Goal: Task Accomplishment & Management: Use online tool/utility

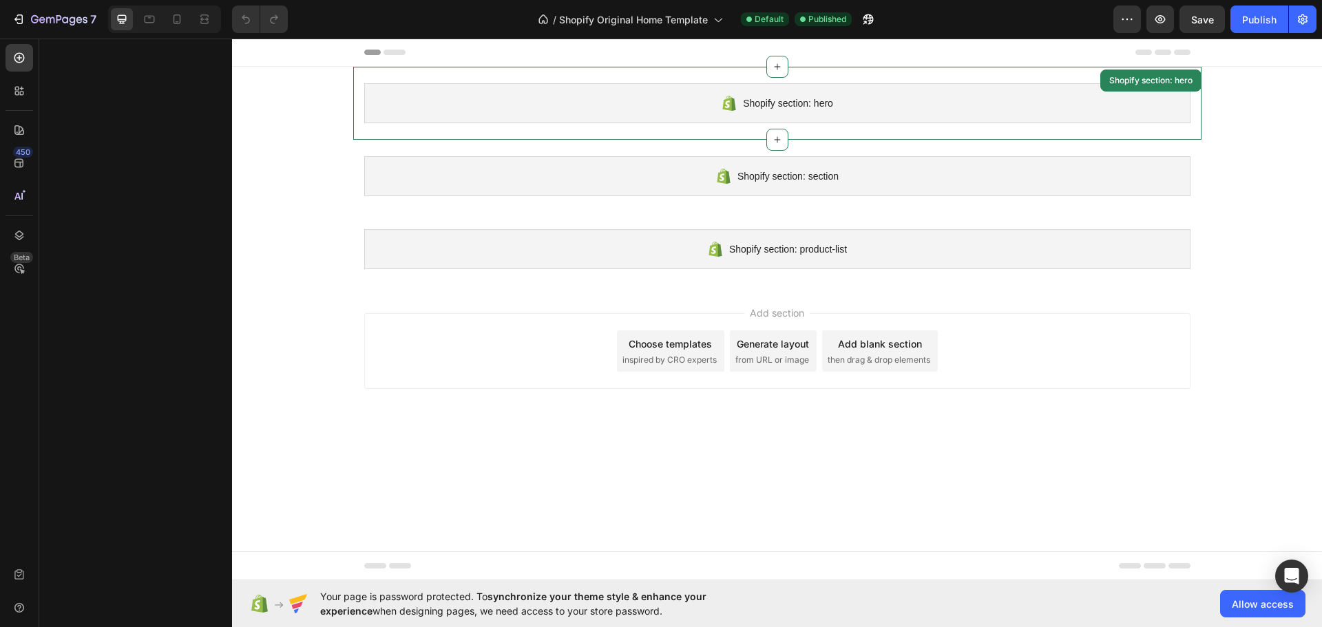
click at [709, 118] on div "Shopify section: hero" at bounding box center [777, 103] width 826 height 40
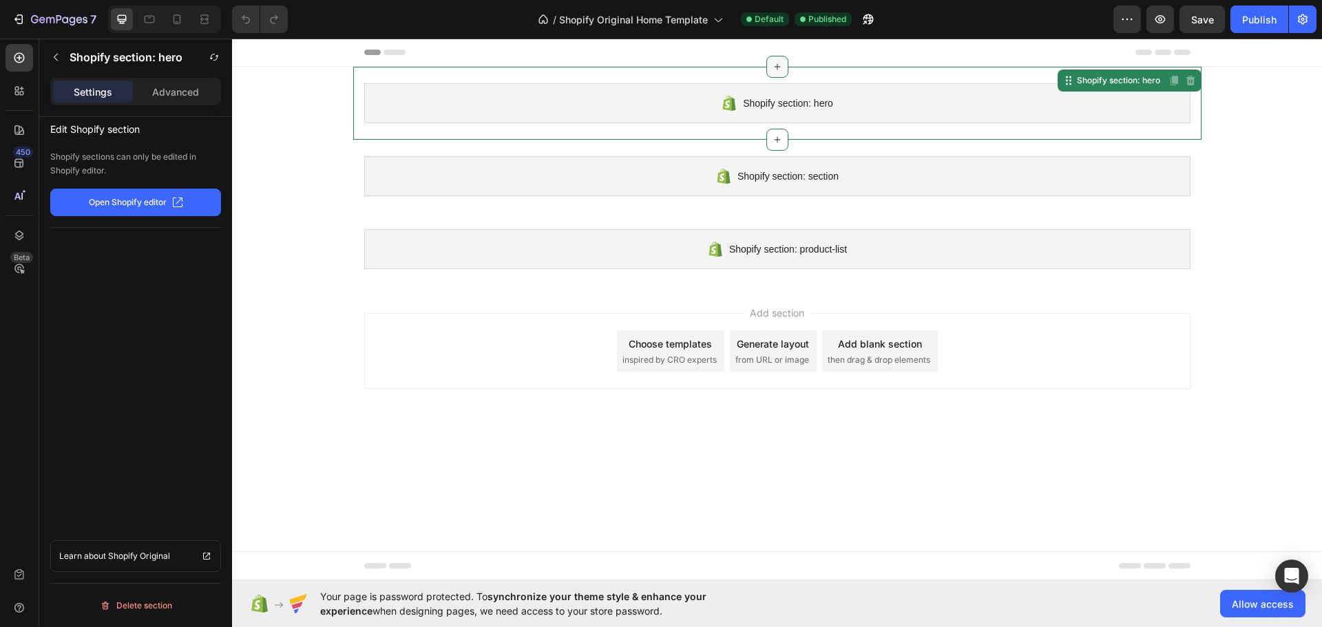
click at [780, 68] on icon at bounding box center [777, 66] width 11 height 11
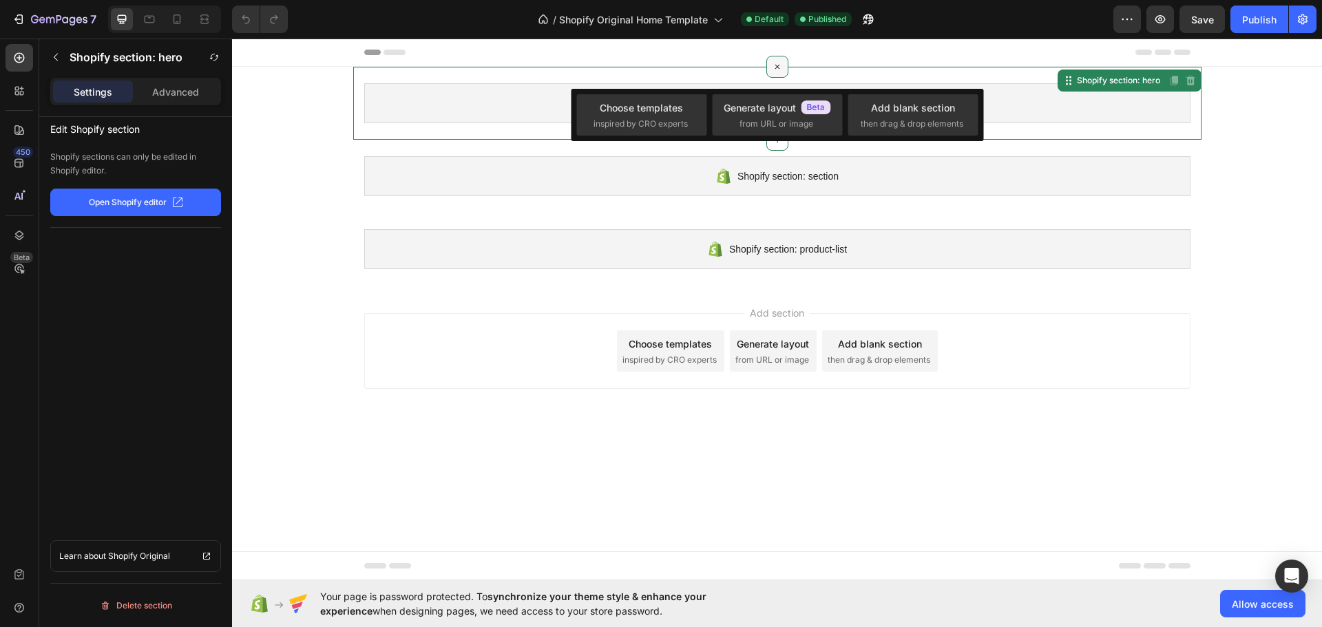
click at [780, 68] on icon at bounding box center [777, 67] width 16 height 16
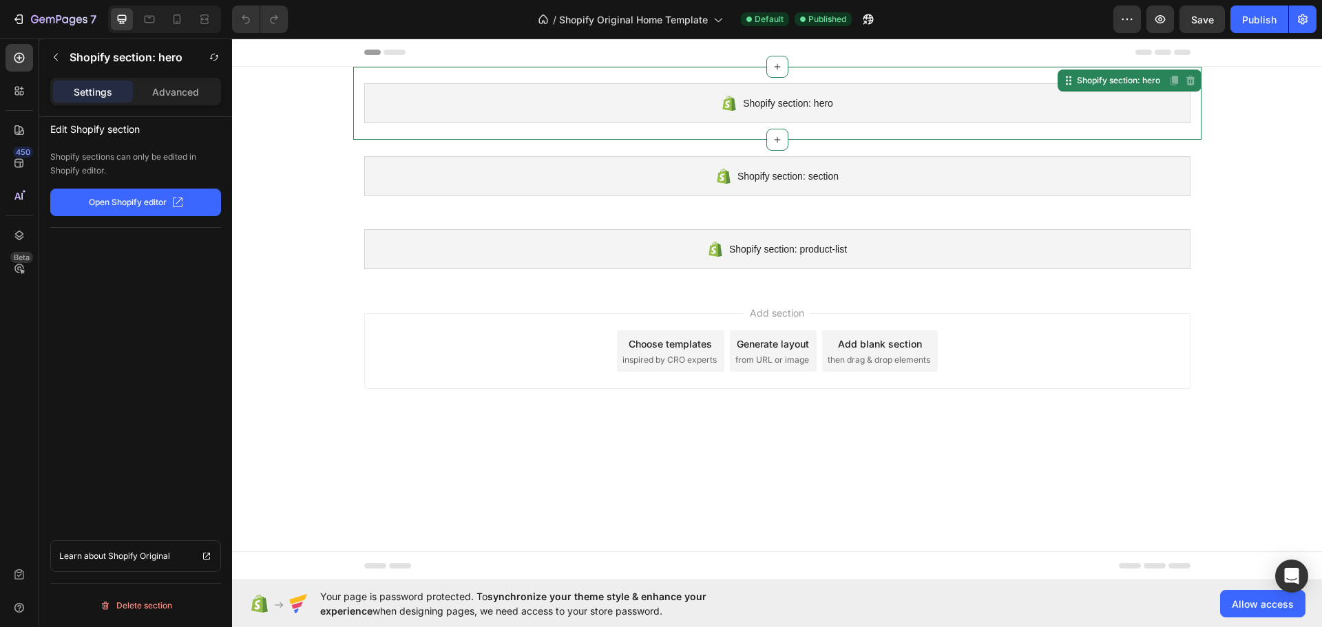
click at [634, 118] on div "Shopify section: hero" at bounding box center [777, 103] width 826 height 40
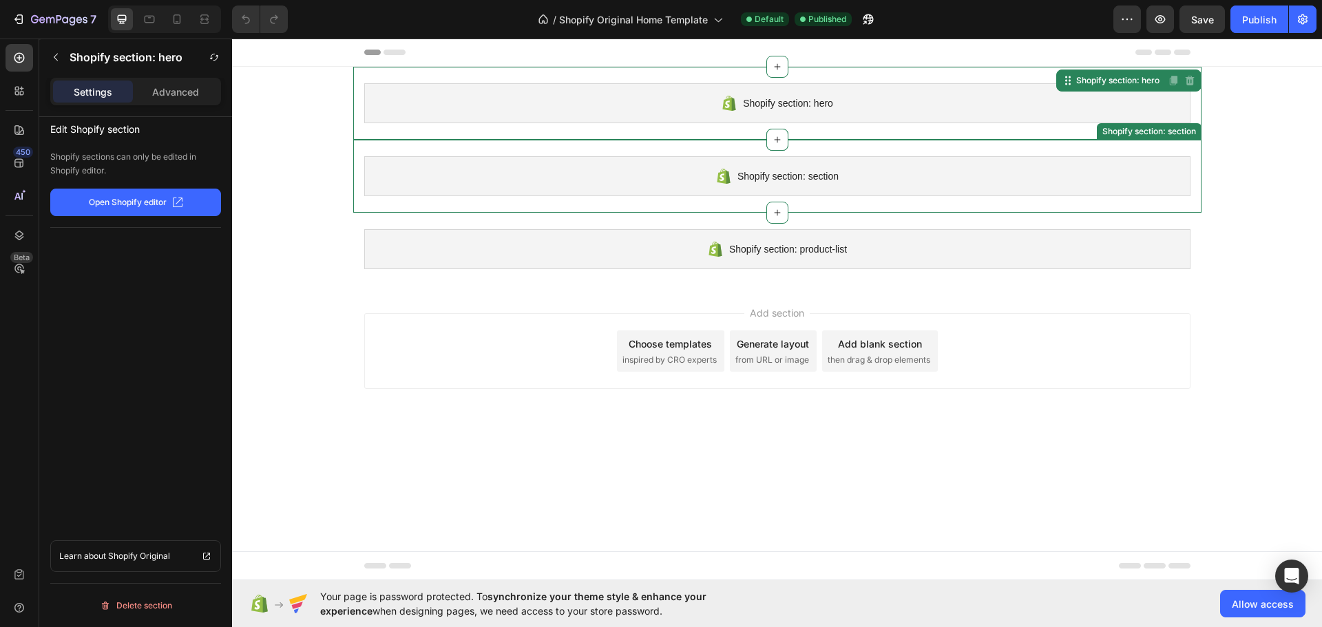
click at [778, 187] on div "Shopify section: section" at bounding box center [777, 176] width 826 height 40
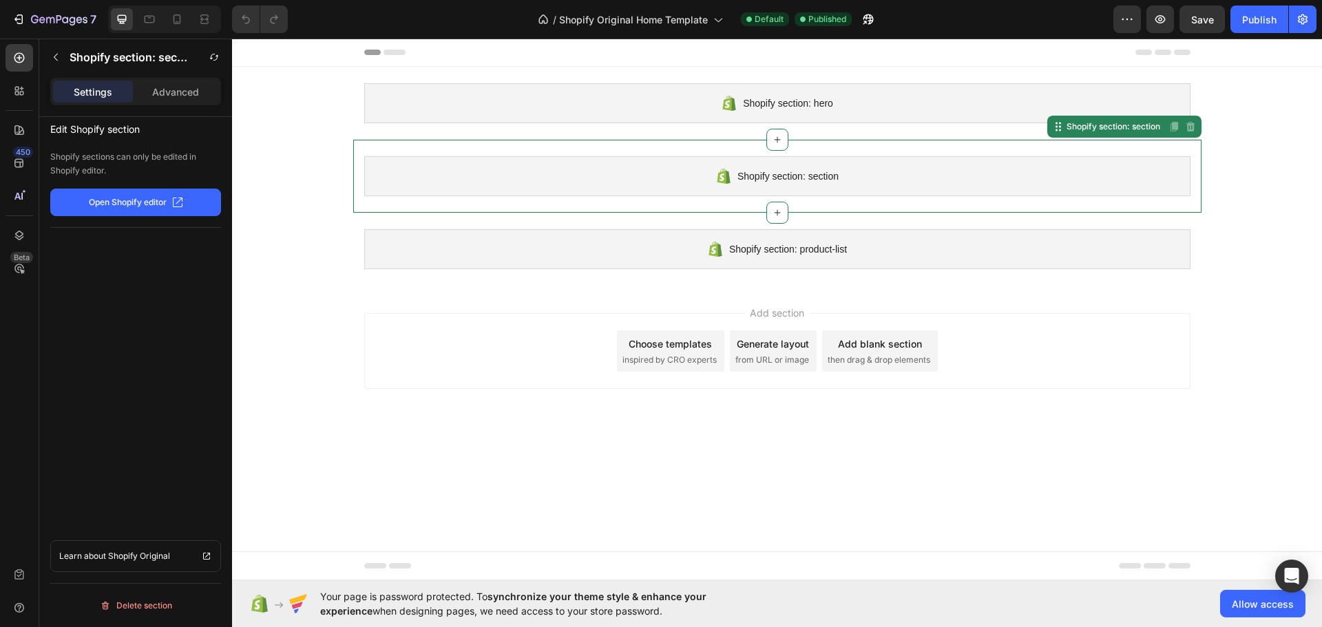
click at [779, 178] on span "Shopify section: section" at bounding box center [788, 176] width 101 height 17
click at [1251, 601] on span "Allow access" at bounding box center [1263, 604] width 62 height 14
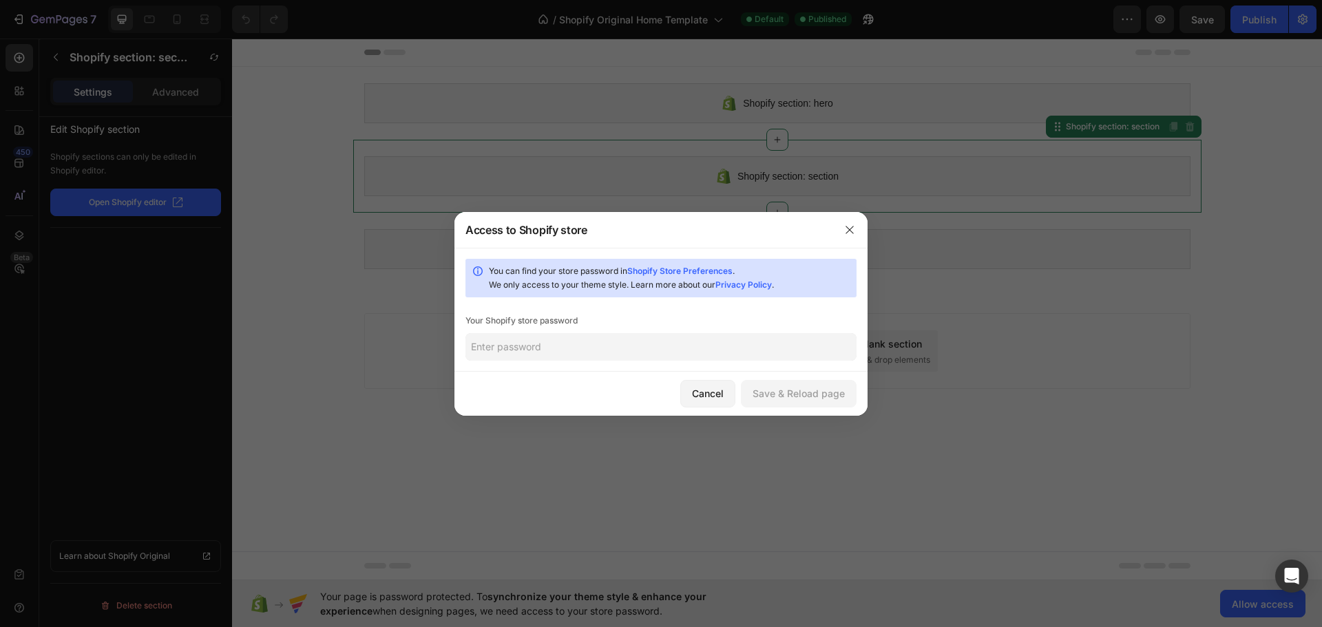
click at [592, 342] on input "text" at bounding box center [661, 347] width 391 height 28
paste input "Trial"
type input "Trial"
click at [782, 389] on div "Save & Reload page" at bounding box center [799, 393] width 92 height 14
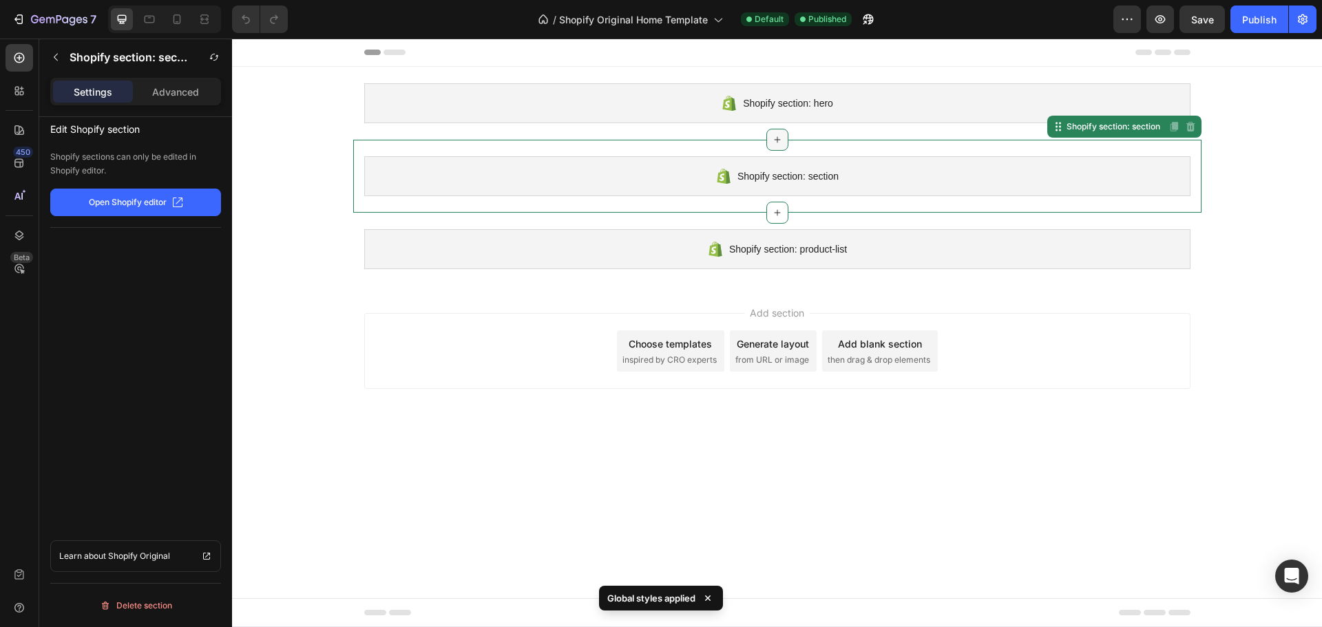
click at [776, 141] on icon at bounding box center [777, 139] width 11 height 11
click at [503, 170] on div "Shopify section: section" at bounding box center [777, 176] width 826 height 40
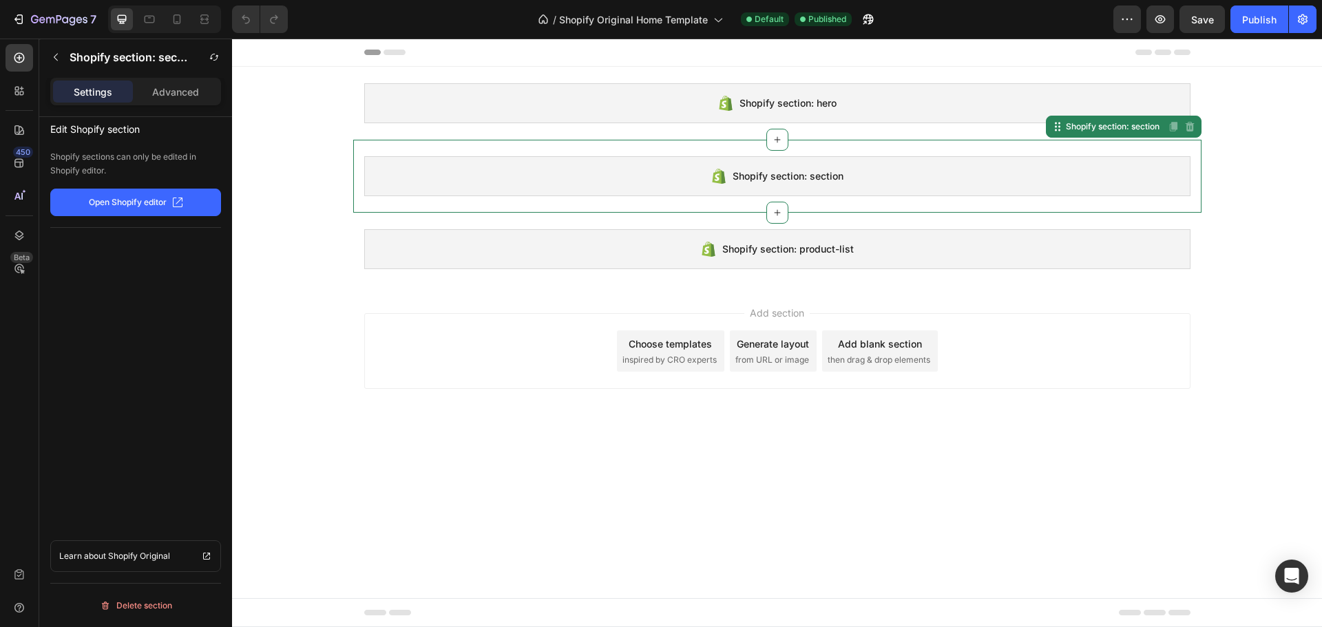
click at [145, 204] on p "Open Shopify editor" at bounding box center [128, 202] width 78 height 12
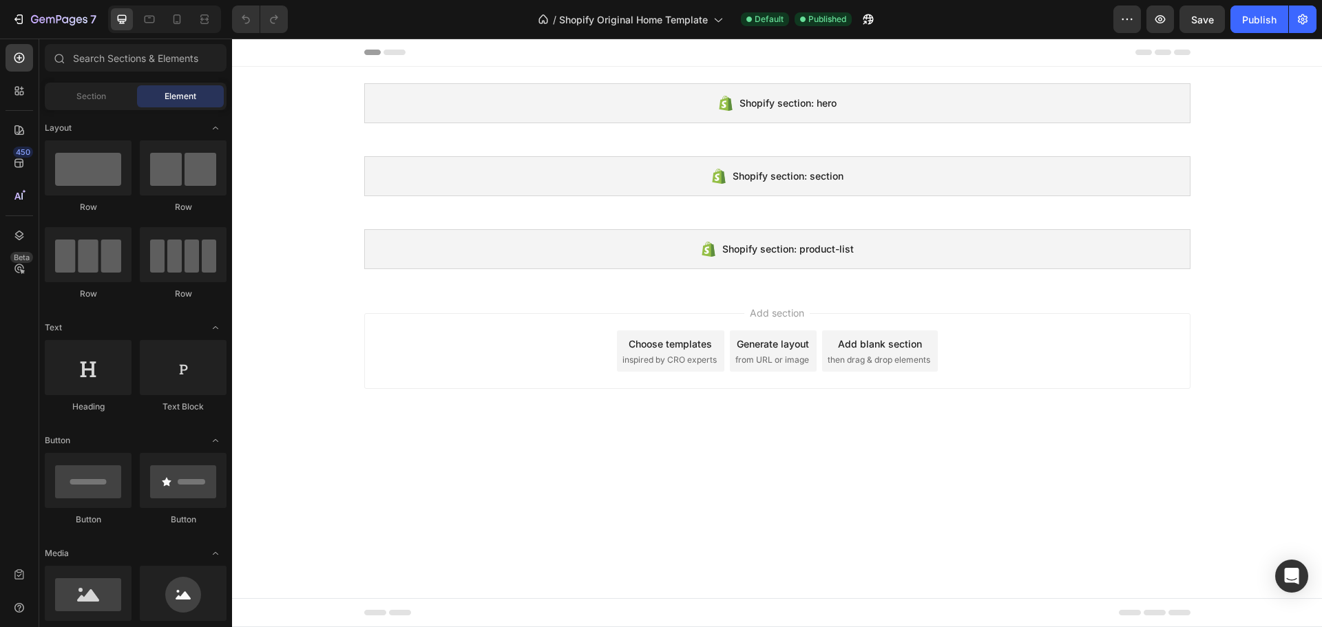
click at [712, 370] on div "Choose templates inspired by CRO experts" at bounding box center [670, 351] width 107 height 41
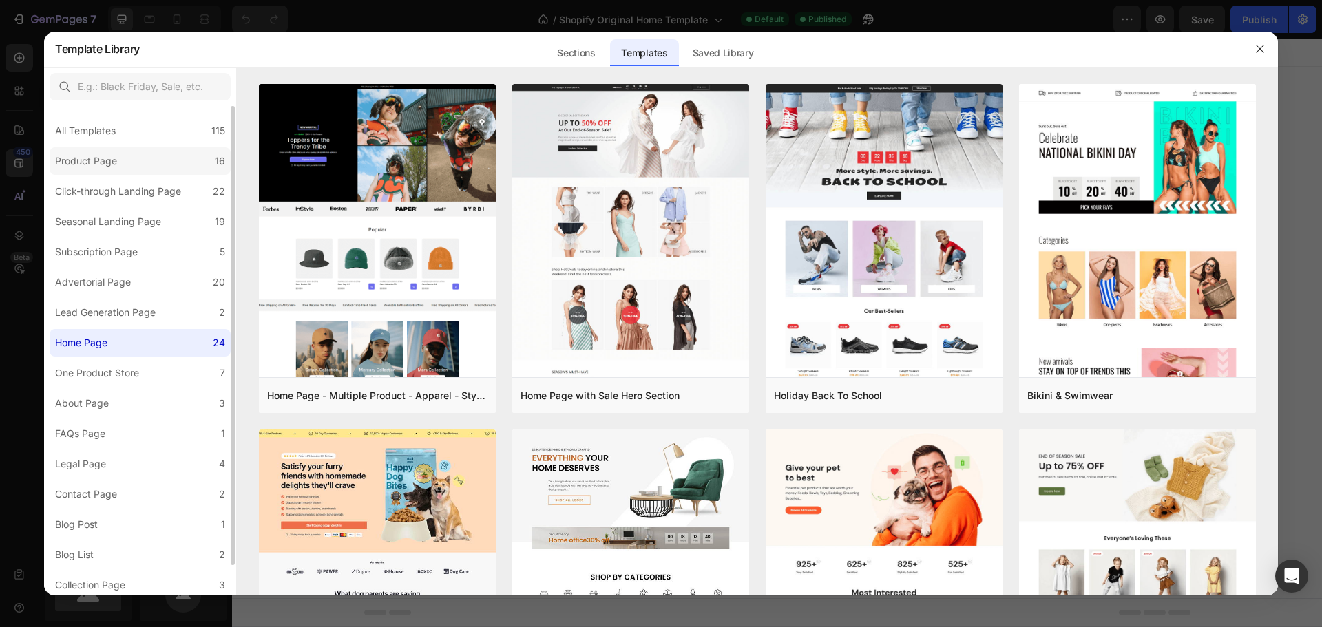
click at [118, 158] on div "Product Page" at bounding box center [88, 161] width 67 height 17
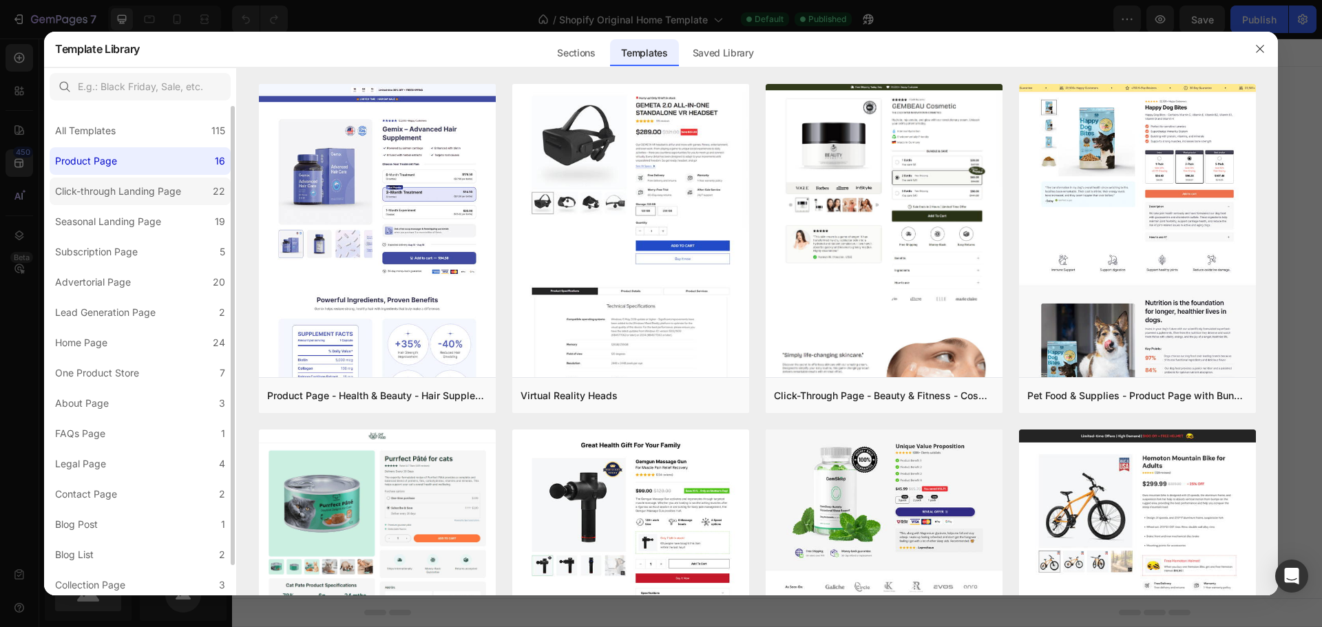
click at [116, 187] on div "Click-through Landing Page" at bounding box center [118, 191] width 126 height 17
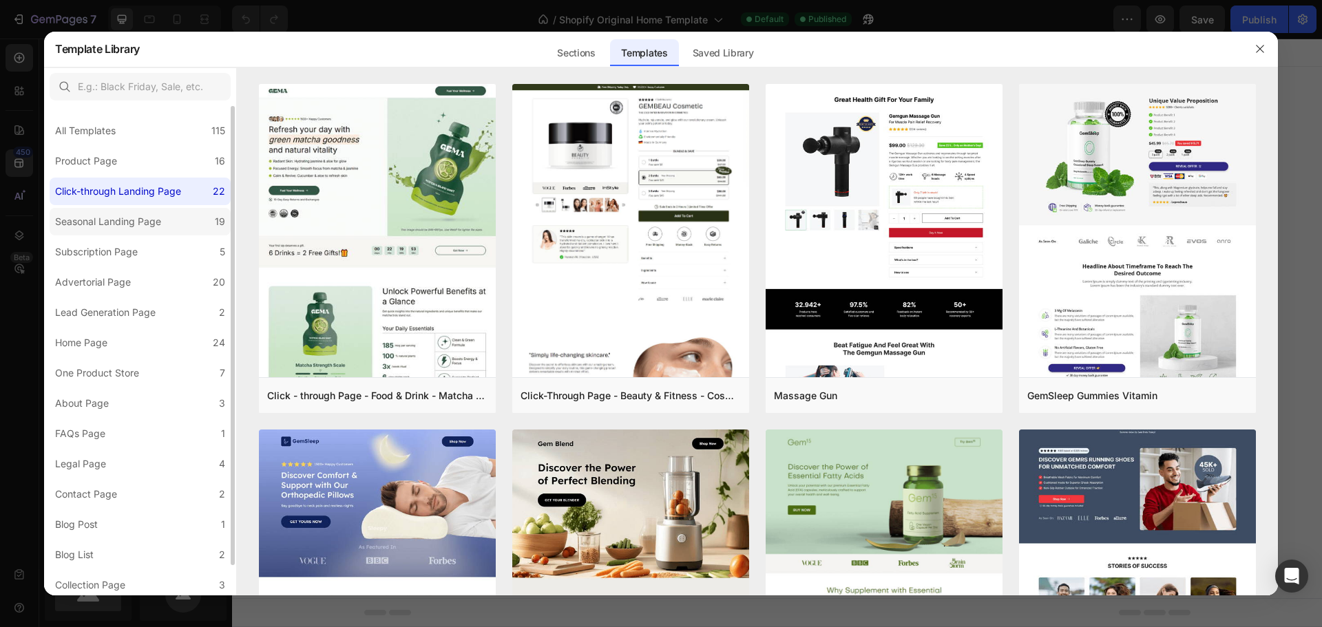
click at [107, 229] on div "Seasonal Landing Page" at bounding box center [108, 221] width 106 height 17
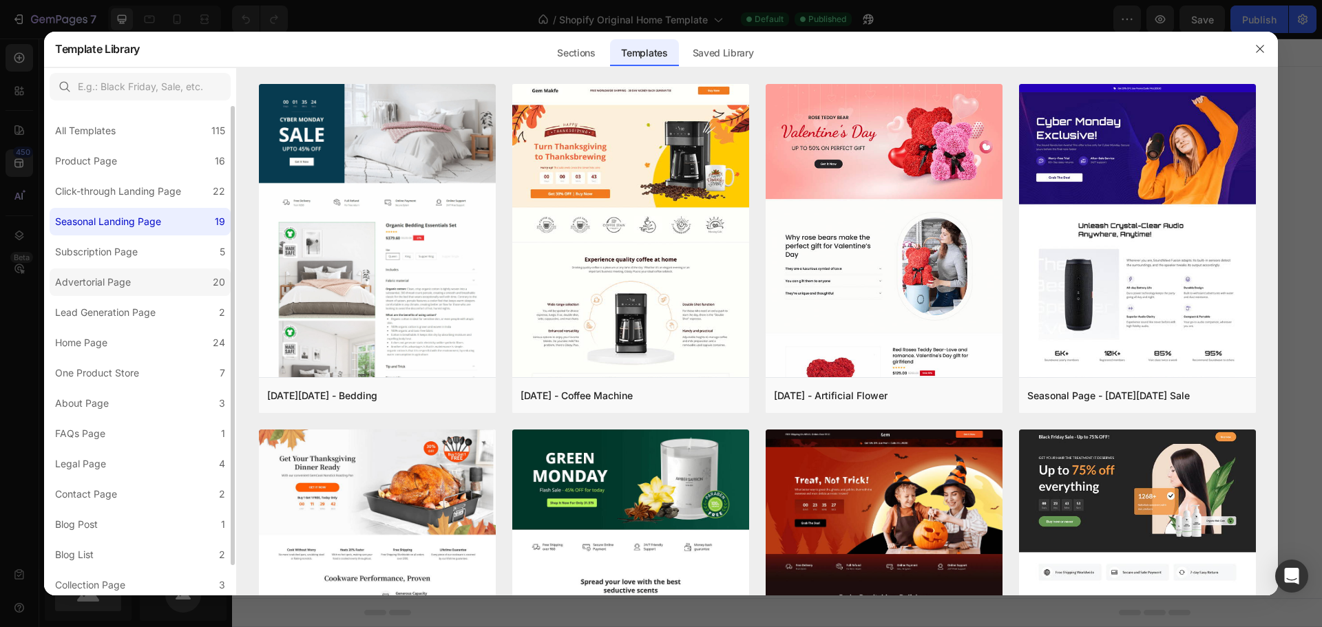
click at [101, 273] on label "Advertorial Page 20" at bounding box center [140, 283] width 181 height 28
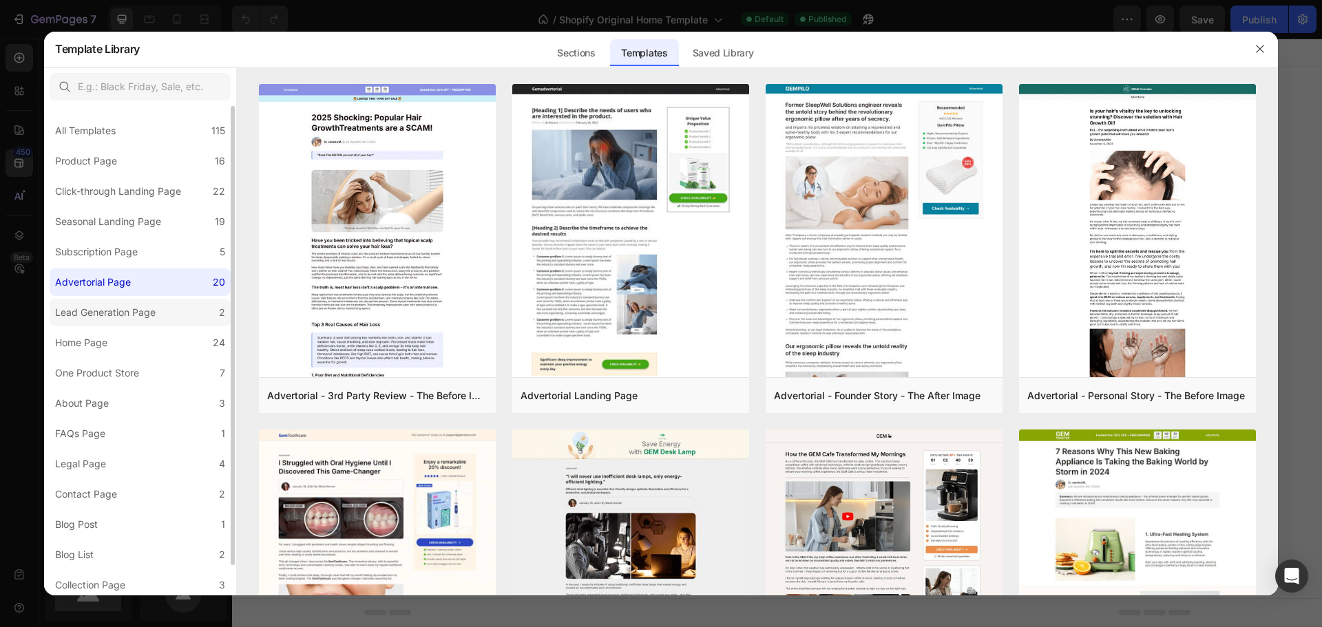
click at [82, 320] on div "Lead Generation Page" at bounding box center [105, 312] width 101 height 17
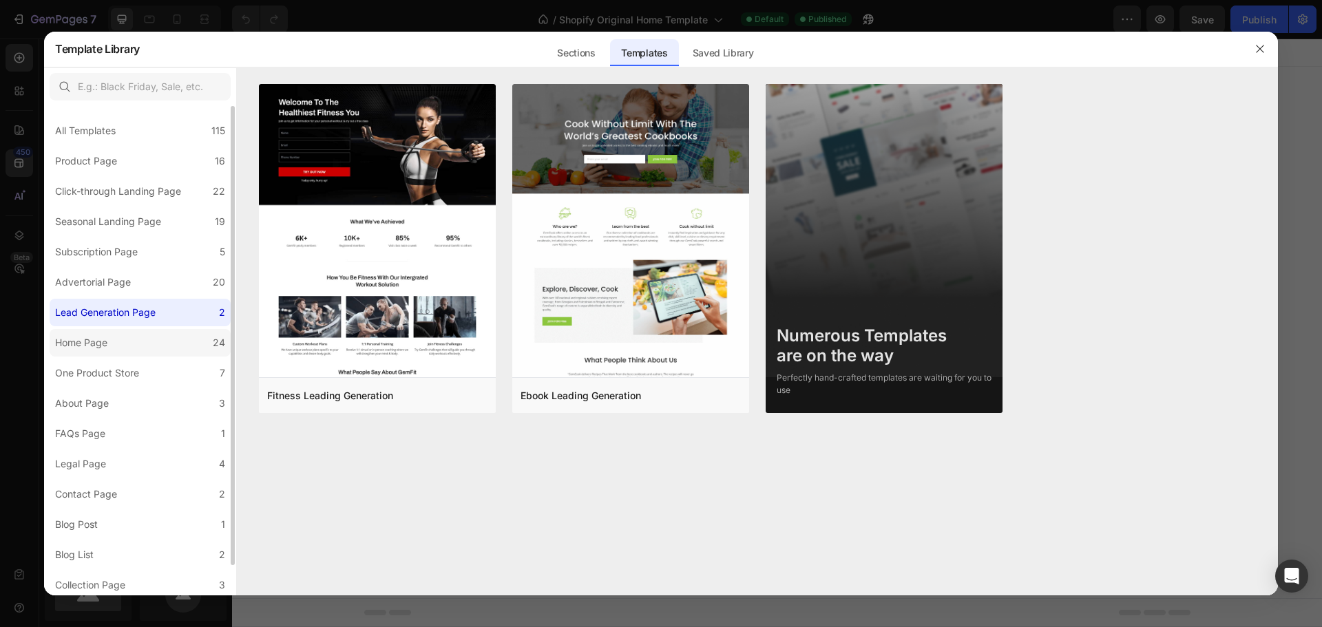
click at [90, 353] on label "Home Page 24" at bounding box center [140, 343] width 181 height 28
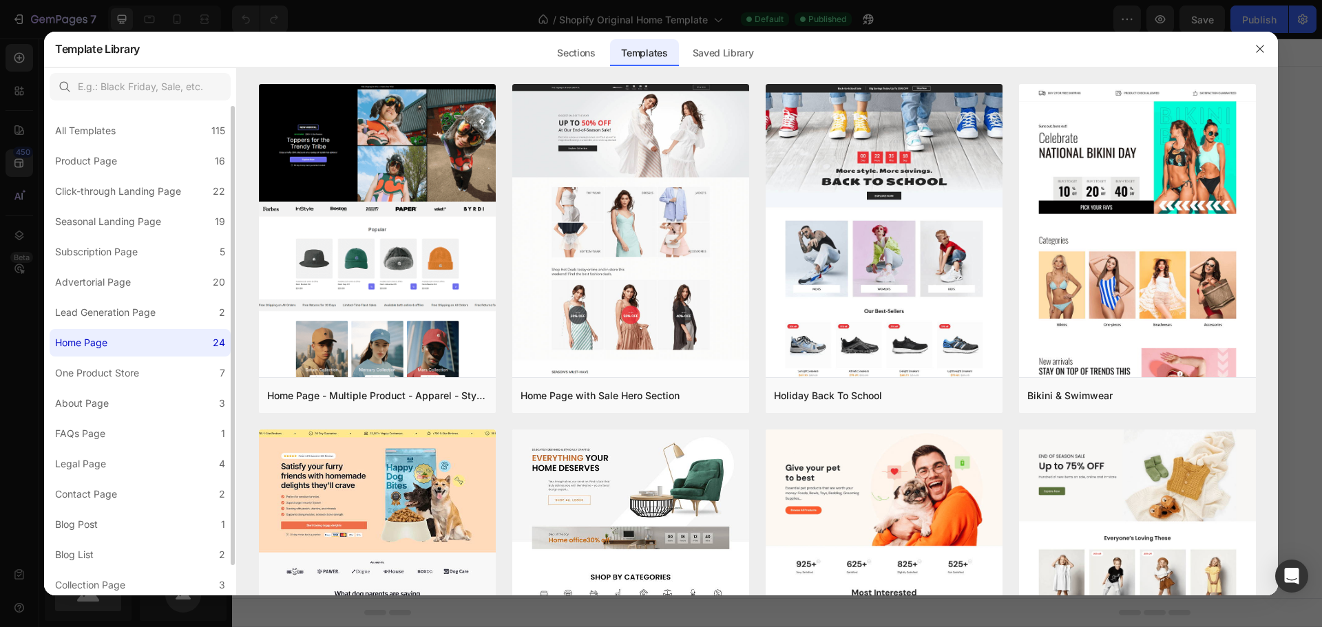
click at [87, 418] on div "All Templates 115 Product Page 16 Click-through Landing Page 22 Seasonal Landin…" at bounding box center [140, 367] width 192 height 523
click at [90, 479] on div "All Templates 115 Product Page 16 Click-through Landing Page 22 Seasonal Landin…" at bounding box center [140, 367] width 192 height 523
click at [71, 466] on div "Legal Page" at bounding box center [80, 464] width 51 height 17
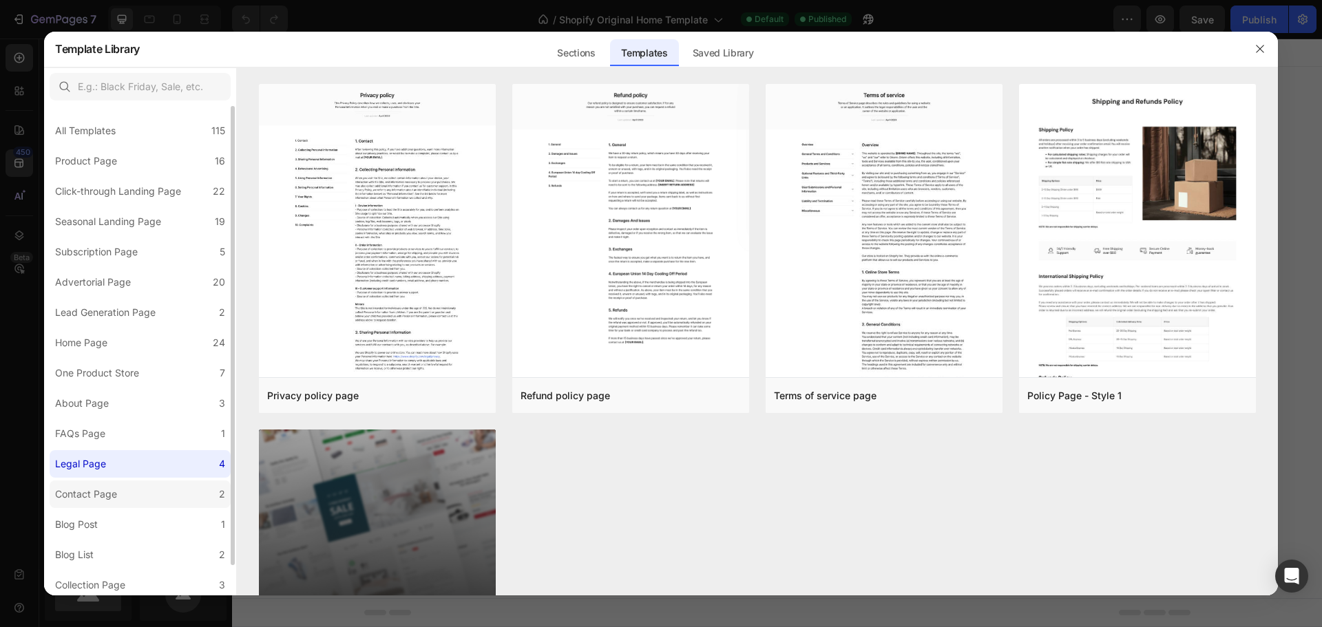
click at [81, 501] on div "Contact Page" at bounding box center [86, 494] width 62 height 17
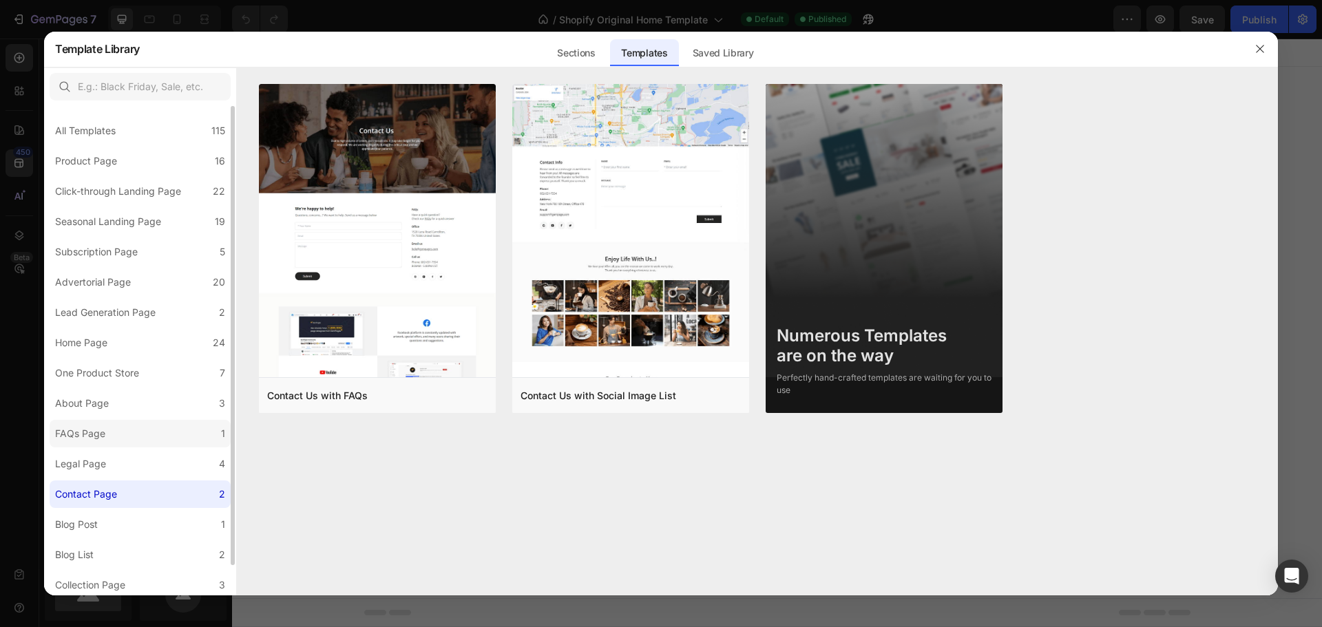
scroll to position [33, 0]
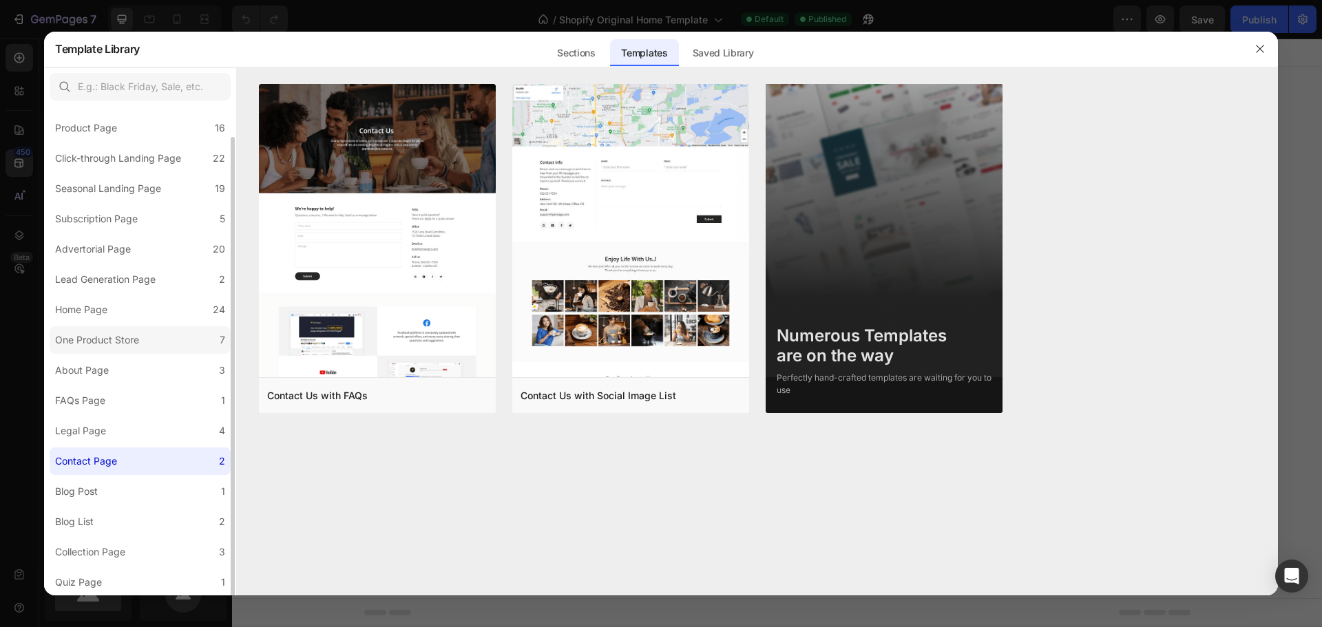
click at [103, 344] on div "One Product Store" at bounding box center [97, 340] width 84 height 17
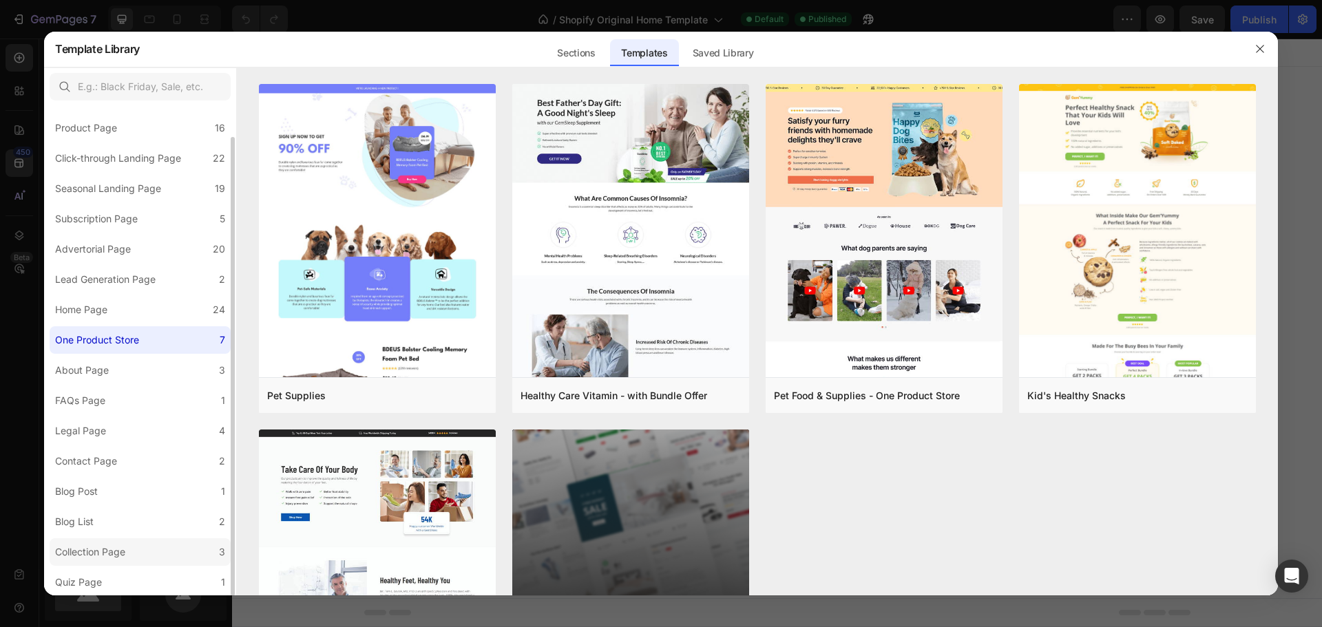
click at [105, 555] on div "Collection Page" at bounding box center [90, 552] width 70 height 17
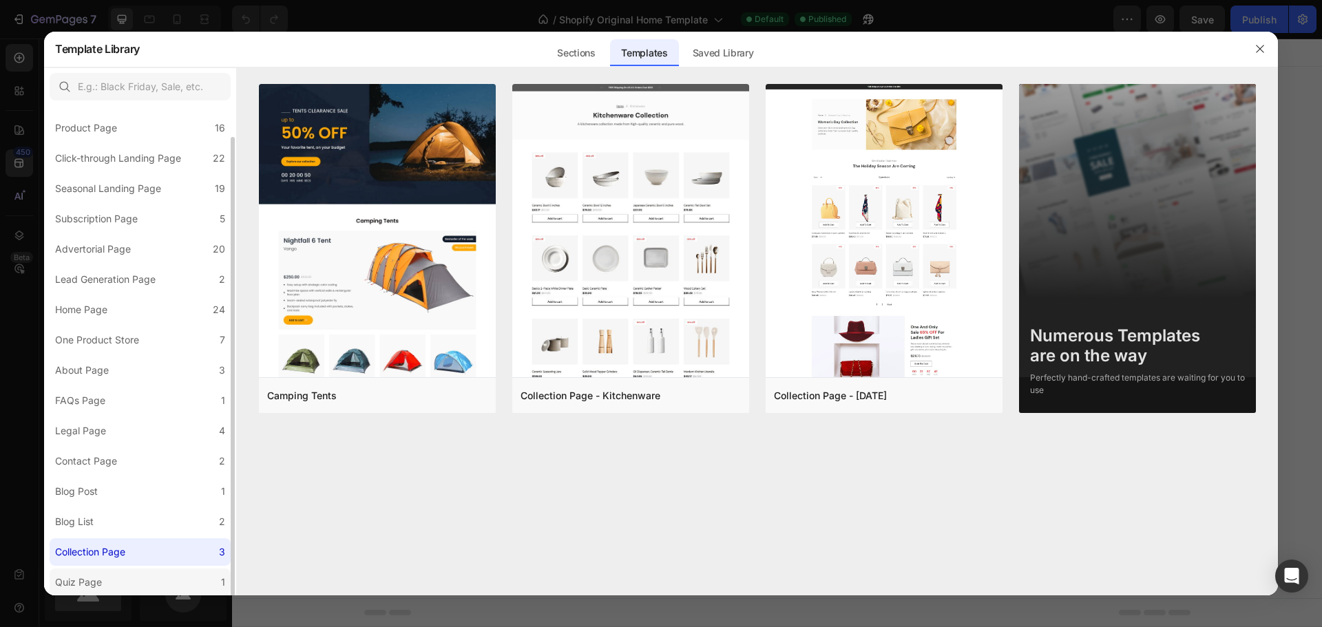
click at [102, 592] on label "Quiz Page 1" at bounding box center [140, 583] width 181 height 28
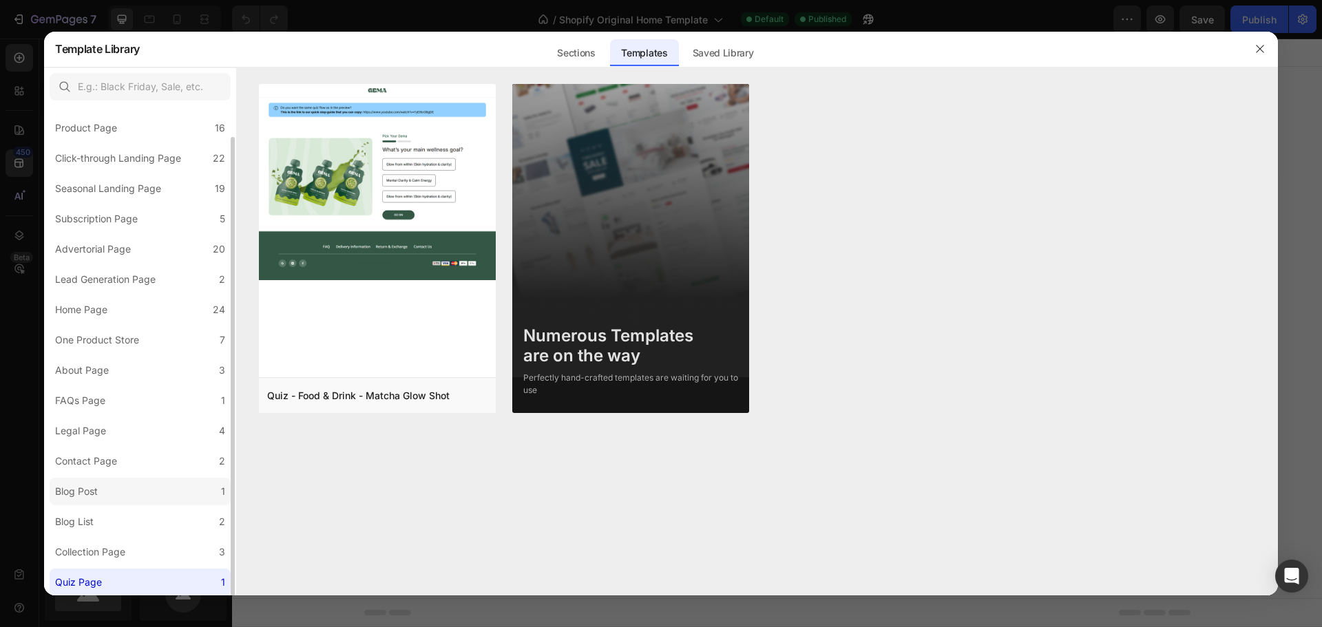
click at [114, 499] on label "Blog Post 1" at bounding box center [140, 492] width 181 height 28
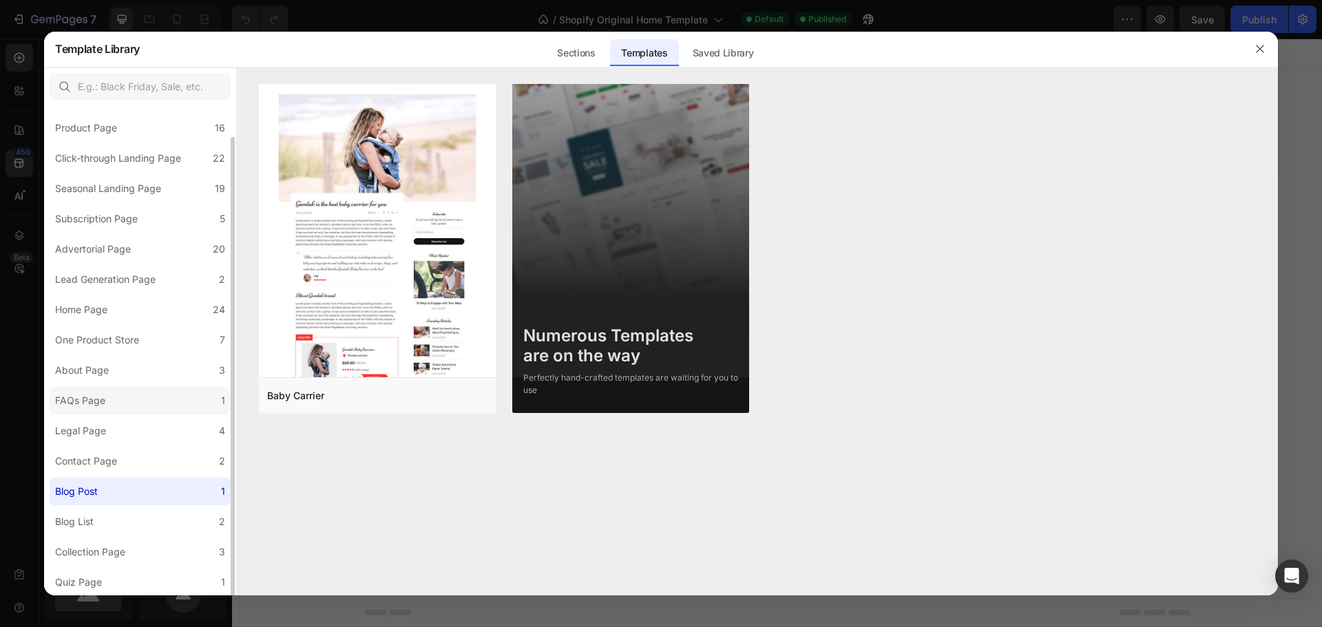
click at [125, 401] on label "FAQs Page 1" at bounding box center [140, 401] width 181 height 28
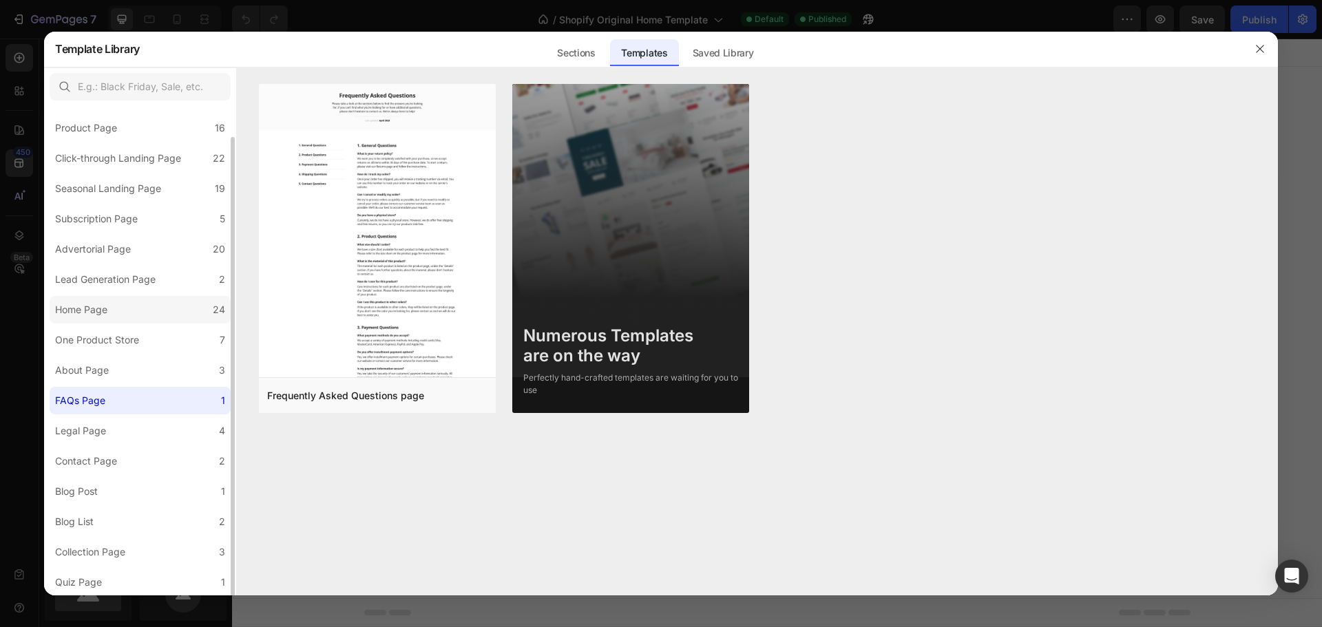
click at [136, 313] on label "Home Page 24" at bounding box center [140, 310] width 181 height 28
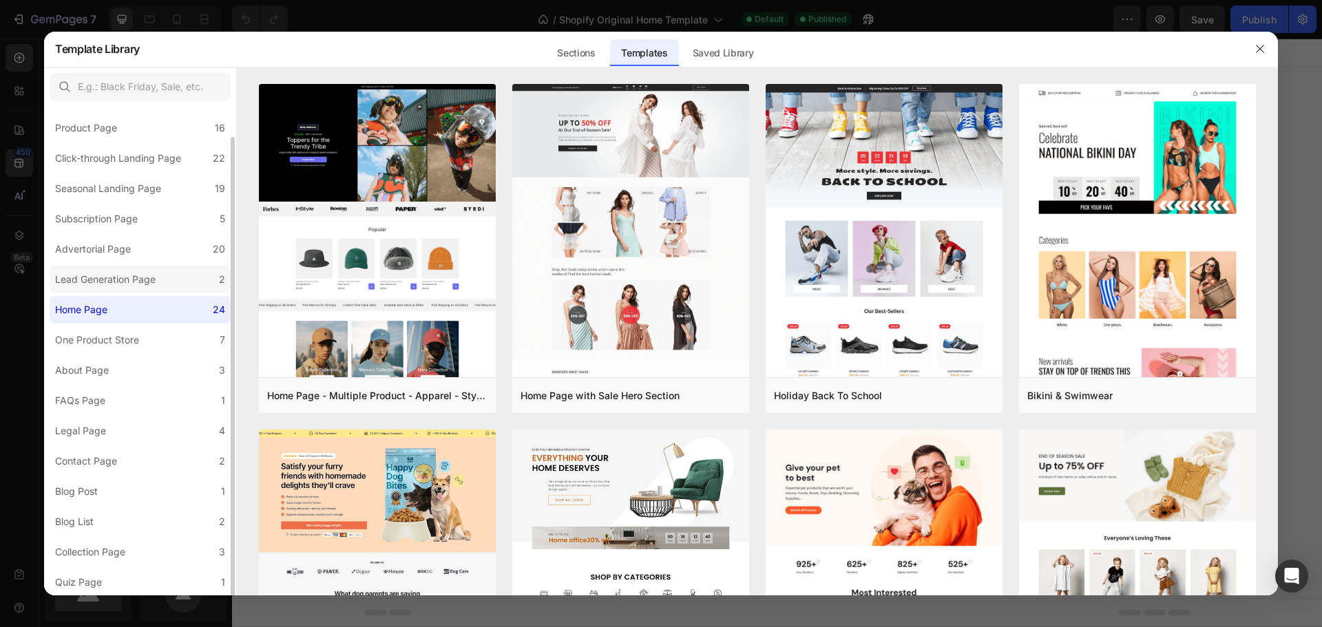
click at [135, 267] on label "Lead Generation Page 2" at bounding box center [140, 280] width 181 height 28
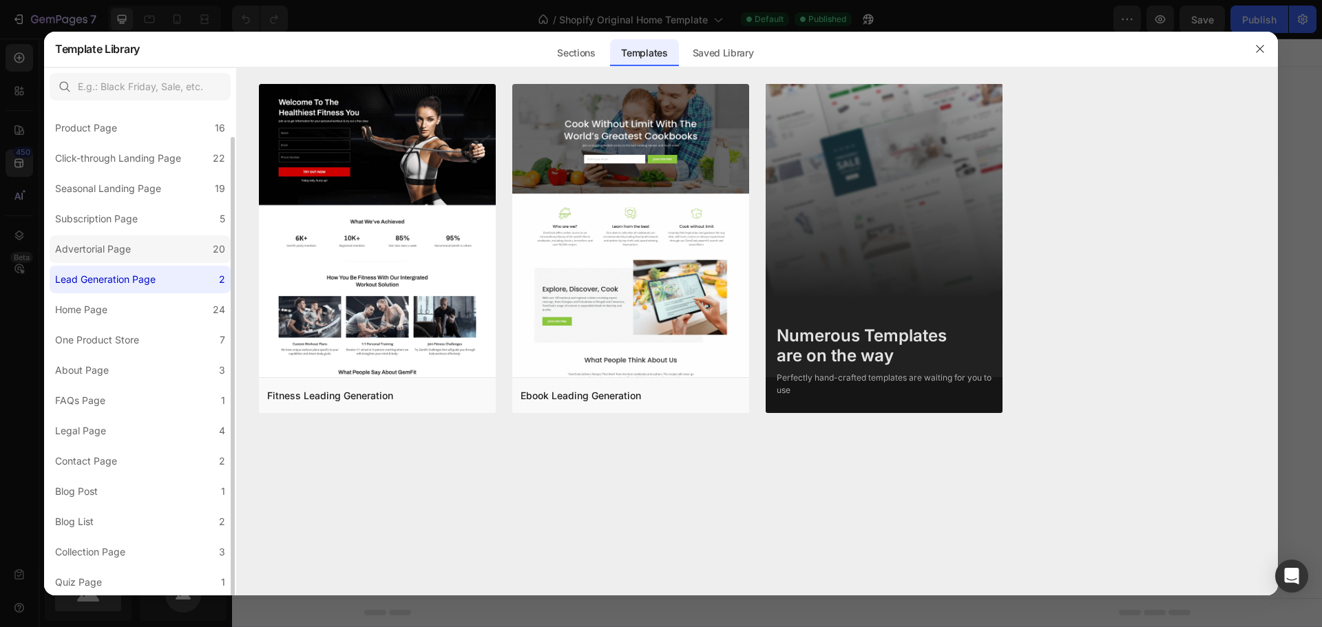
click at [126, 242] on div "Advertorial Page" at bounding box center [93, 249] width 76 height 17
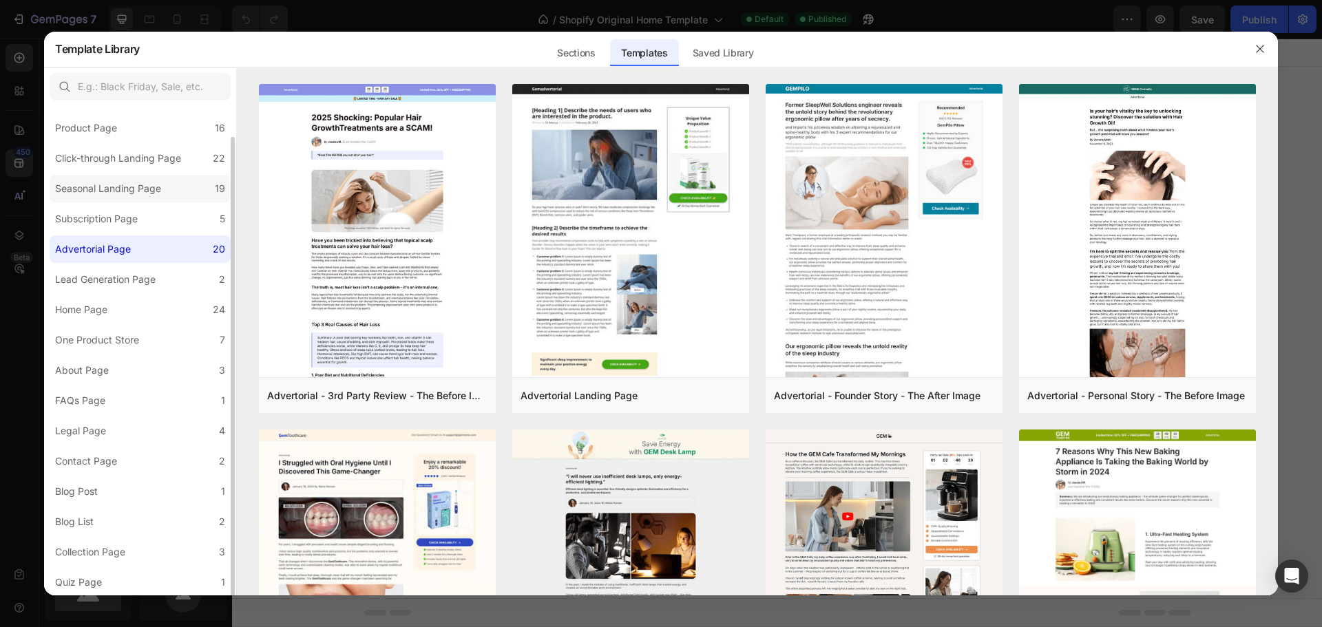
click at [128, 193] on div "Seasonal Landing Page" at bounding box center [108, 188] width 106 height 17
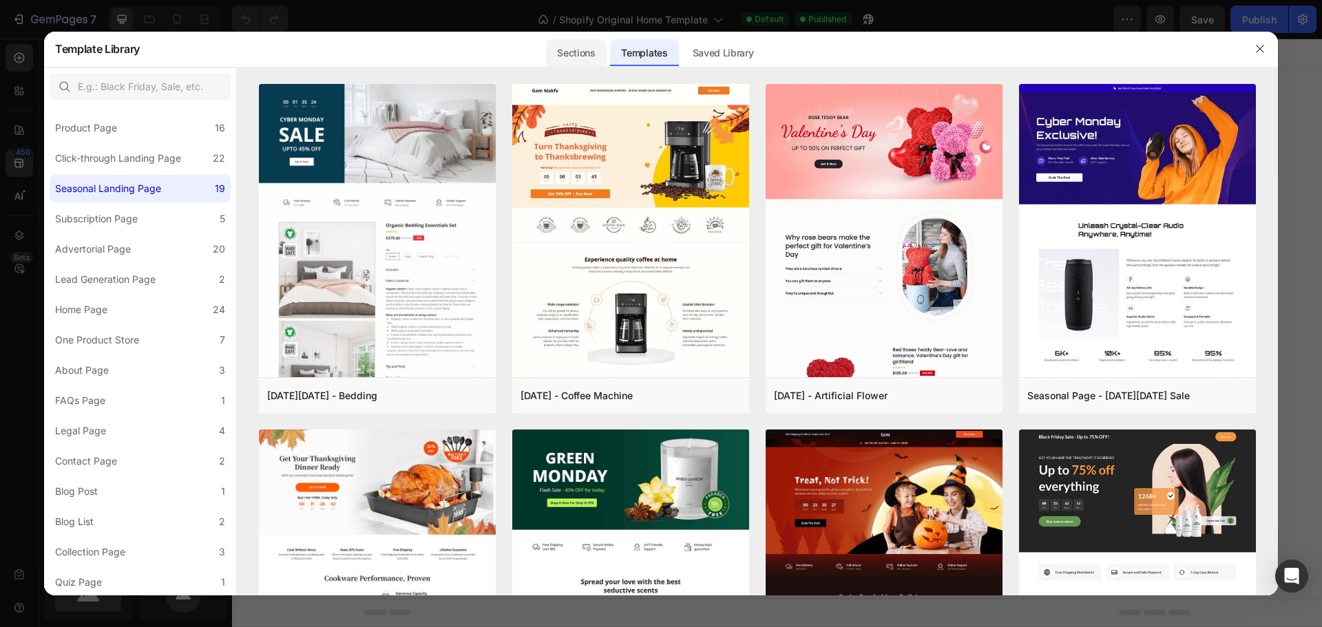
click at [568, 48] on div "Sections" at bounding box center [576, 53] width 60 height 28
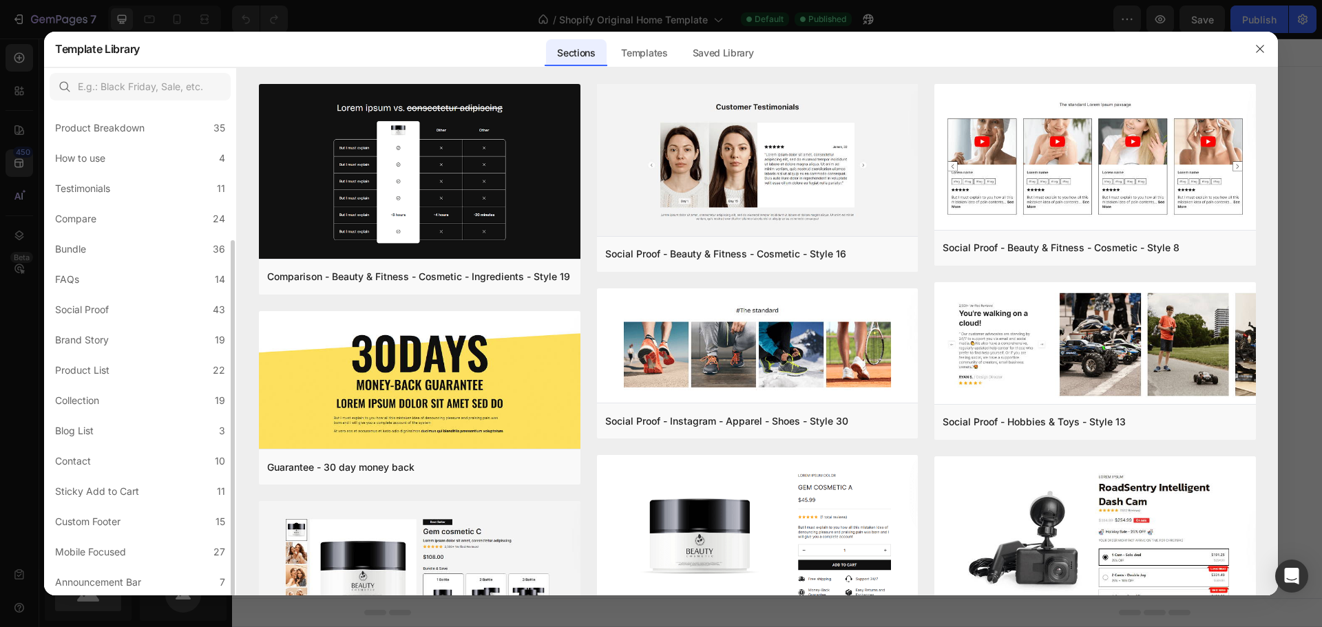
scroll to position [0, 0]
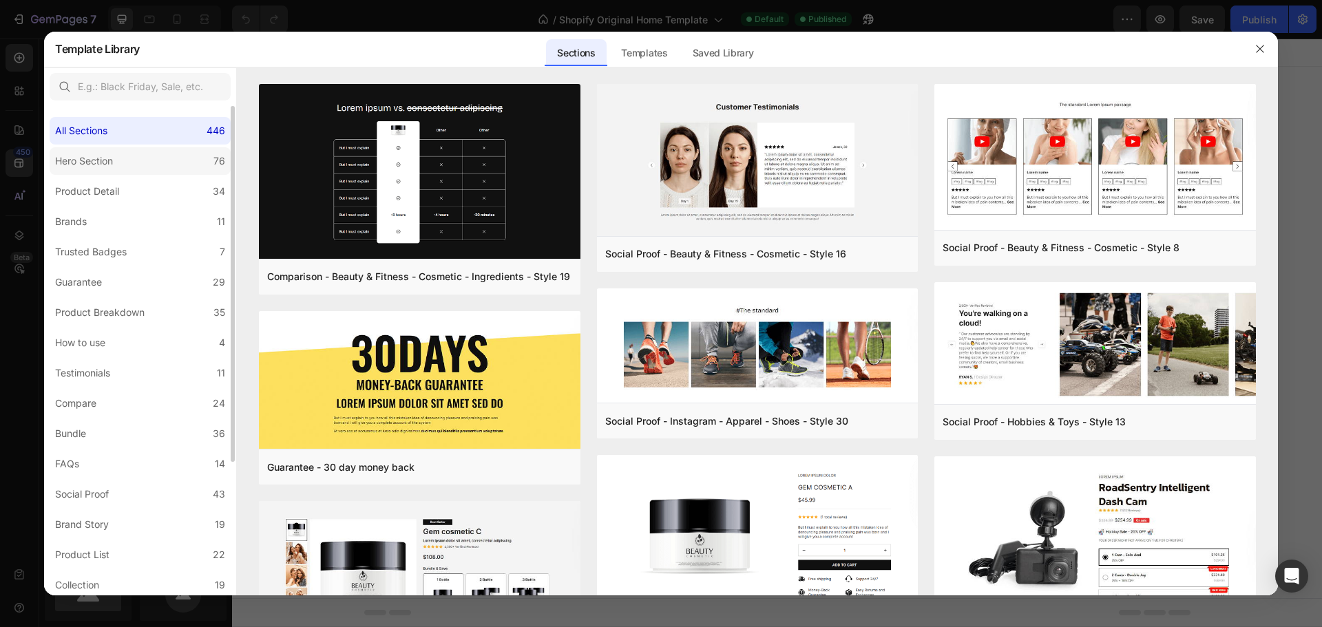
click at [79, 154] on div "Hero Section" at bounding box center [84, 161] width 58 height 17
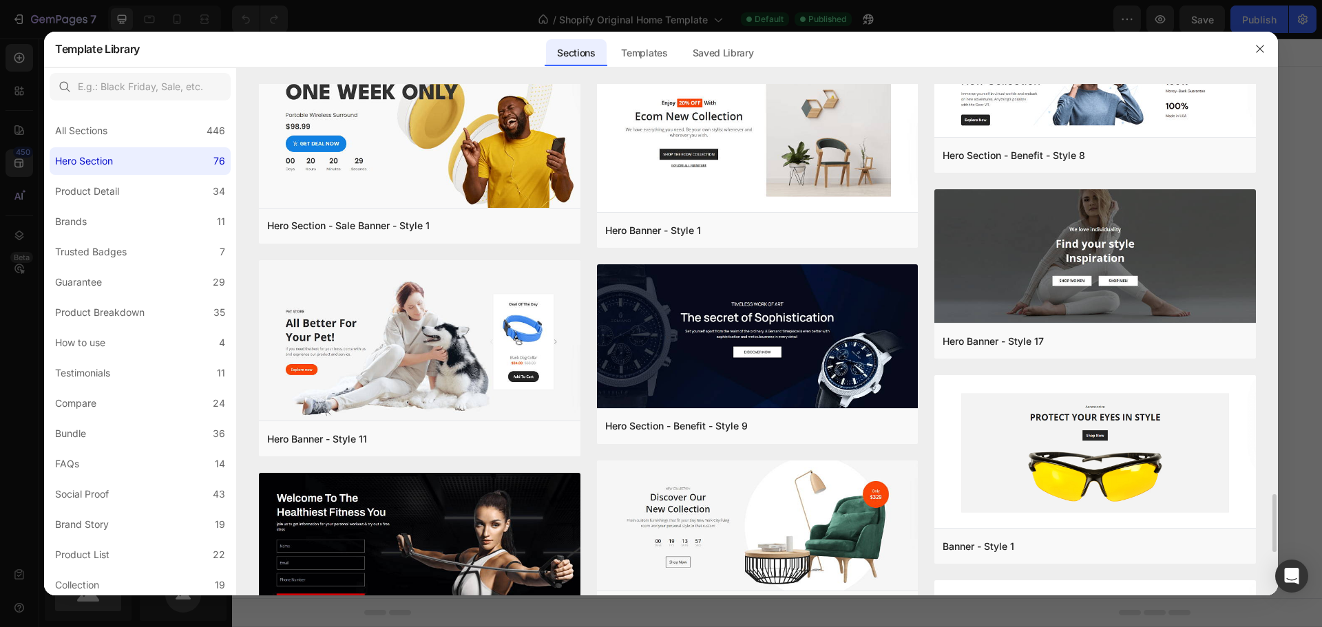
scroll to position [4025, 0]
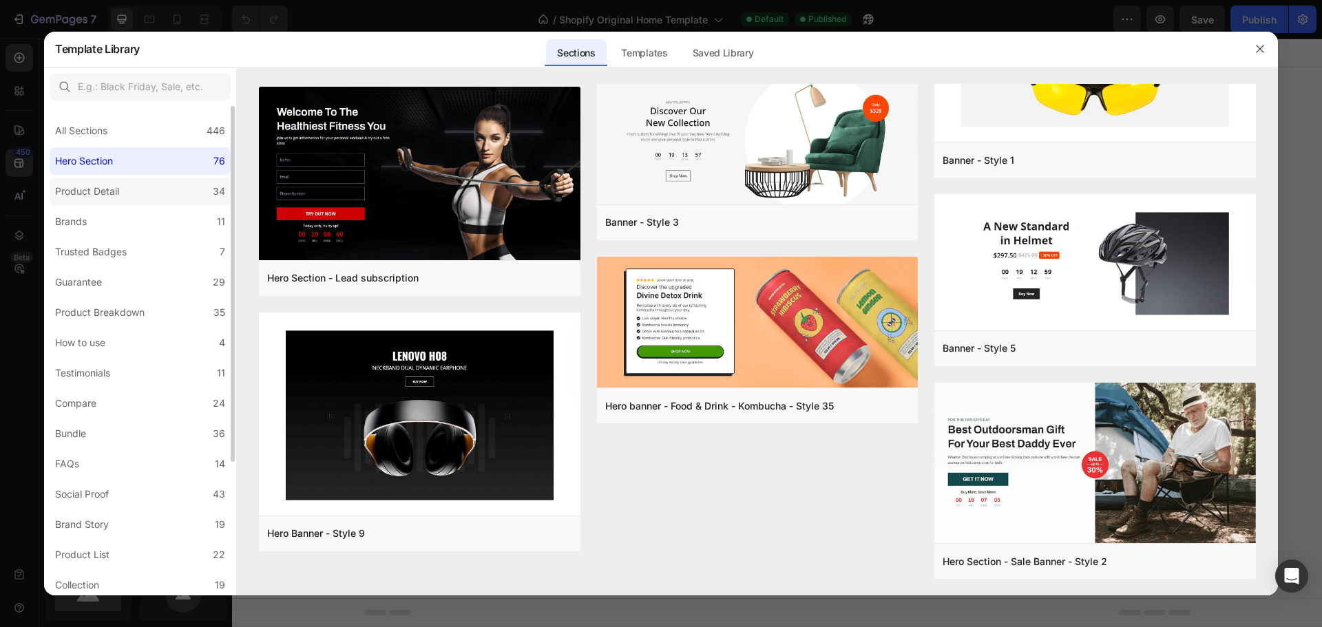
click at [96, 203] on label "Product Detail 34" at bounding box center [140, 192] width 181 height 28
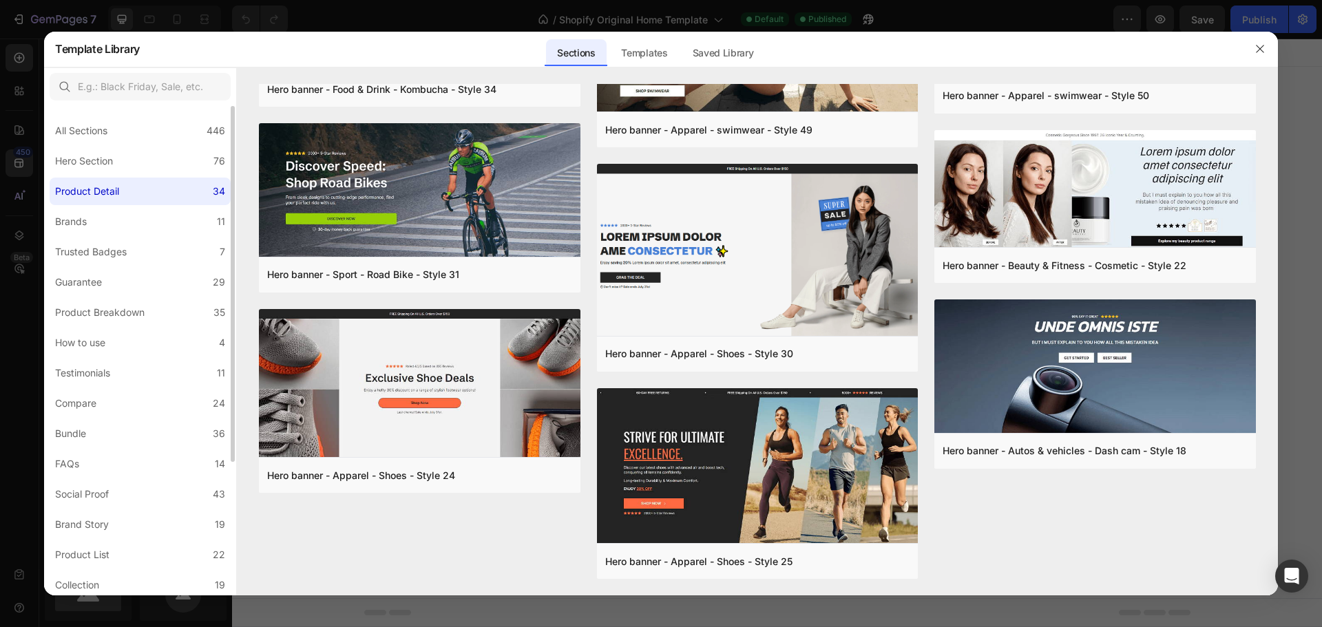
scroll to position [0, 0]
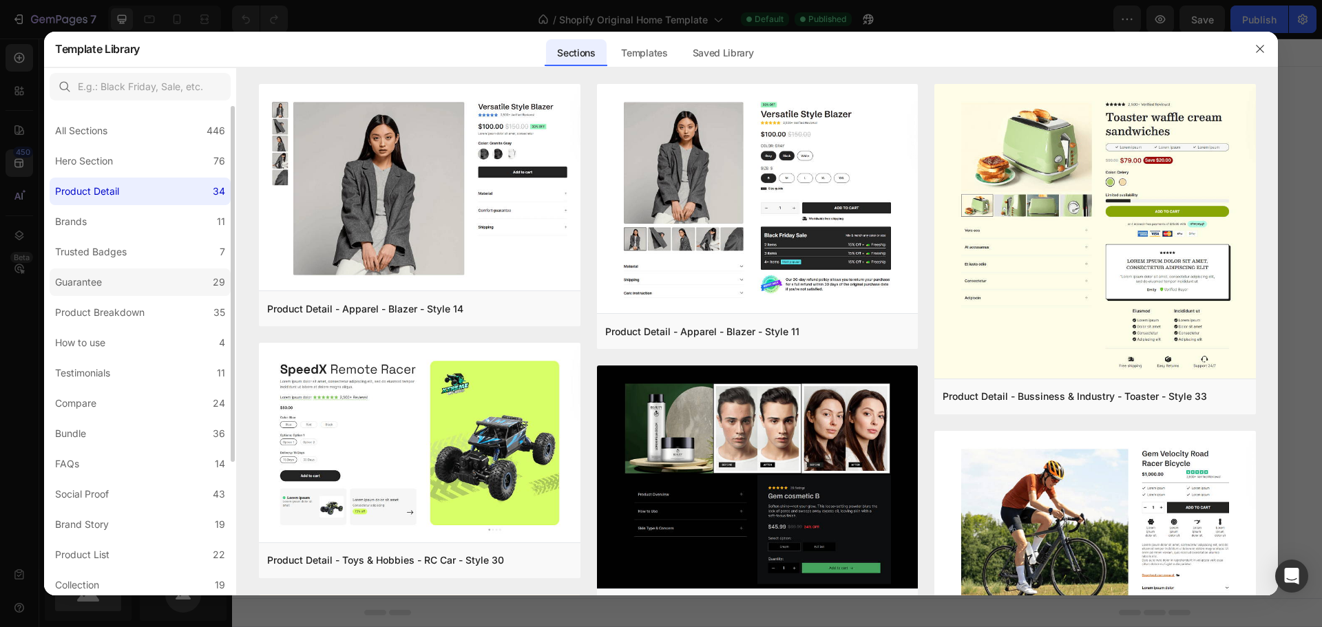
click at [116, 269] on label "Guarantee 29" at bounding box center [140, 283] width 181 height 28
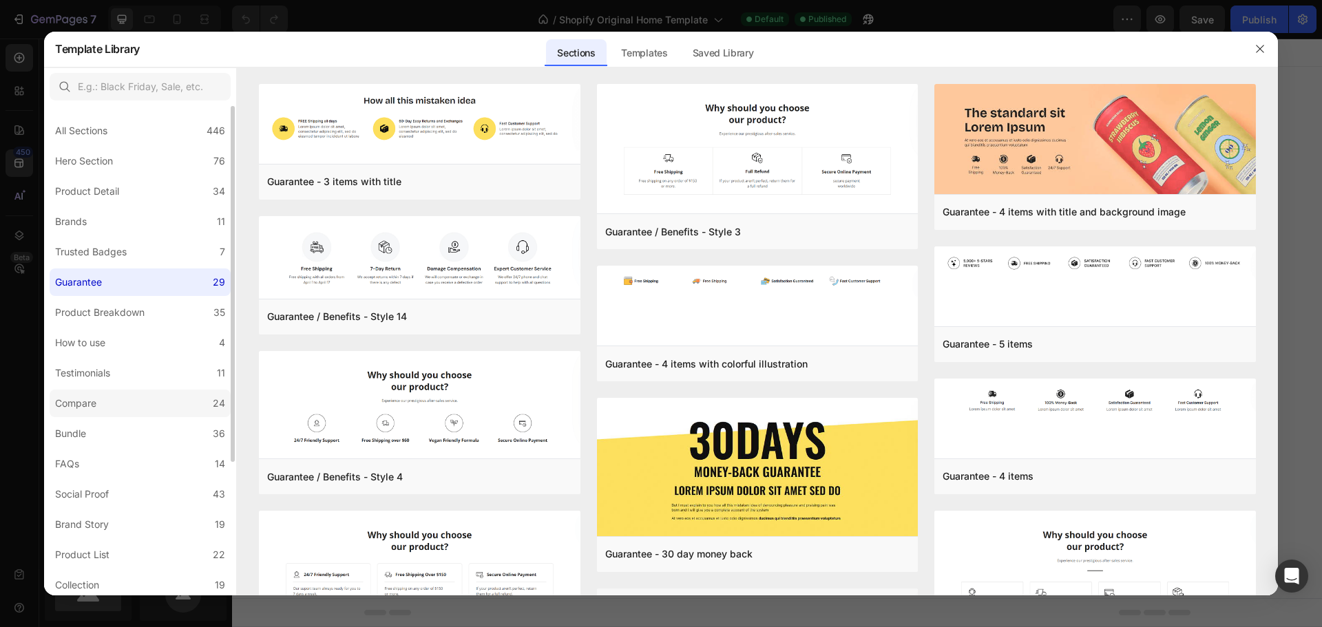
click at [121, 403] on label "Compare 24" at bounding box center [140, 404] width 181 height 28
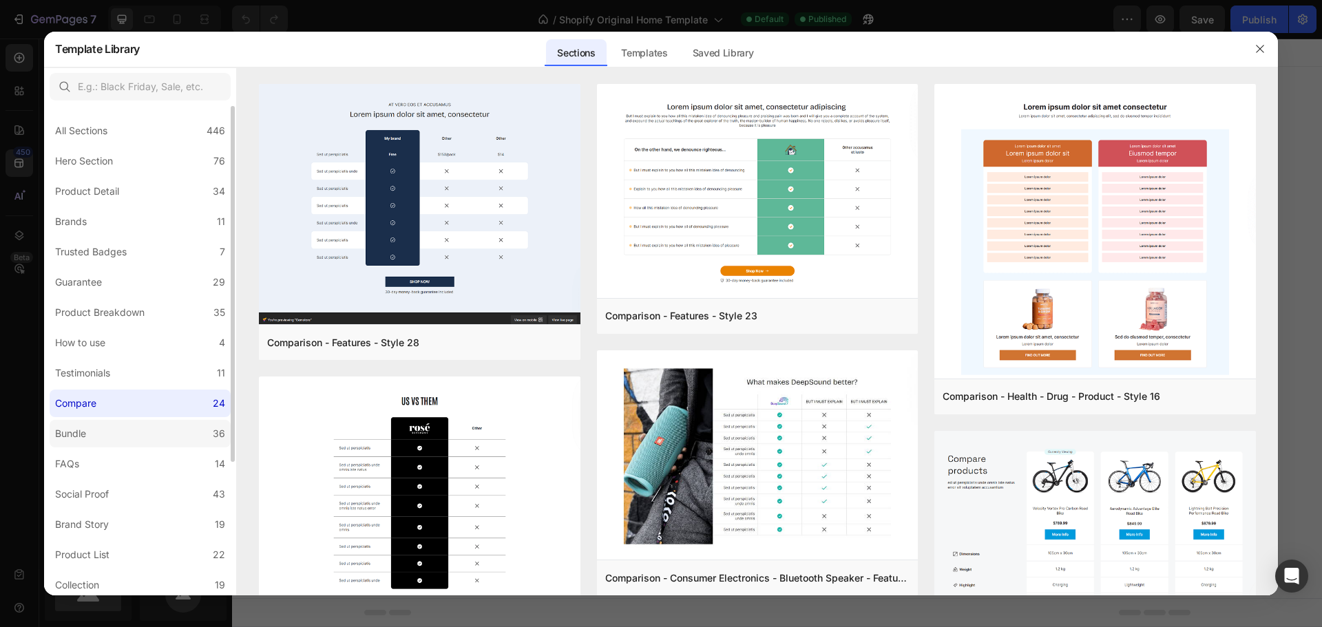
click at [106, 441] on label "Bundle 36" at bounding box center [140, 434] width 181 height 28
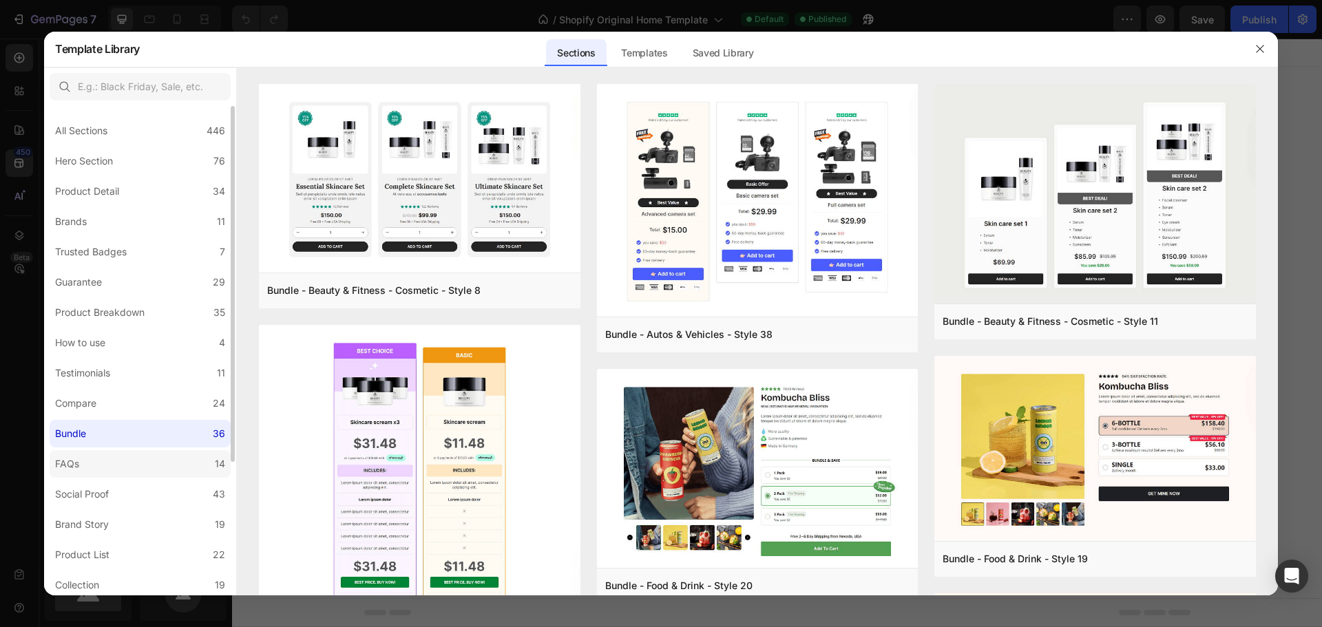
click at [91, 467] on label "FAQs 14" at bounding box center [140, 464] width 181 height 28
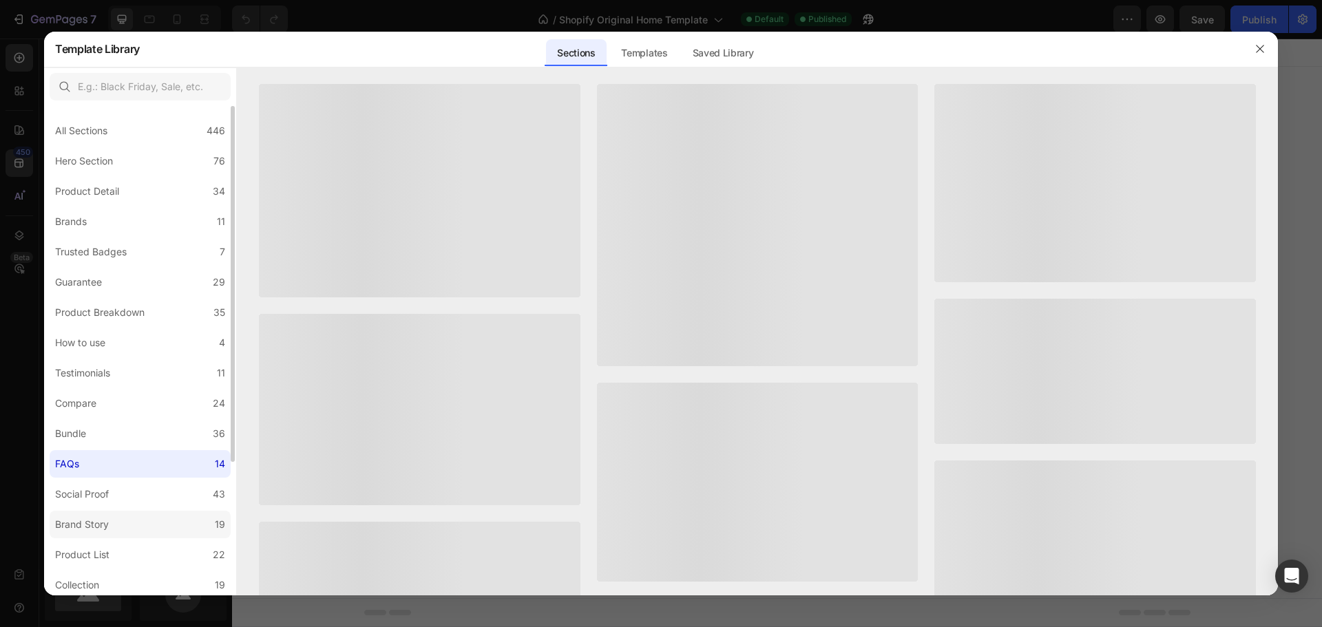
click at [83, 514] on label "Brand Story 19" at bounding box center [140, 525] width 181 height 28
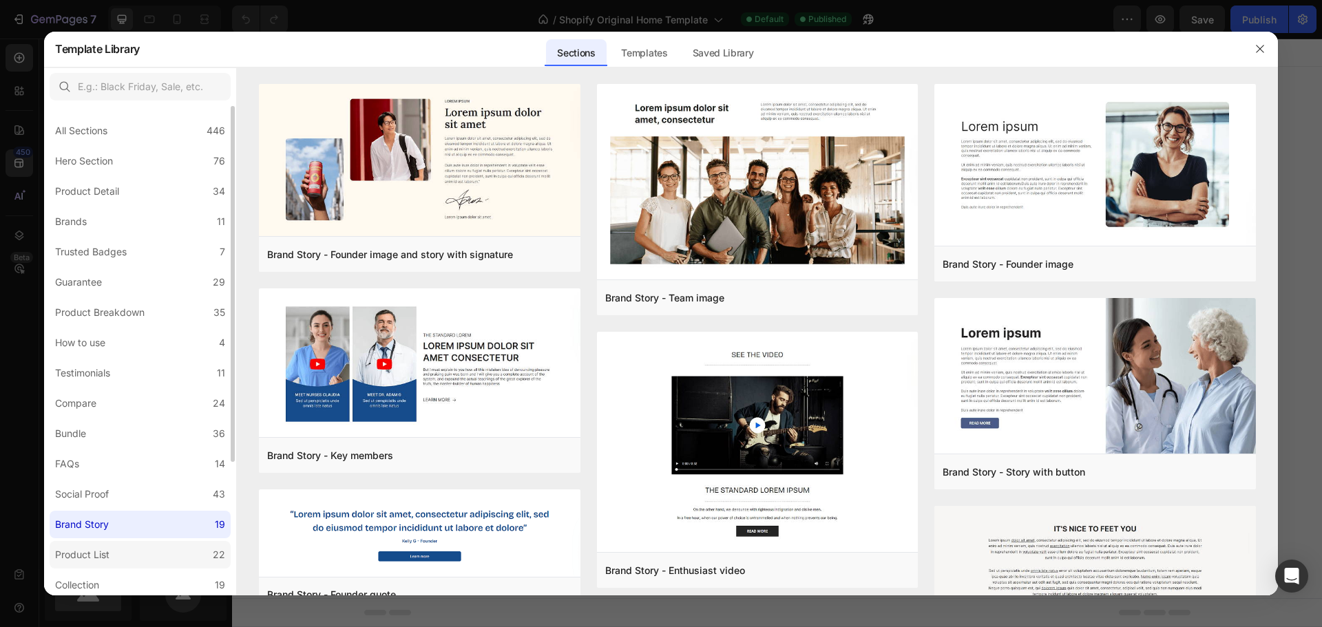
click at [103, 558] on div "Product List" at bounding box center [82, 555] width 54 height 17
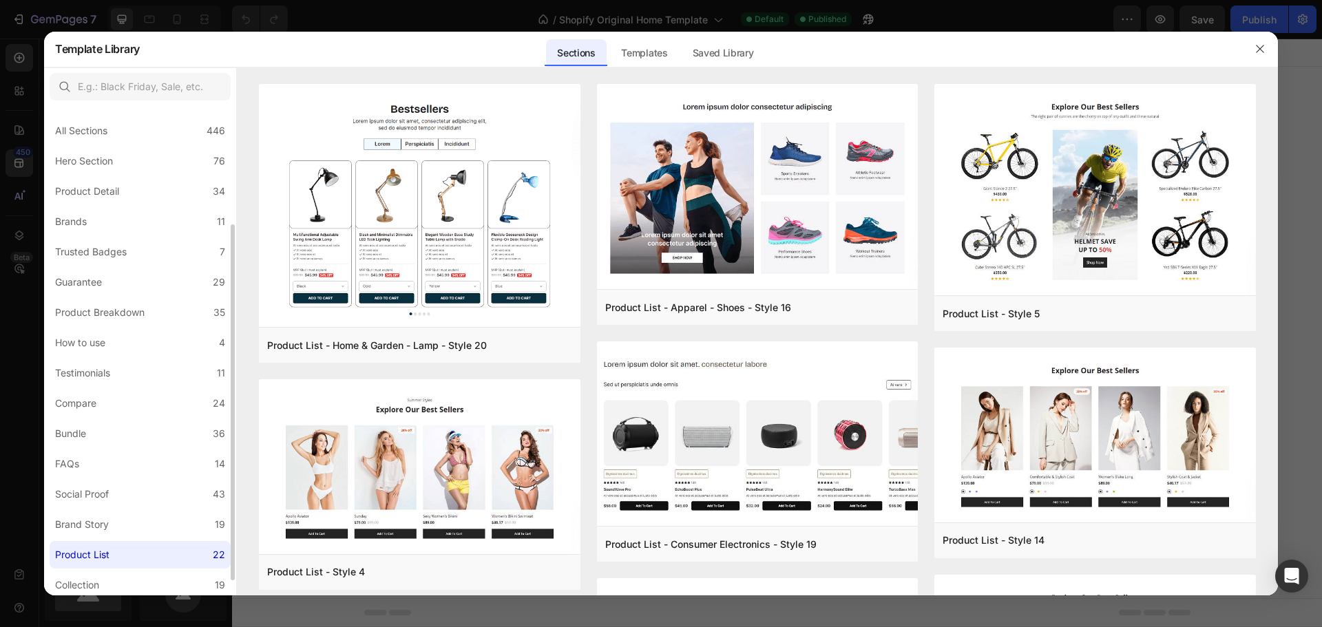
scroll to position [185, 0]
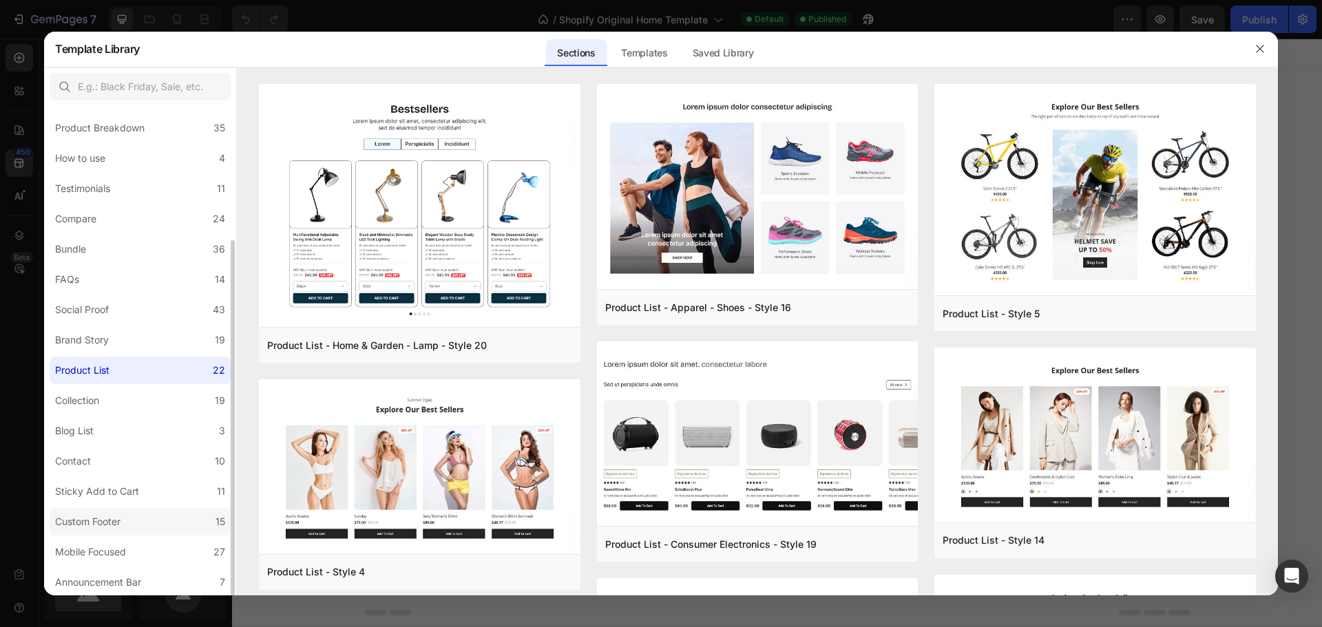
click at [108, 515] on div "Custom Footer" at bounding box center [87, 522] width 65 height 17
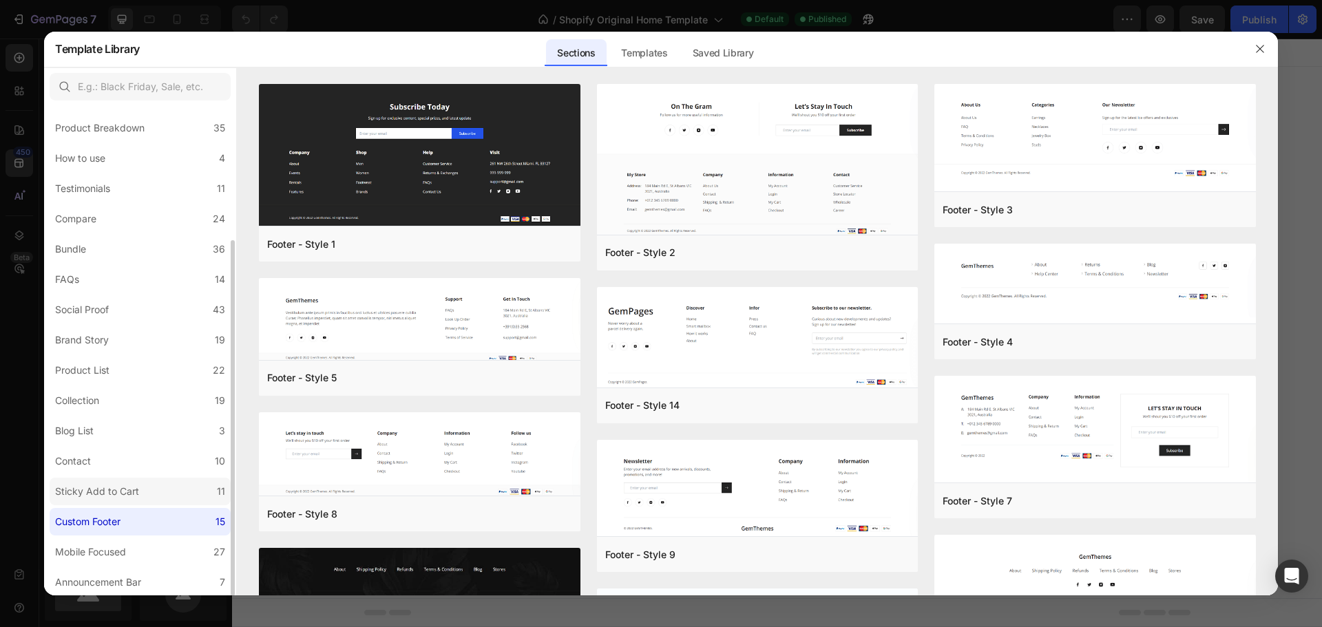
click at [111, 490] on div "Sticky Add to Cart" at bounding box center [97, 491] width 84 height 17
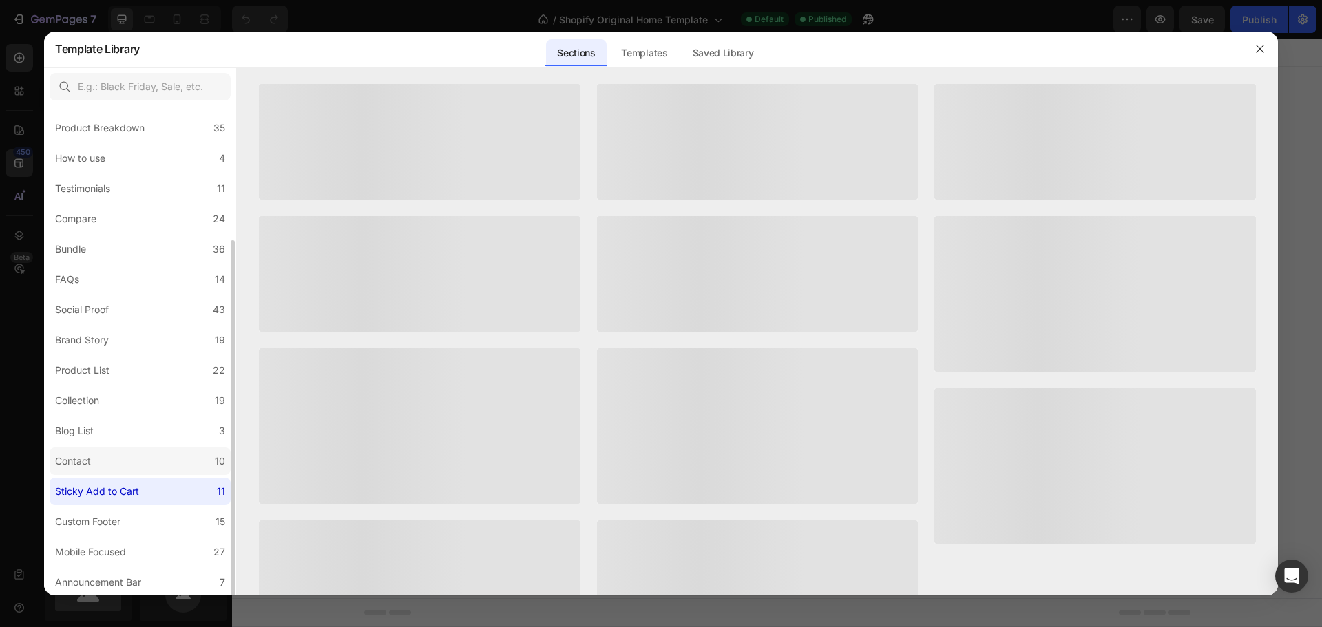
click at [106, 450] on label "Contact 10" at bounding box center [140, 462] width 181 height 28
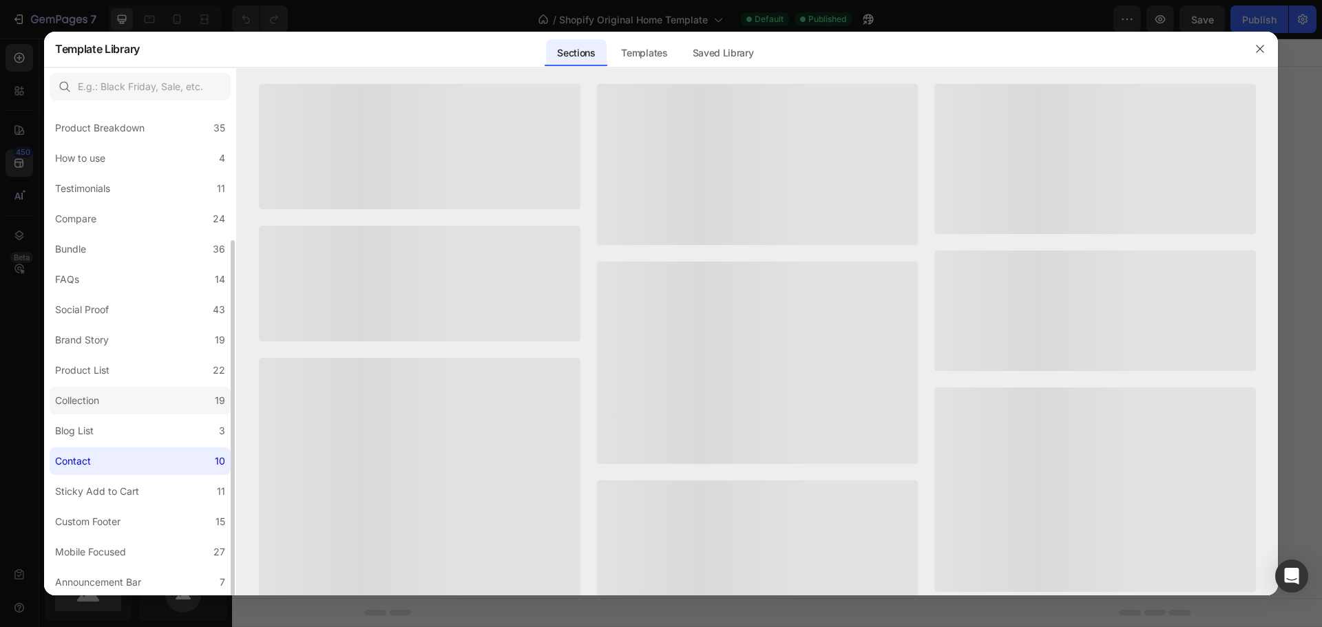
click at [87, 413] on label "Collection 19" at bounding box center [140, 401] width 181 height 28
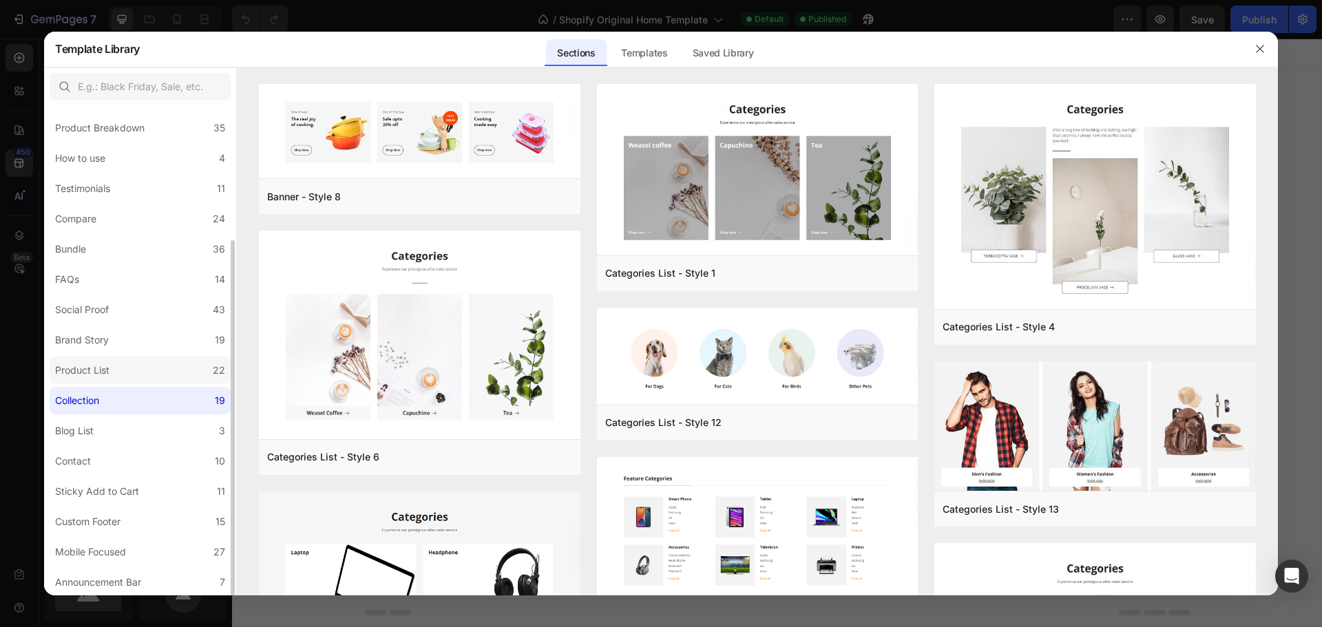
click at [101, 366] on div "Product List" at bounding box center [82, 370] width 54 height 17
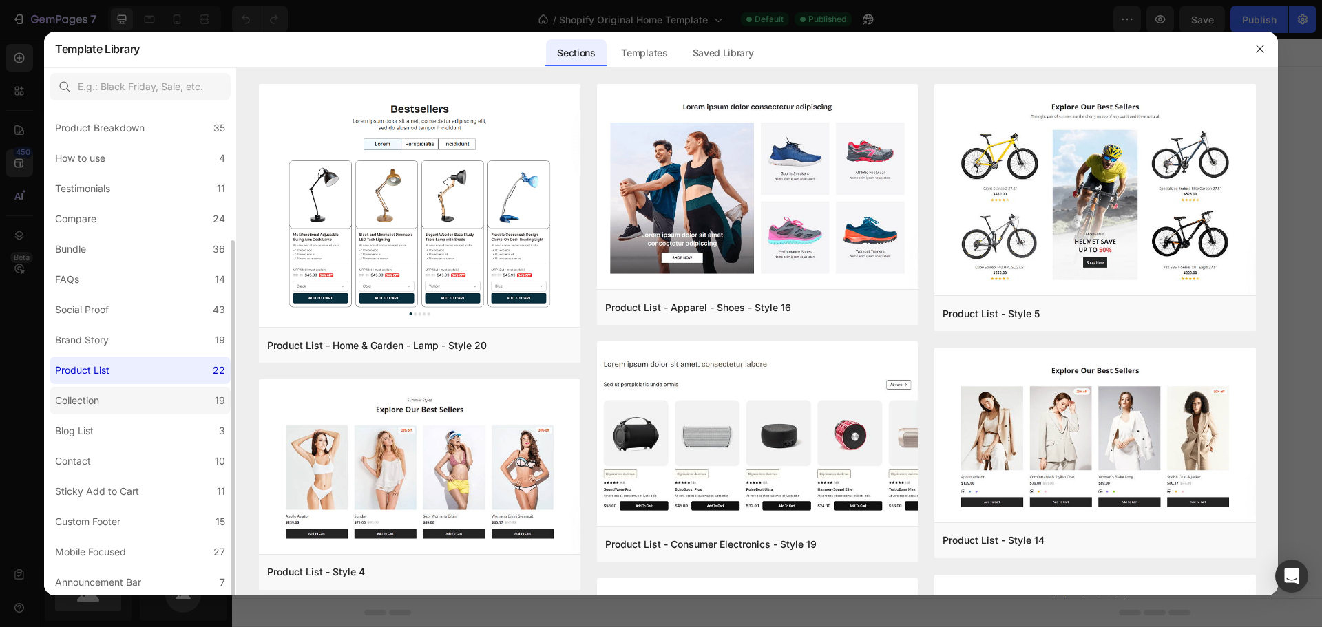
click at [92, 413] on label "Collection 19" at bounding box center [140, 401] width 181 height 28
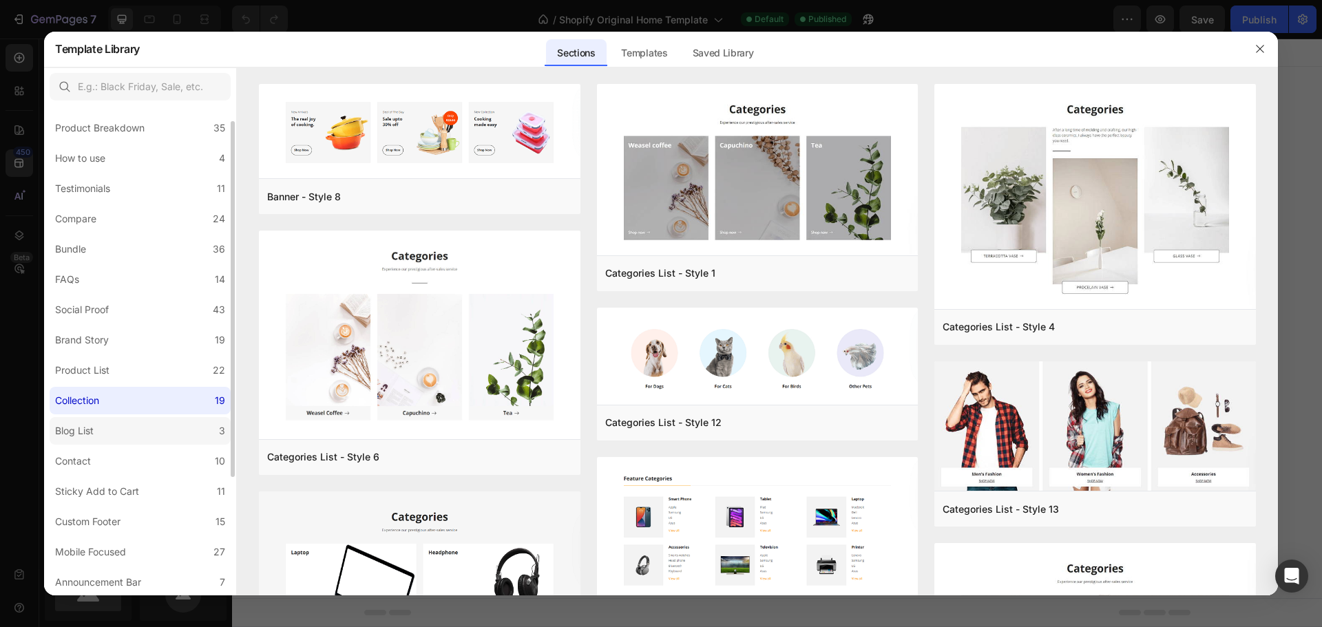
scroll to position [0, 0]
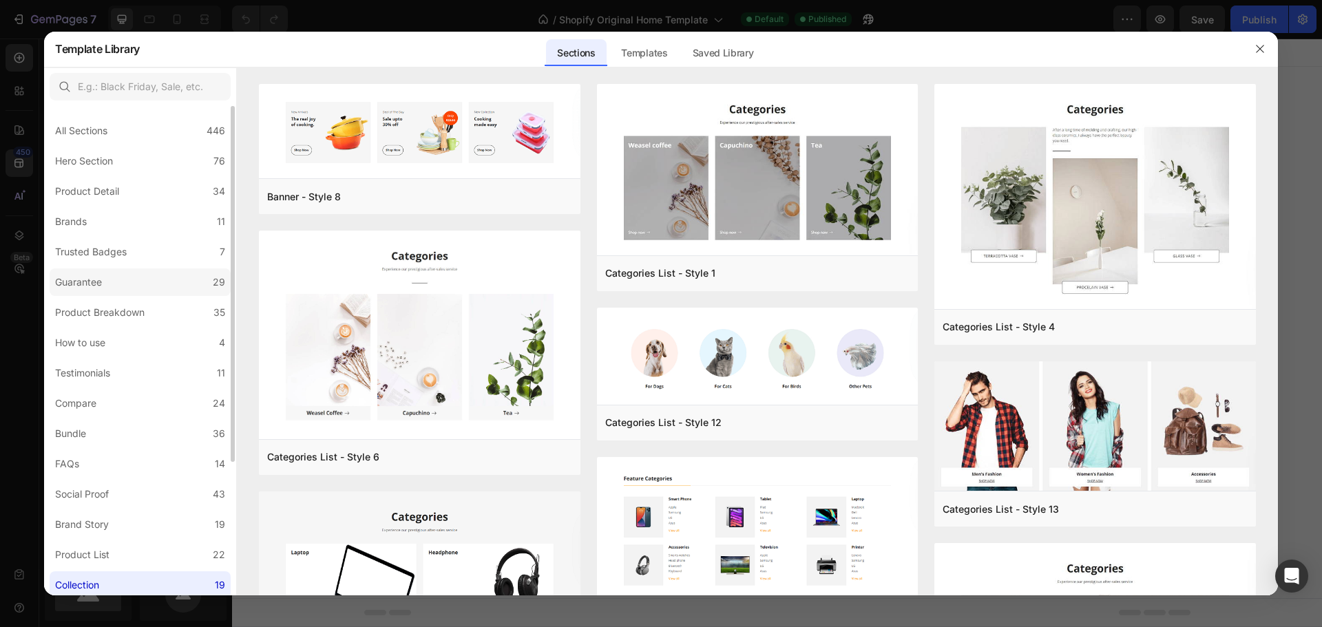
click at [109, 273] on label "Guarantee 29" at bounding box center [140, 283] width 181 height 28
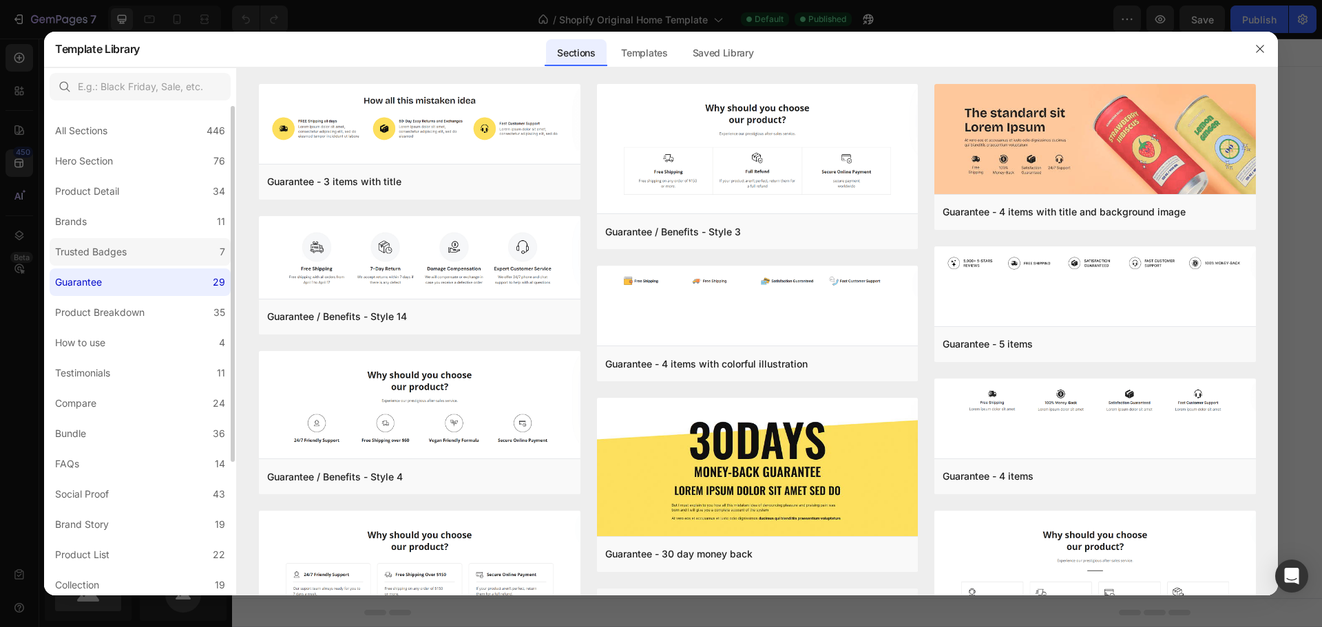
click at [96, 240] on label "Trusted Badges 7" at bounding box center [140, 252] width 181 height 28
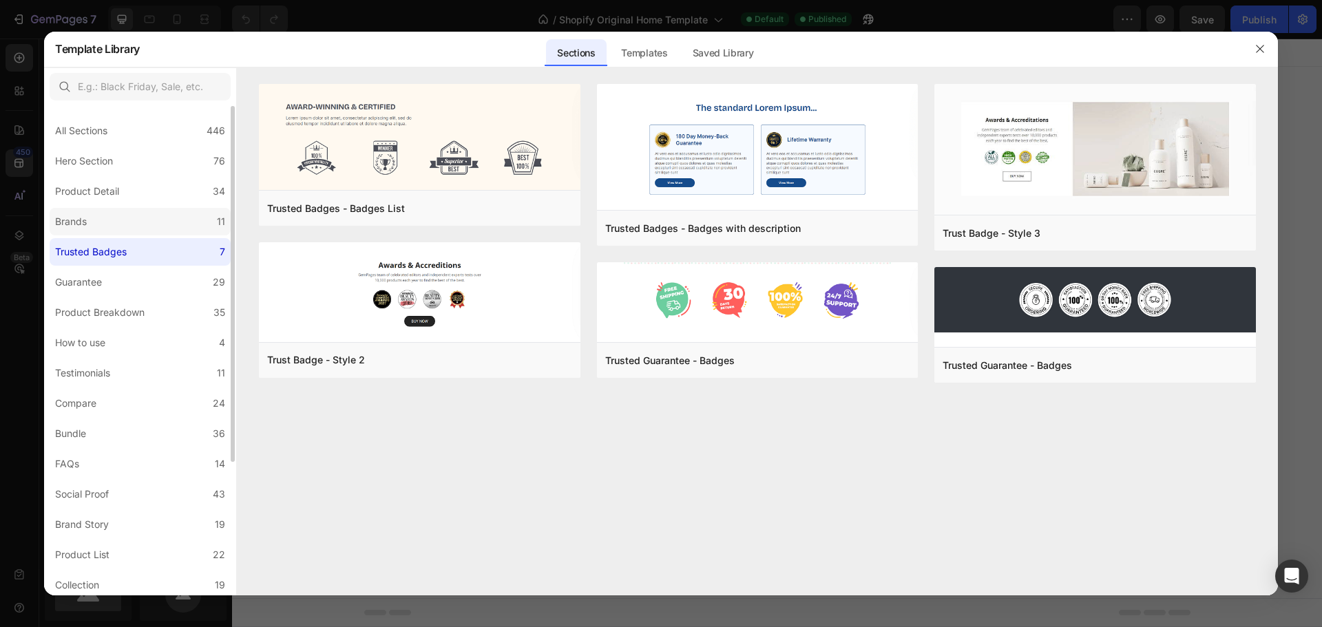
click at [94, 223] on label "Brands 11" at bounding box center [140, 222] width 181 height 28
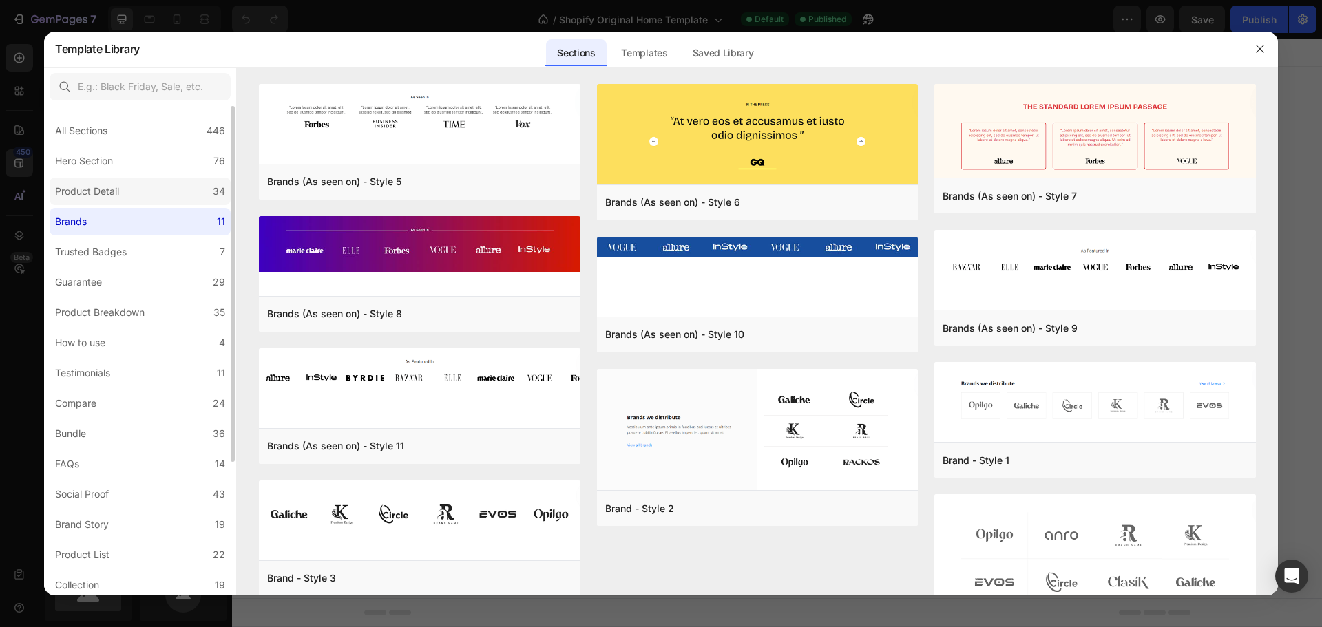
click at [98, 182] on label "Product Detail 34" at bounding box center [140, 192] width 181 height 28
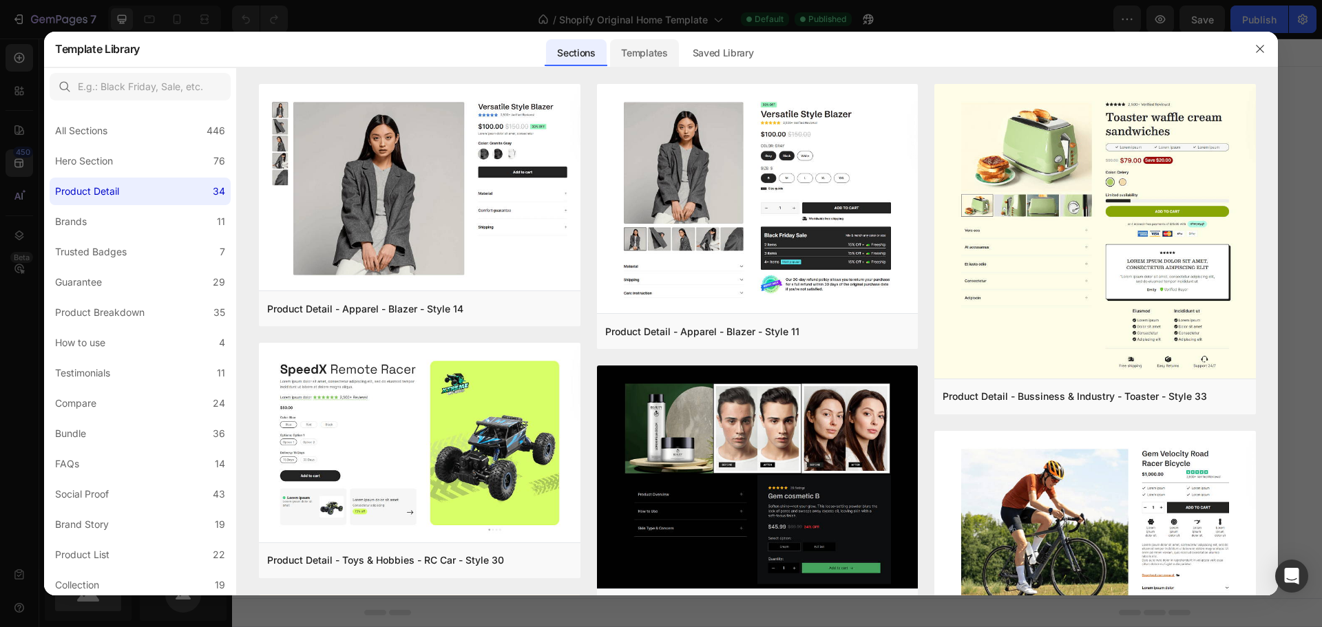
click at [632, 61] on div "Templates" at bounding box center [644, 53] width 68 height 28
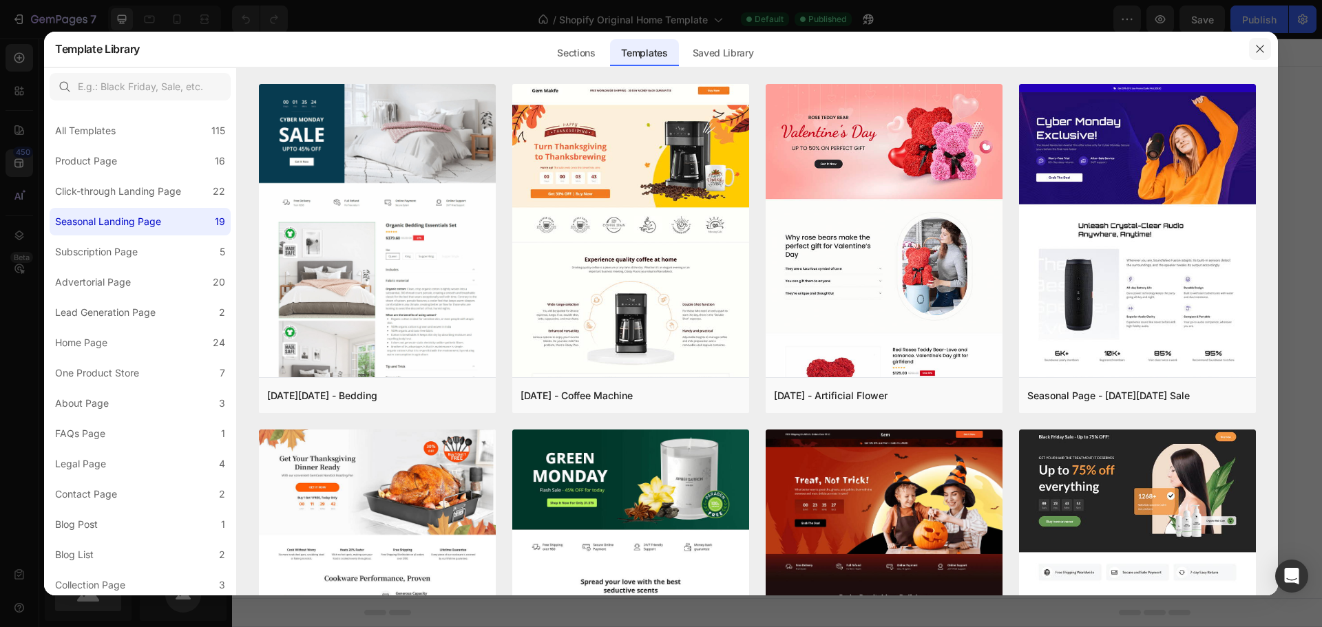
click at [1261, 54] on icon "button" at bounding box center [1260, 48] width 11 height 11
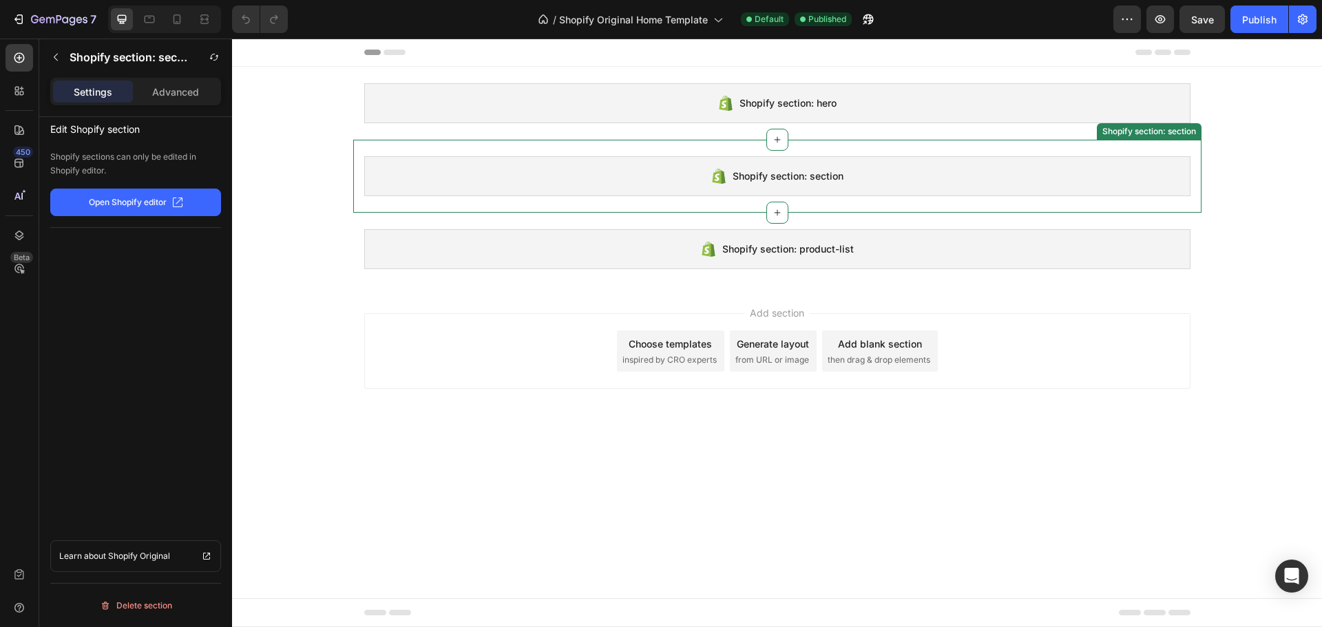
click at [784, 171] on span "Shopify section: section" at bounding box center [788, 176] width 111 height 17
click at [184, 87] on p "Advanced" at bounding box center [175, 92] width 47 height 14
click at [191, 93] on p "Advanced" at bounding box center [175, 92] width 47 height 14
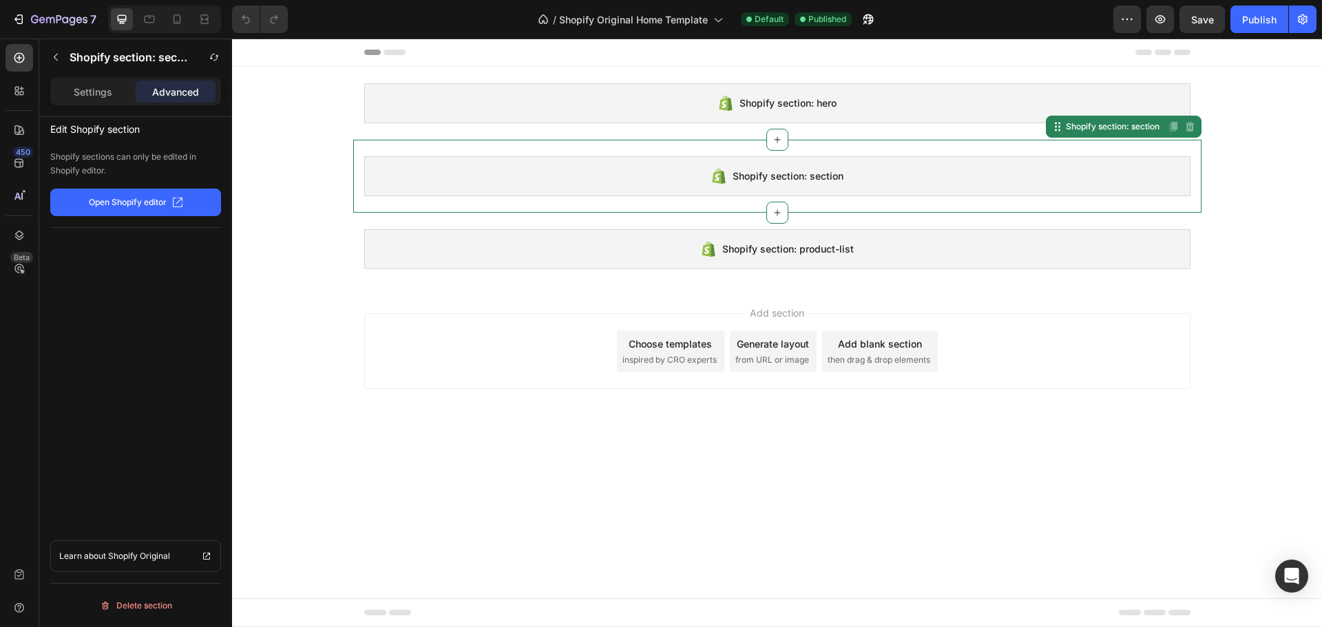
click at [191, 93] on p "Advanced" at bounding box center [175, 92] width 47 height 14
drag, startPoint x: 140, startPoint y: 150, endPoint x: 181, endPoint y: 165, distance: 44.0
click at [181, 165] on p "Shopify sections can only be edited in Shopify editor." at bounding box center [135, 164] width 171 height 28
click at [182, 159] on p "Shopify sections can only be edited in Shopify editor." at bounding box center [135, 164] width 171 height 28
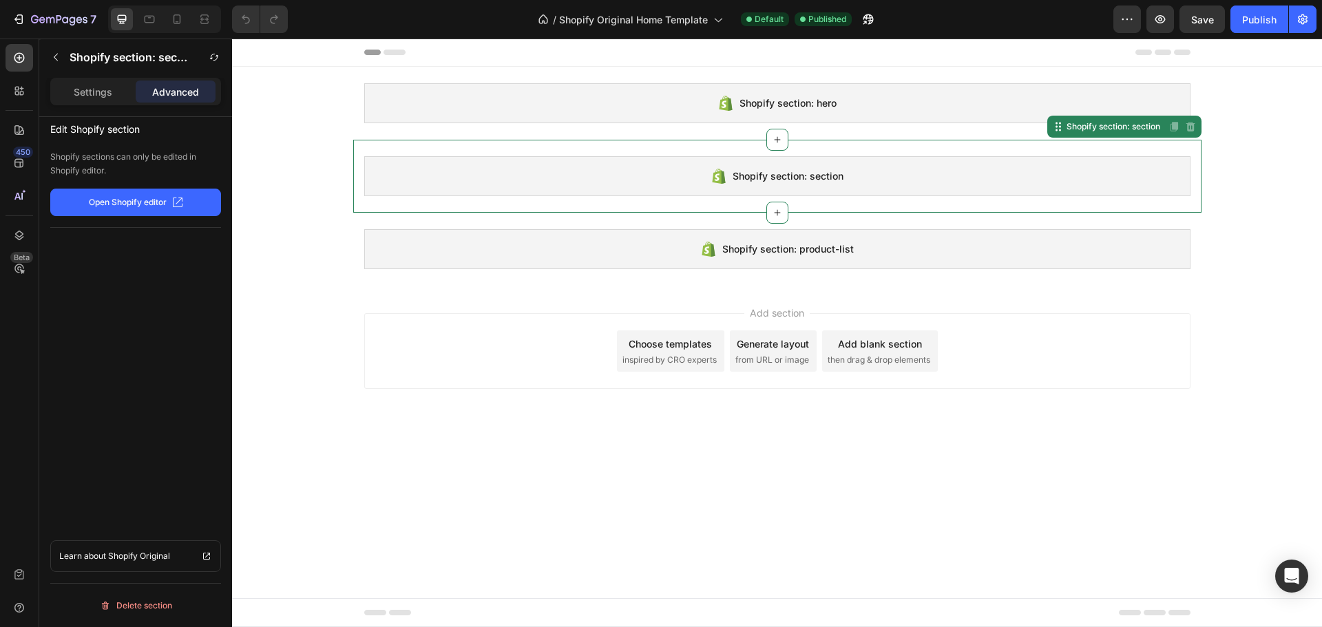
click at [753, 182] on span "Shopify section: section" at bounding box center [788, 176] width 111 height 17
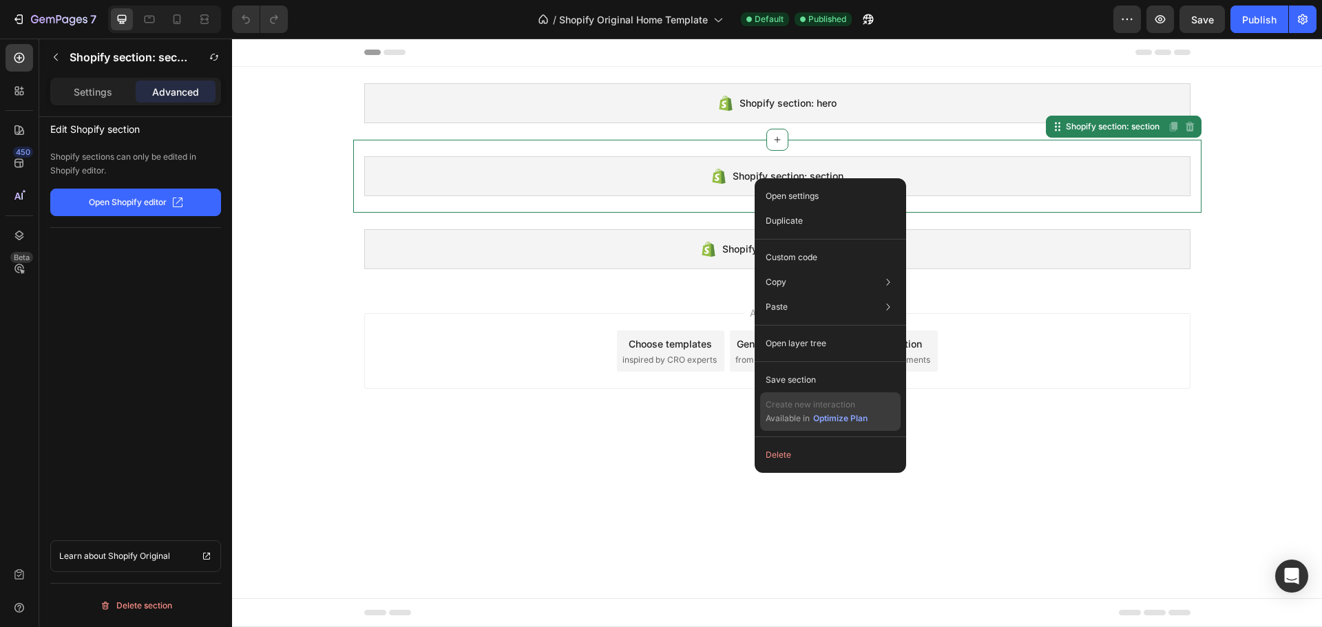
click at [800, 411] on p "Create new interaction" at bounding box center [817, 405] width 103 height 14
click at [121, 271] on div "Edit Shopify section Shopify sections can only be edited in Shopify editor. Ope…" at bounding box center [135, 392] width 193 height 550
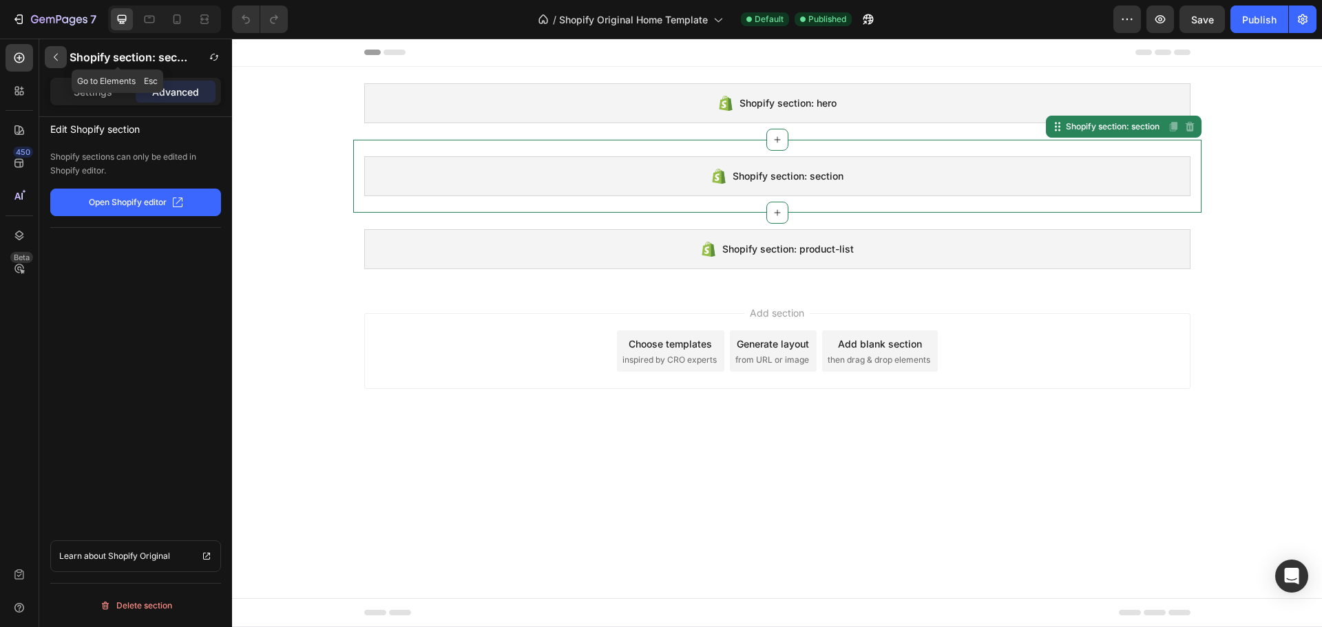
click at [45, 56] on button "button" at bounding box center [56, 57] width 22 height 22
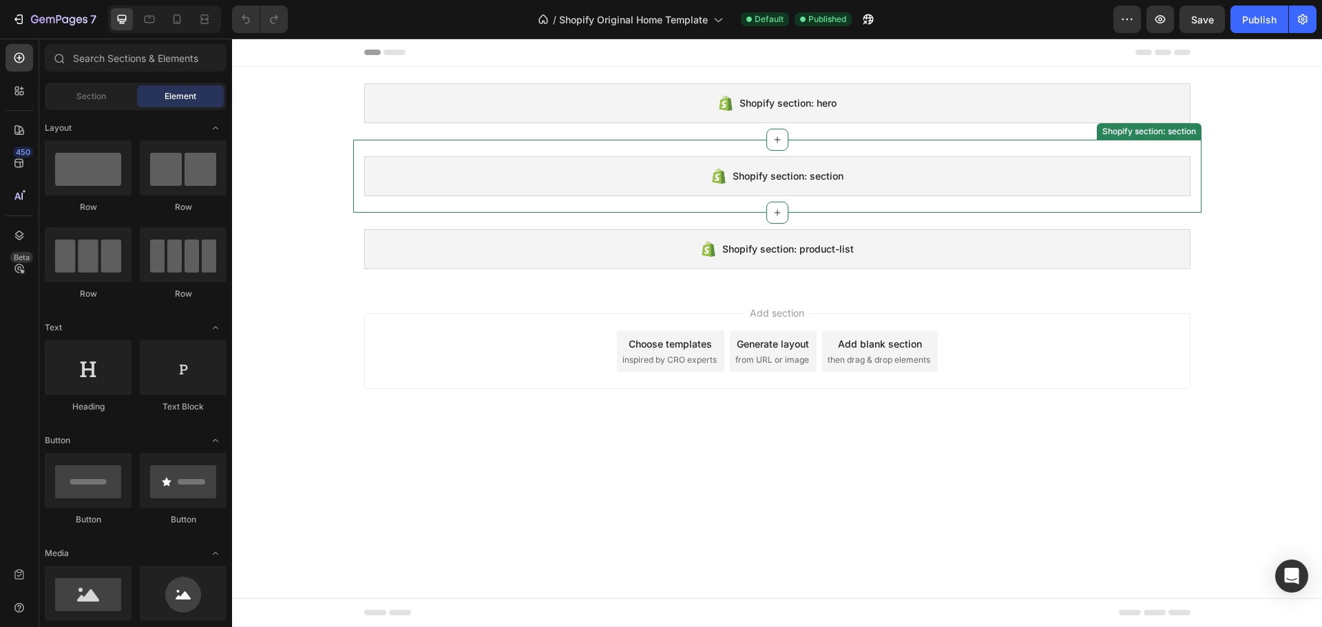
click at [494, 196] on div "Shopify section: section" at bounding box center [777, 176] width 826 height 40
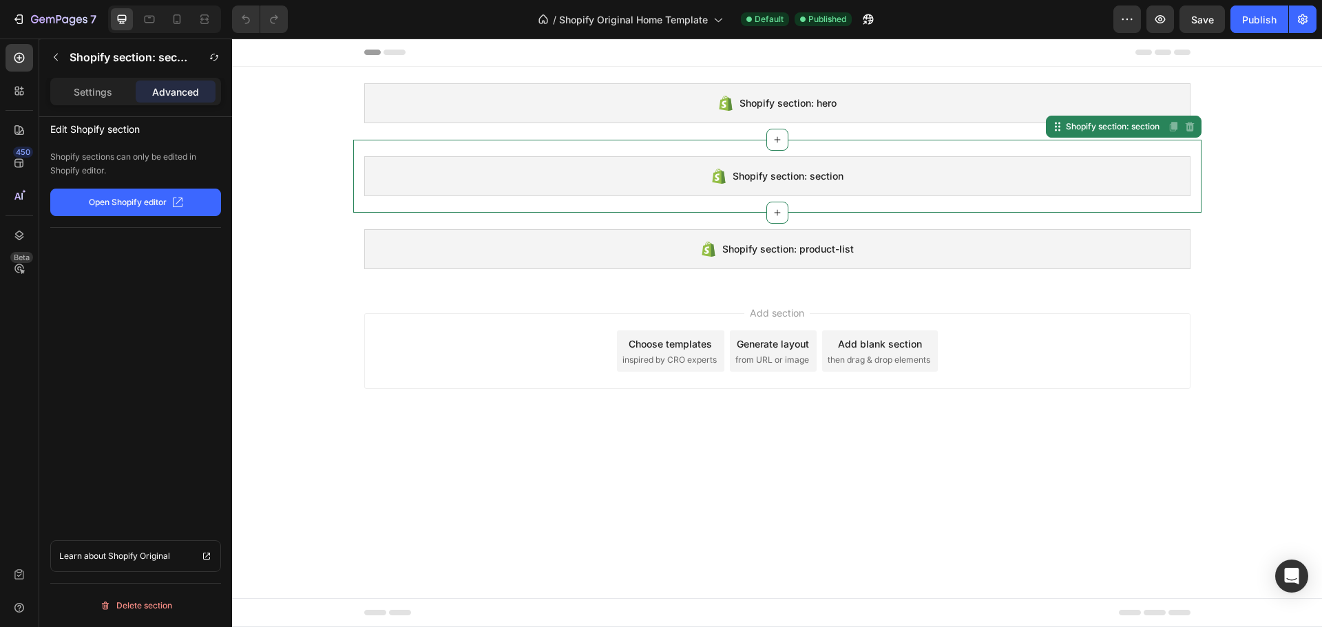
click at [70, 79] on div "Settings Advanced" at bounding box center [135, 92] width 171 height 28
click at [105, 100] on div "Settings" at bounding box center [93, 92] width 80 height 22
click at [105, 99] on div "Settings" at bounding box center [93, 92] width 80 height 22
drag, startPoint x: 781, startPoint y: 140, endPoint x: 1031, endPoint y: 156, distance: 250.5
click at [1019, 160] on div "Shopify section: section Shopify section: section Disabled. Please edit in Shop…" at bounding box center [777, 176] width 848 height 73
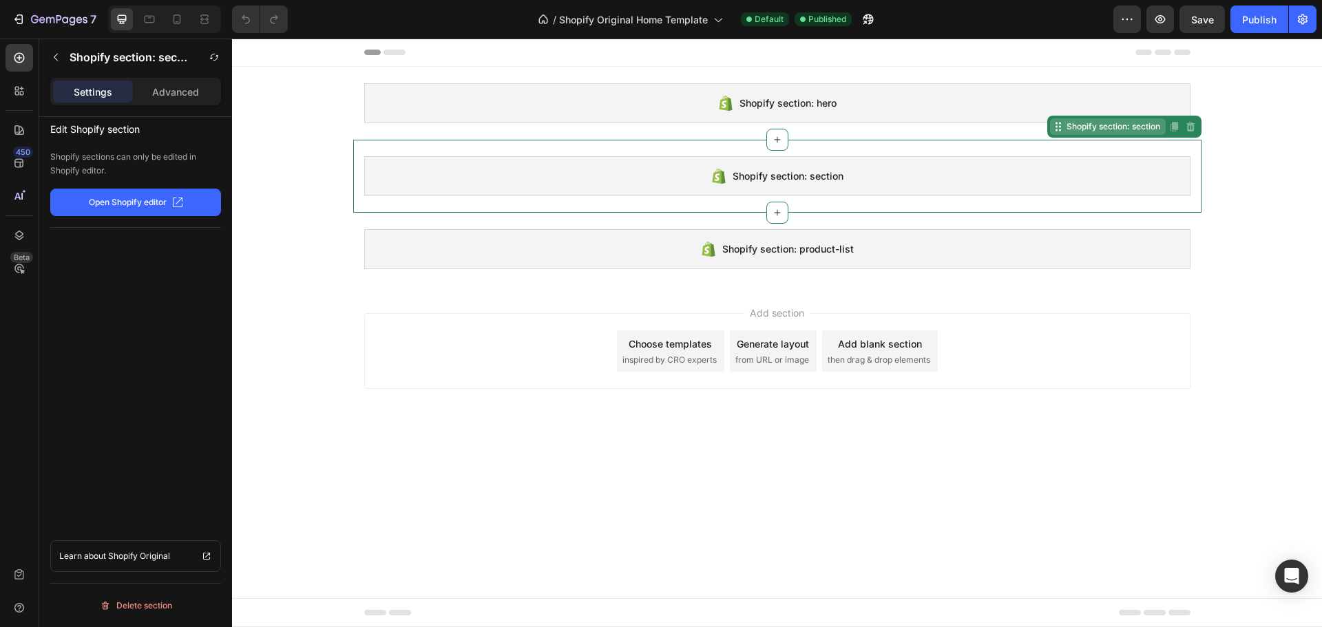
click at [1081, 129] on div "Shopify section: section" at bounding box center [1113, 127] width 99 height 12
click at [771, 344] on div "Generate layout" at bounding box center [773, 344] width 72 height 14
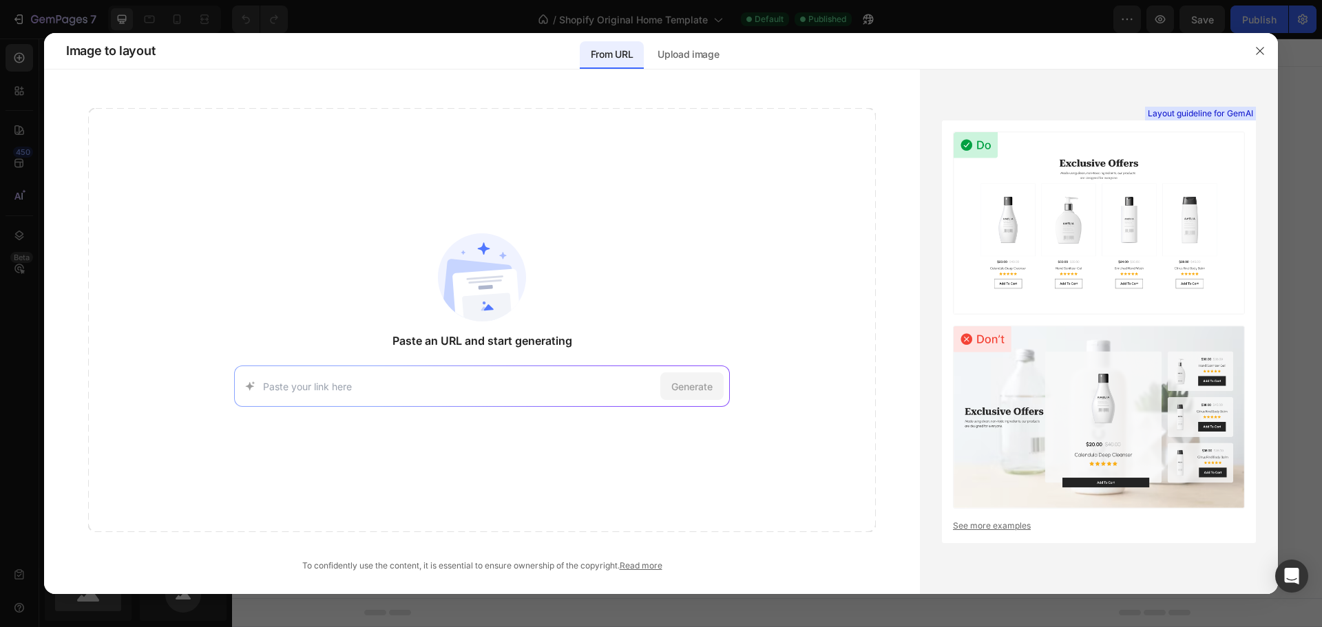
click at [1109, 236] on img at bounding box center [1099, 223] width 292 height 183
click at [1003, 516] on div "Layout guideline for GemAI See more examples" at bounding box center [1099, 332] width 314 height 423
click at [1004, 527] on link "See more examples" at bounding box center [1099, 526] width 292 height 12
click at [552, 379] on input at bounding box center [459, 386] width 392 height 14
click at [681, 53] on p "Upload image" at bounding box center [688, 54] width 61 height 17
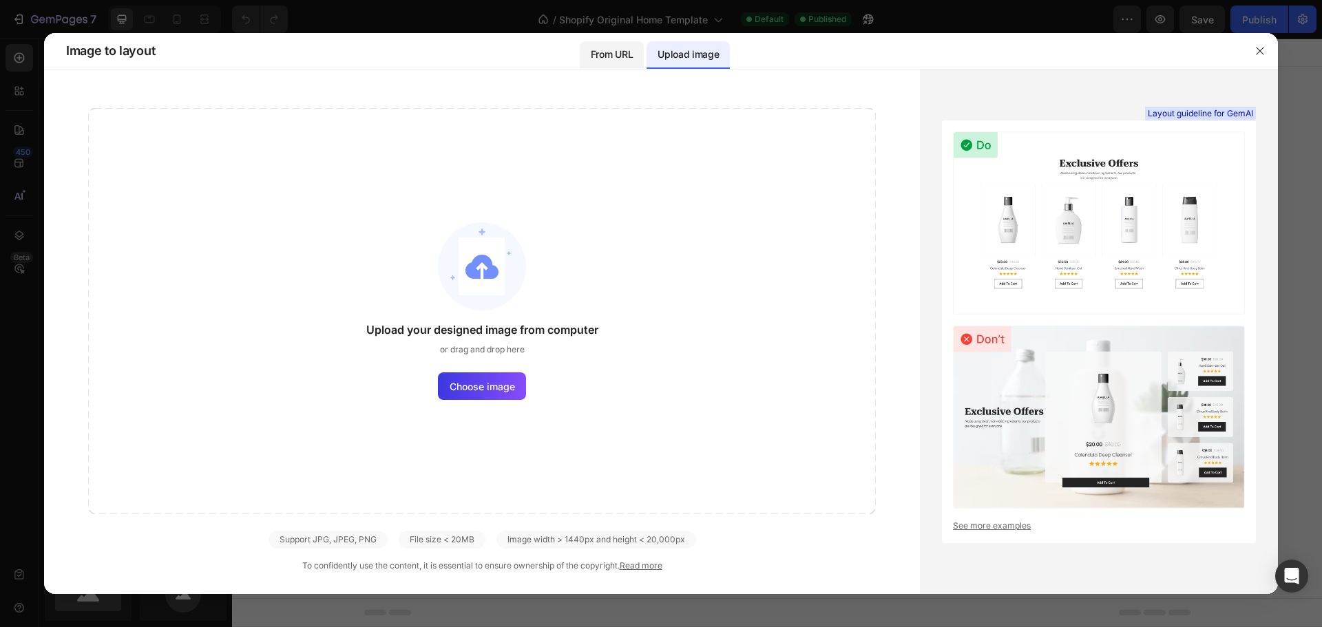
click at [602, 54] on p "From URL" at bounding box center [612, 54] width 42 height 17
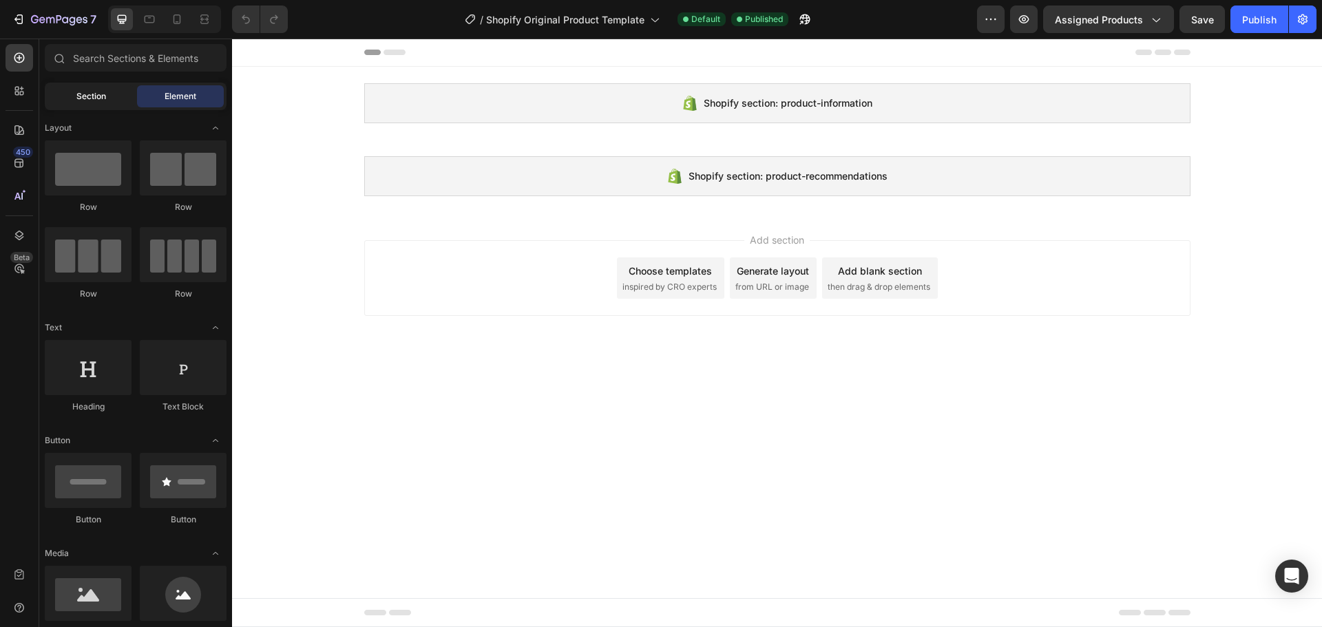
click at [95, 98] on span "Section" at bounding box center [91, 96] width 30 height 12
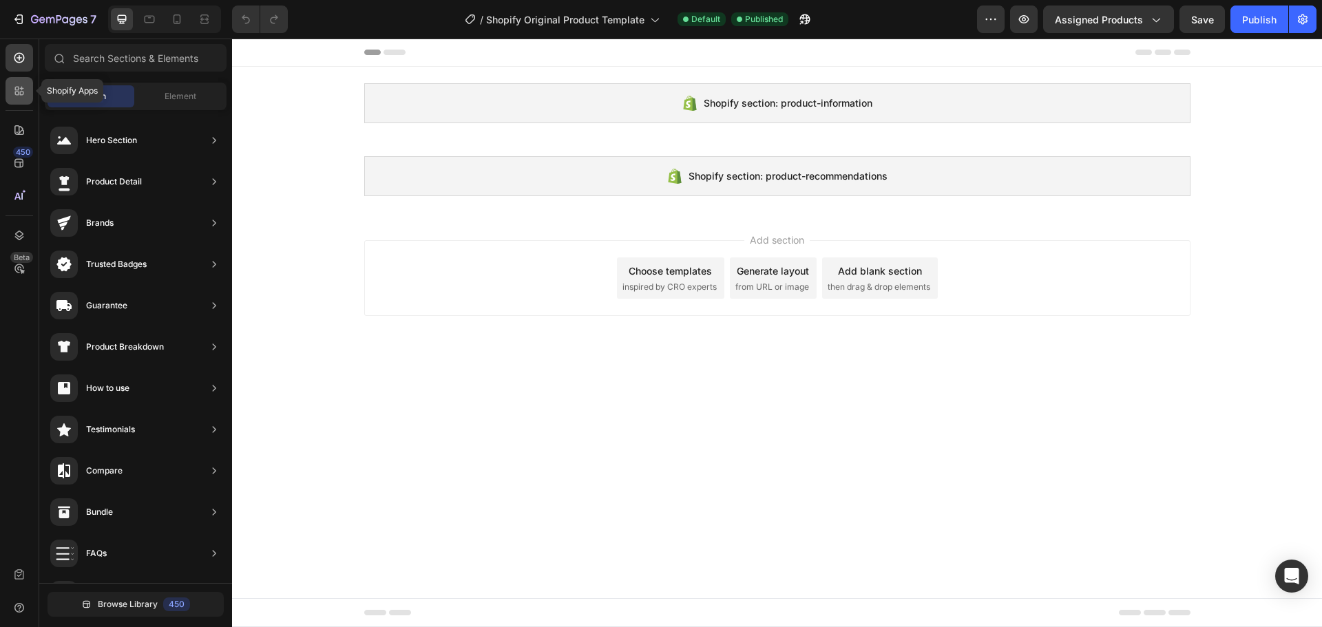
click at [23, 94] on icon at bounding box center [22, 94] width 4 height 4
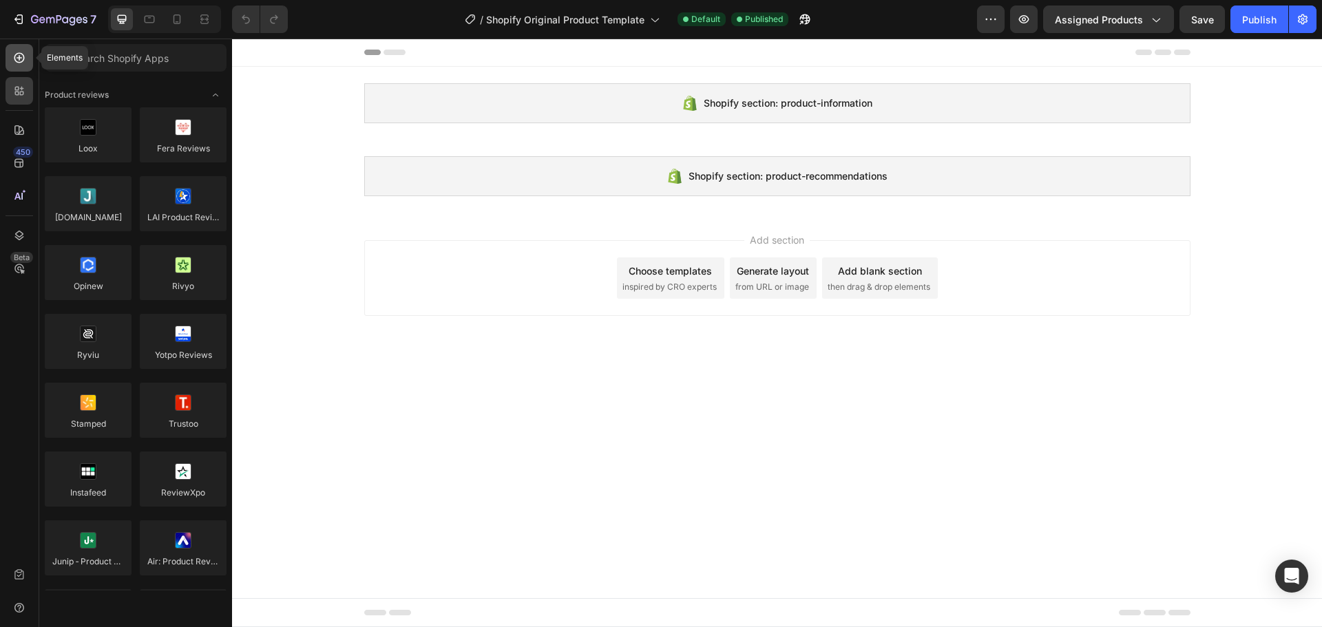
click at [21, 51] on icon at bounding box center [19, 58] width 14 height 14
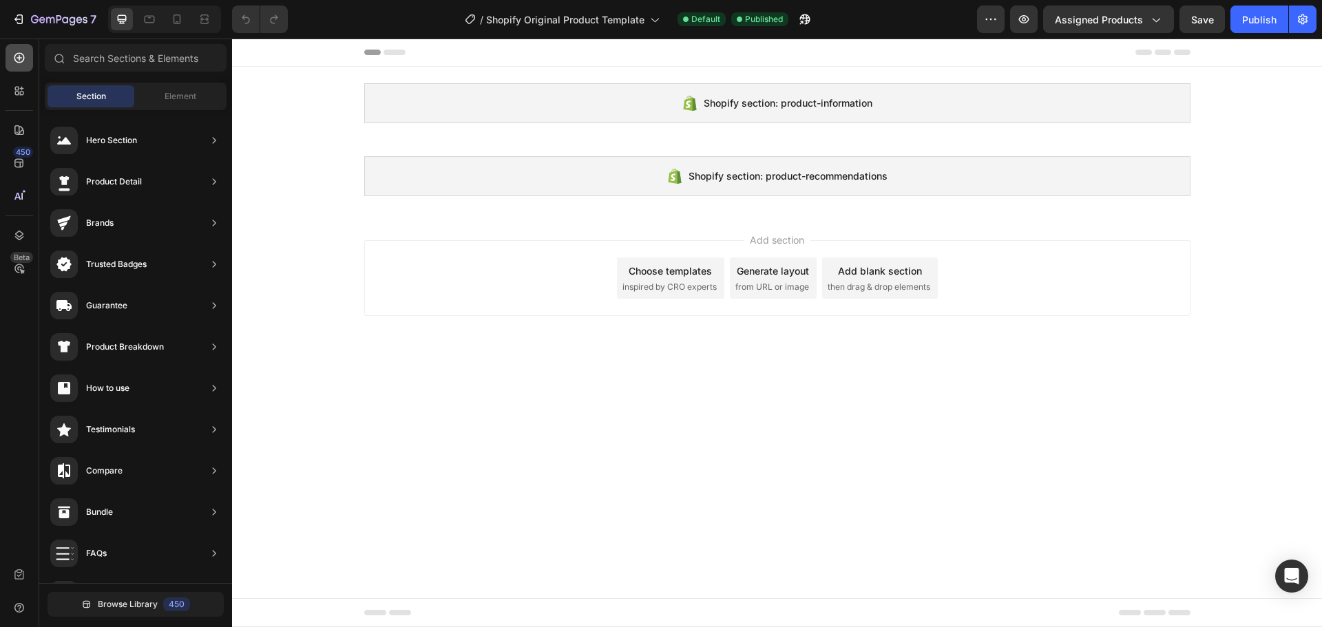
click at [21, 51] on icon at bounding box center [19, 58] width 14 height 14
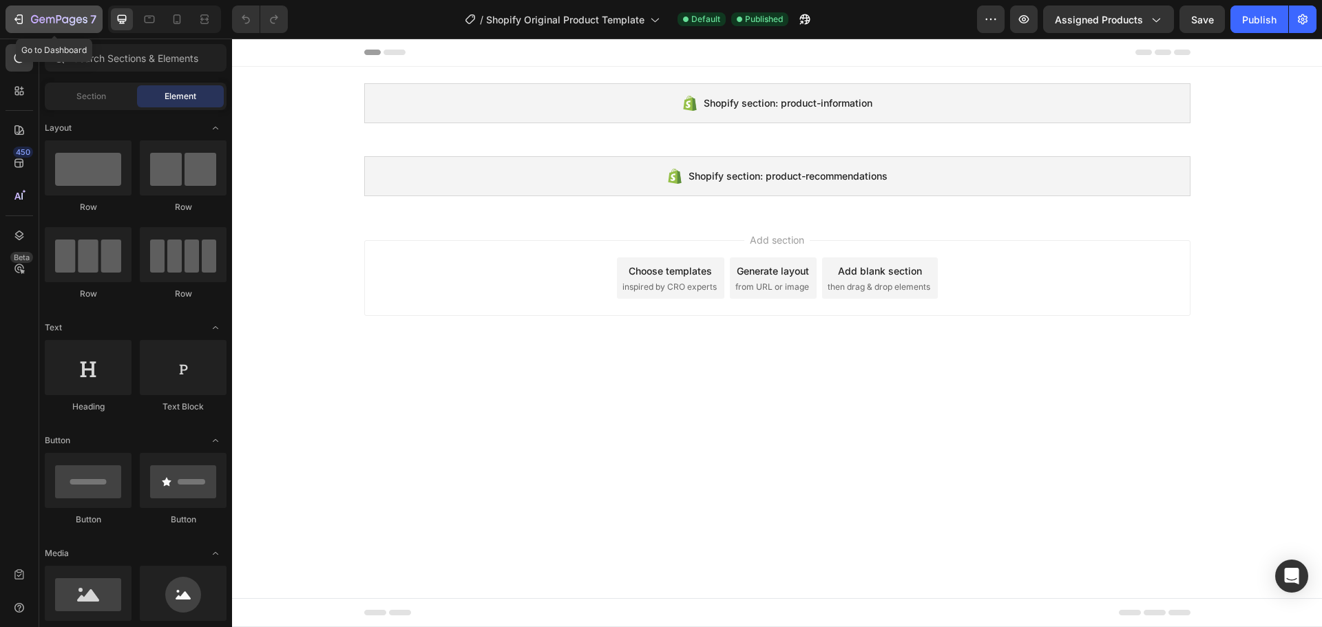
click at [27, 21] on div "7" at bounding box center [54, 19] width 85 height 17
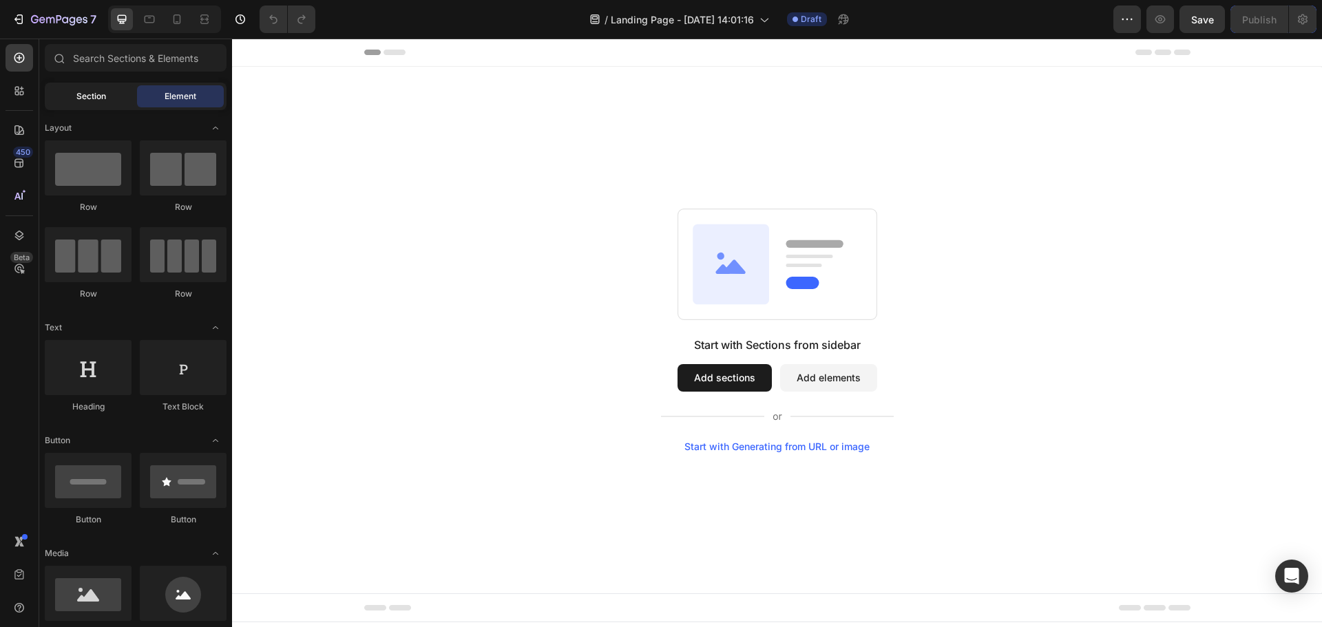
click at [92, 100] on span "Section" at bounding box center [91, 96] width 30 height 12
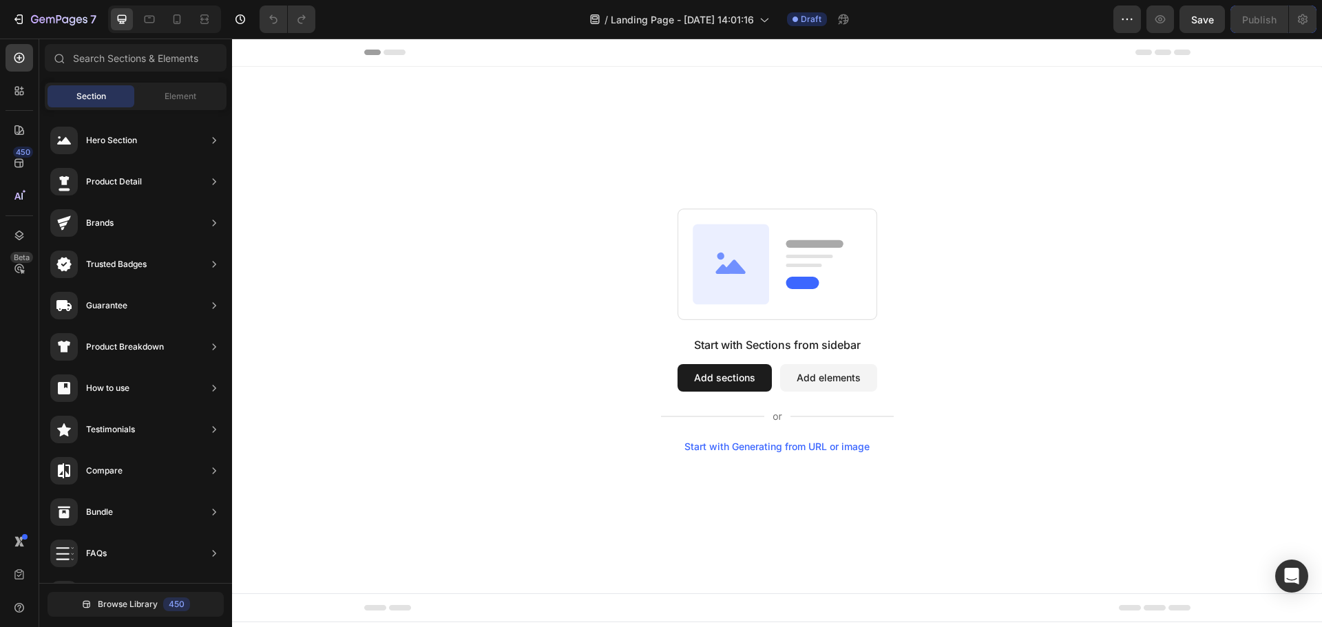
click at [778, 448] on div "Start with Generating from URL or image" at bounding box center [777, 446] width 185 height 11
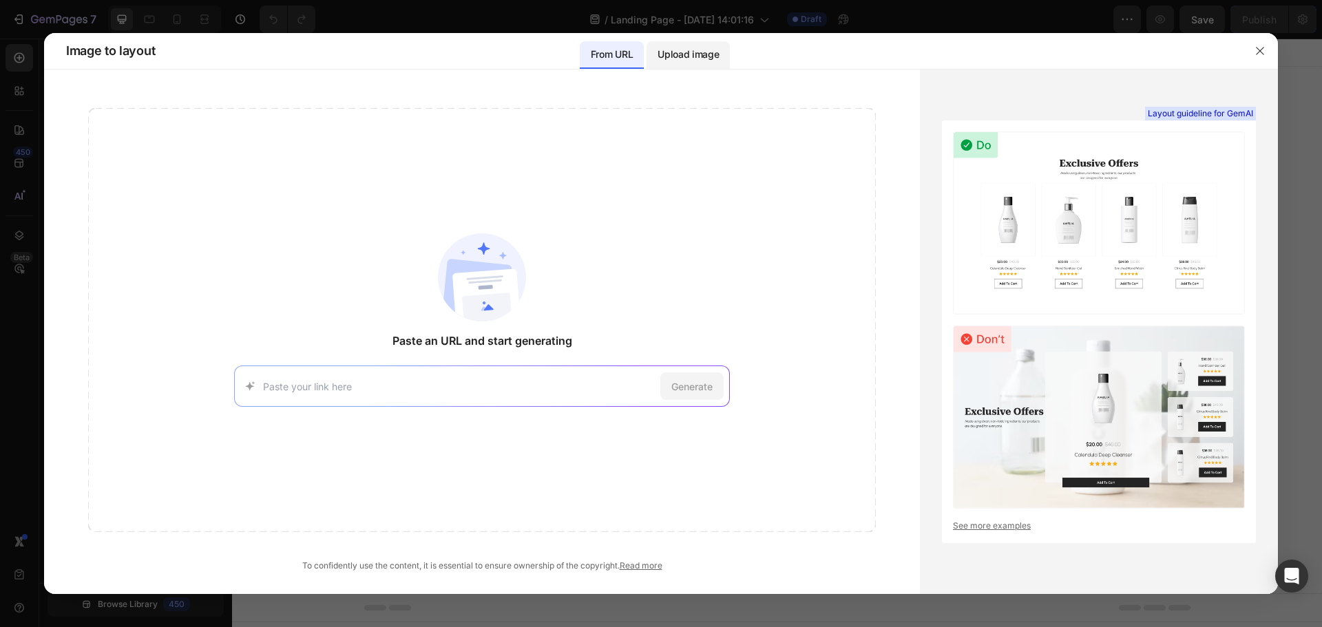
click at [674, 55] on p "Upload image" at bounding box center [688, 54] width 61 height 17
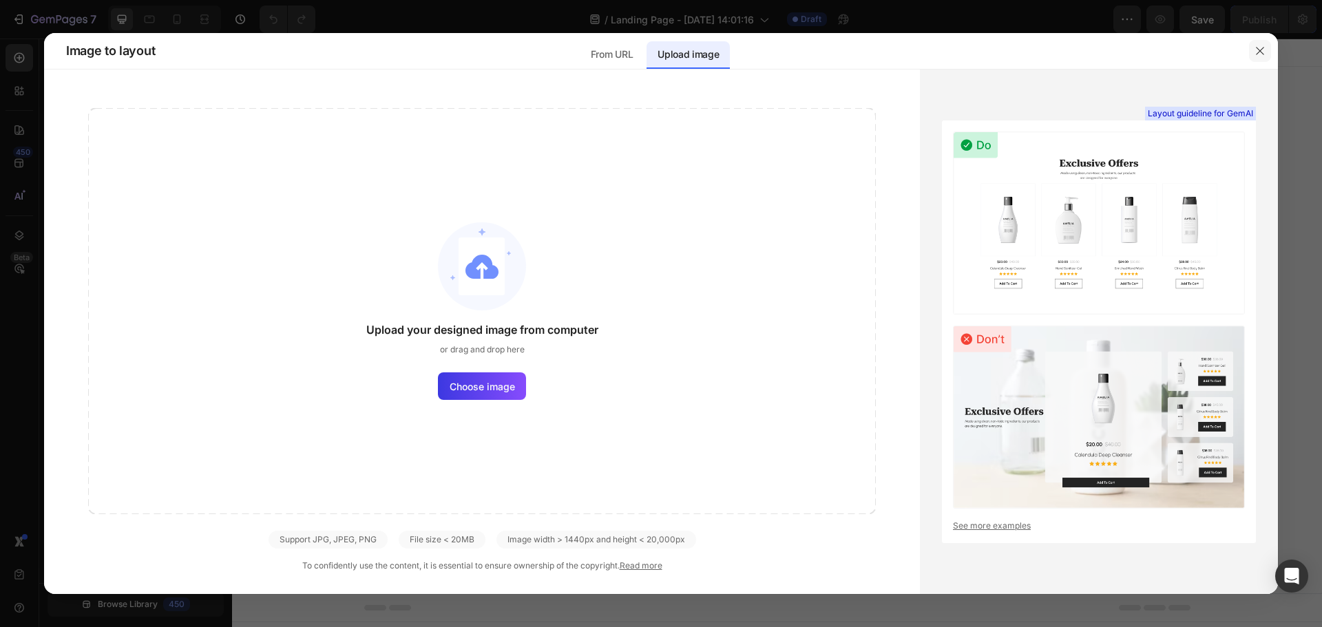
click at [1255, 47] on icon "button" at bounding box center [1260, 50] width 11 height 11
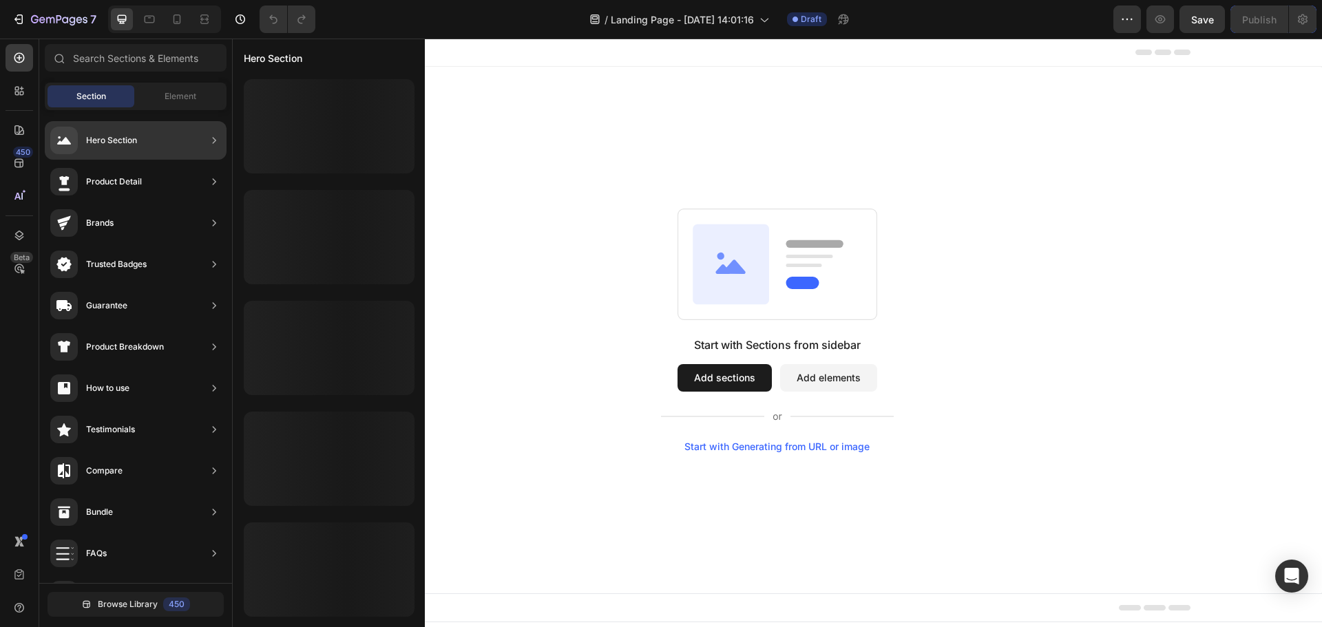
click at [103, 143] on div "Hero Section" at bounding box center [111, 141] width 51 height 14
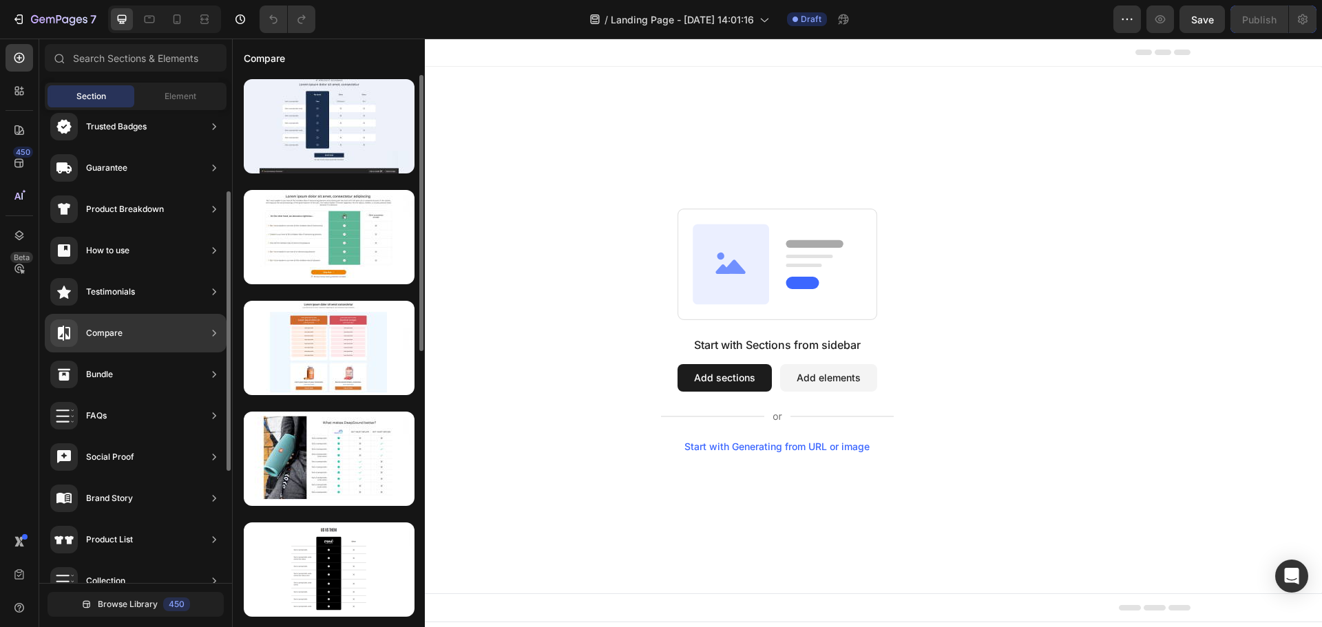
scroll to position [326, 0]
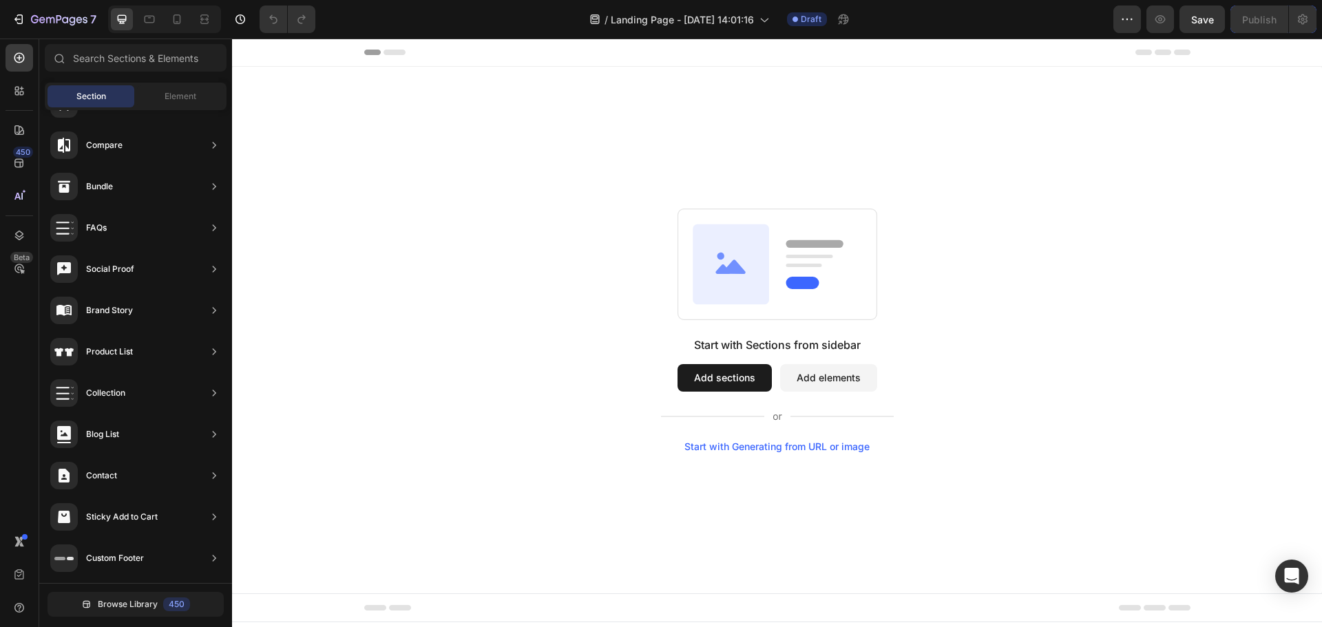
click at [570, 299] on div "Start with Sections from sidebar Add sections Add elements Start with Generatin…" at bounding box center [777, 331] width 991 height 244
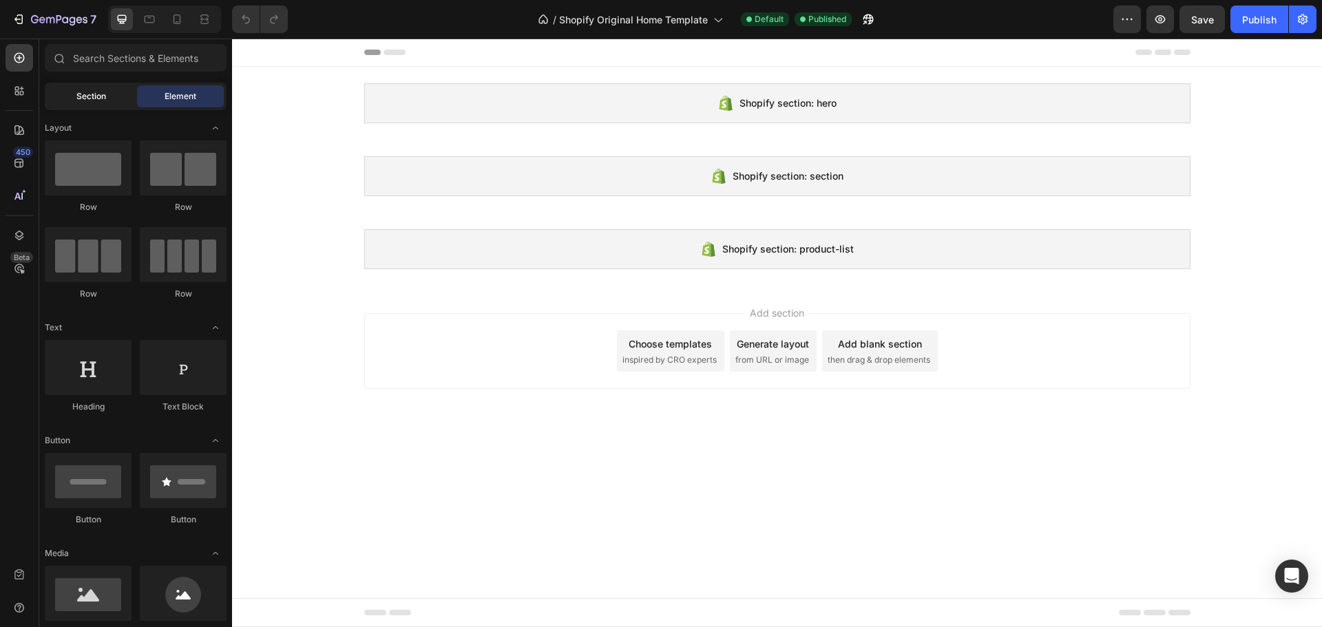
click at [110, 92] on div "Section" at bounding box center [91, 96] width 87 height 22
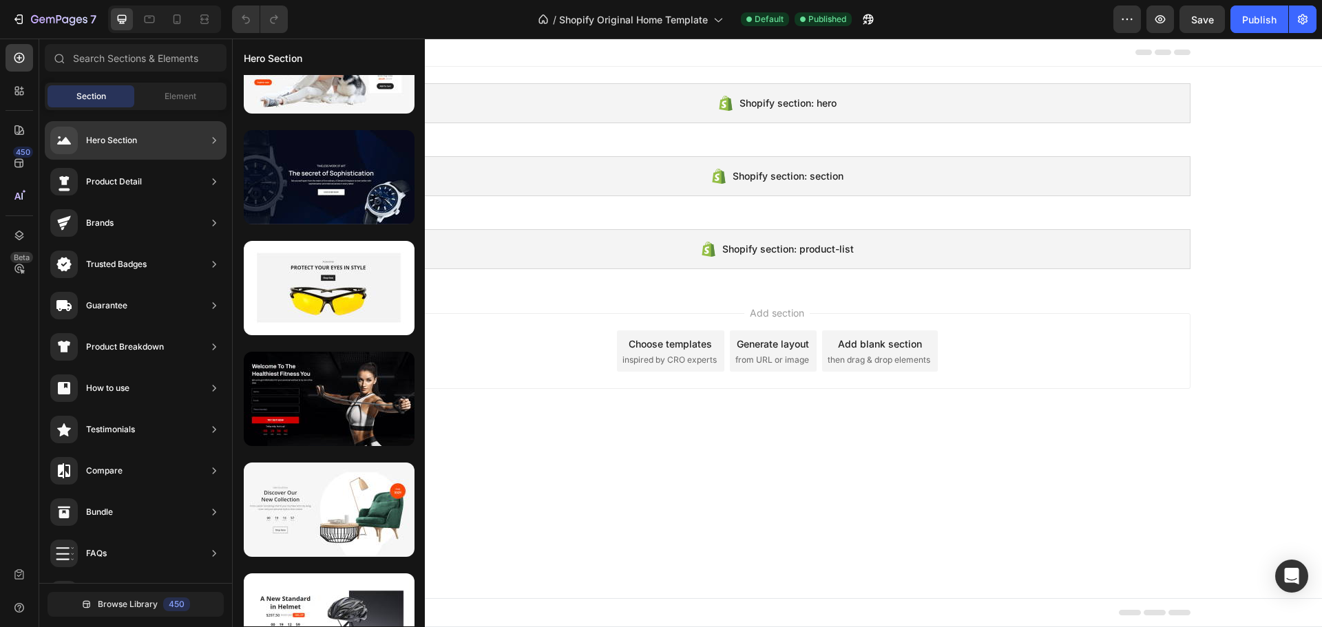
scroll to position [7091, 0]
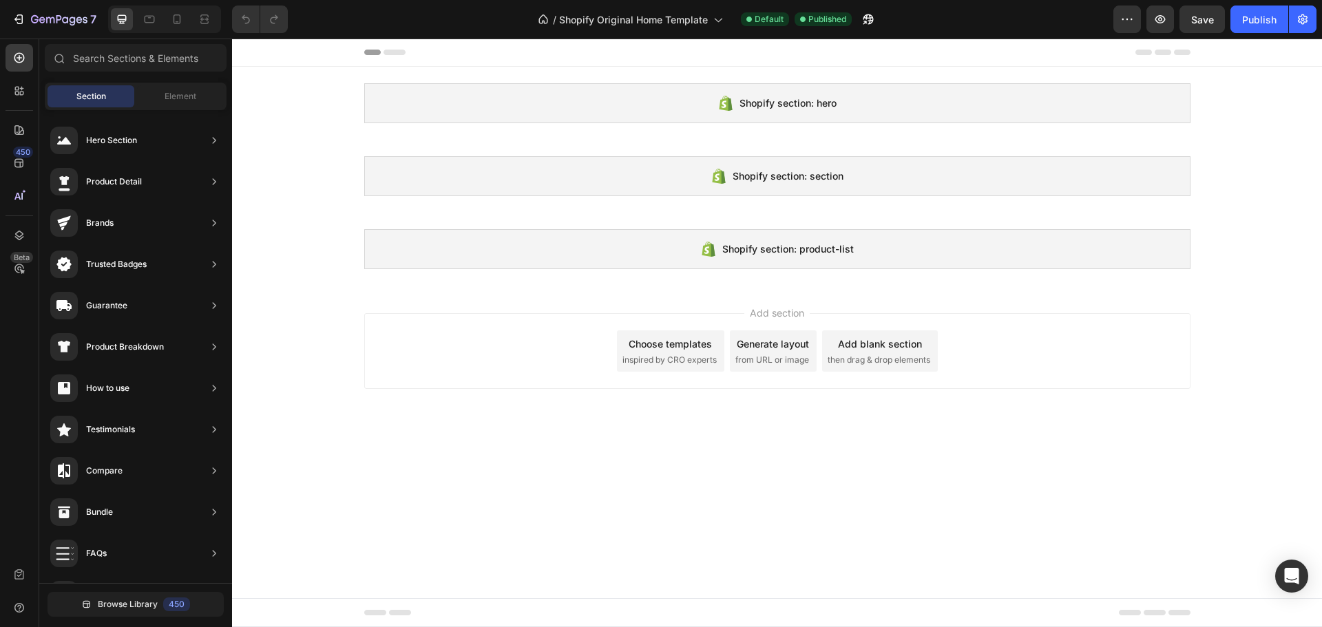
click at [766, 465] on body "Shopify section: hero Shopify section: hero Shopify section: section Shopify se…" at bounding box center [777, 333] width 1090 height 589
click at [780, 348] on div "Generate layout" at bounding box center [773, 344] width 72 height 14
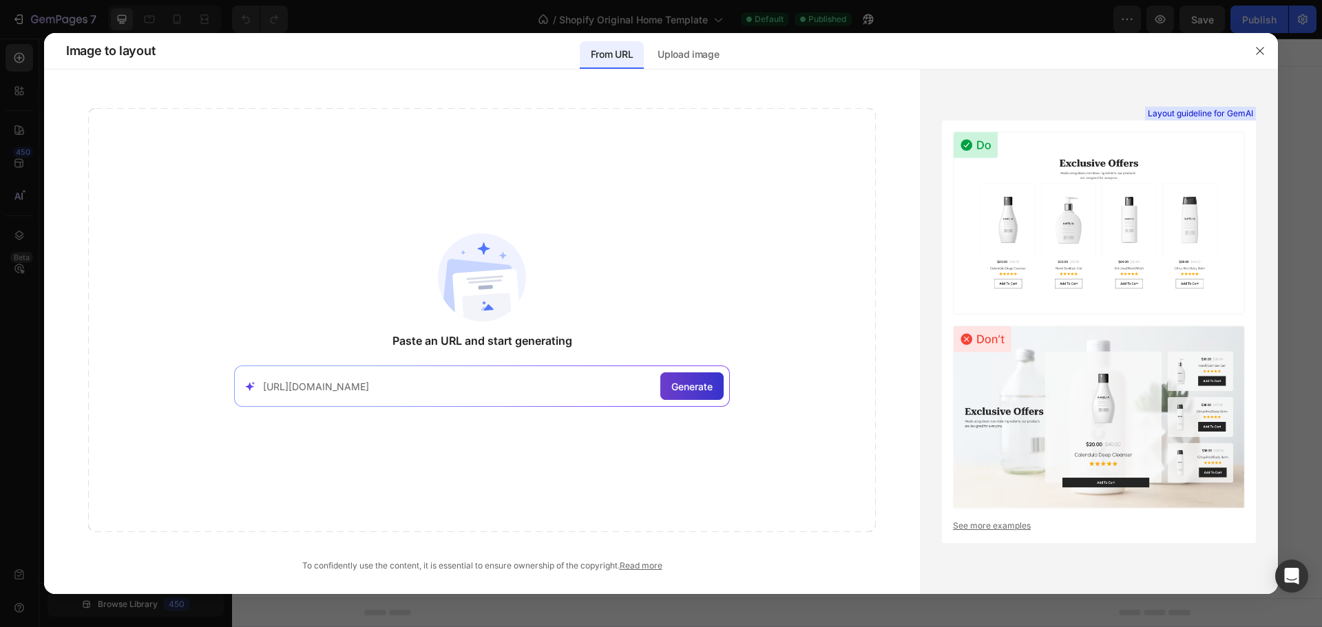
type input "https://www.hardgraft.com/"
click at [698, 388] on span "Generate" at bounding box center [691, 386] width 41 height 14
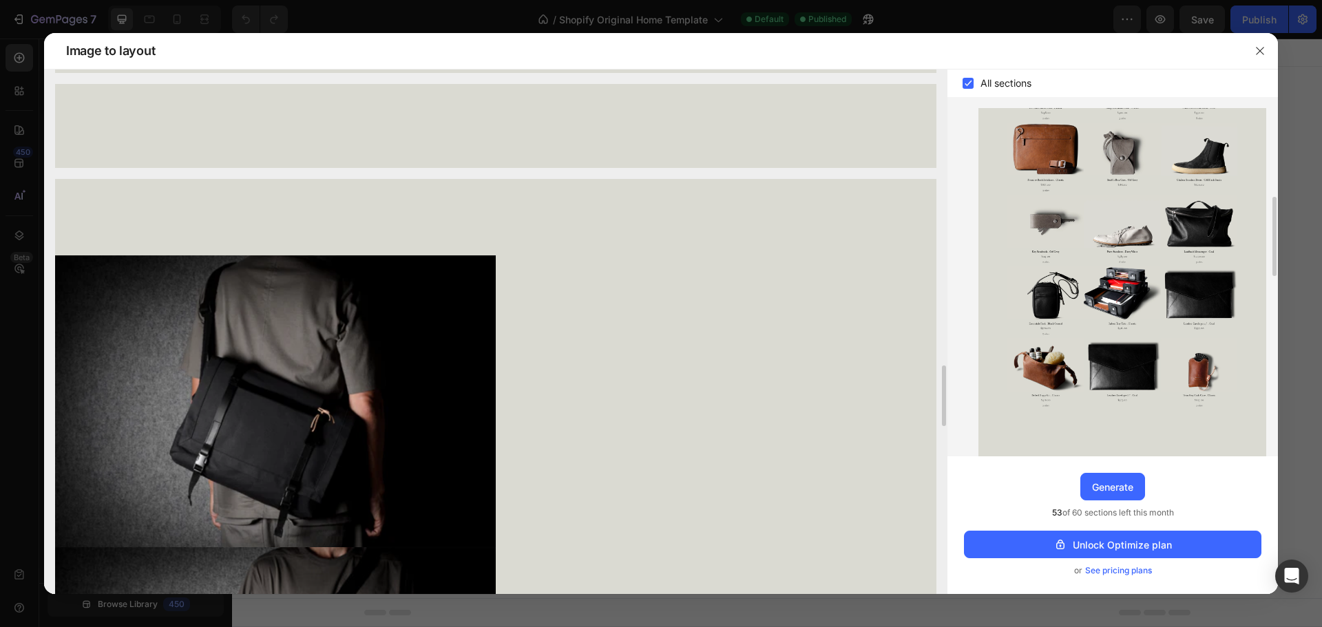
scroll to position [0, 0]
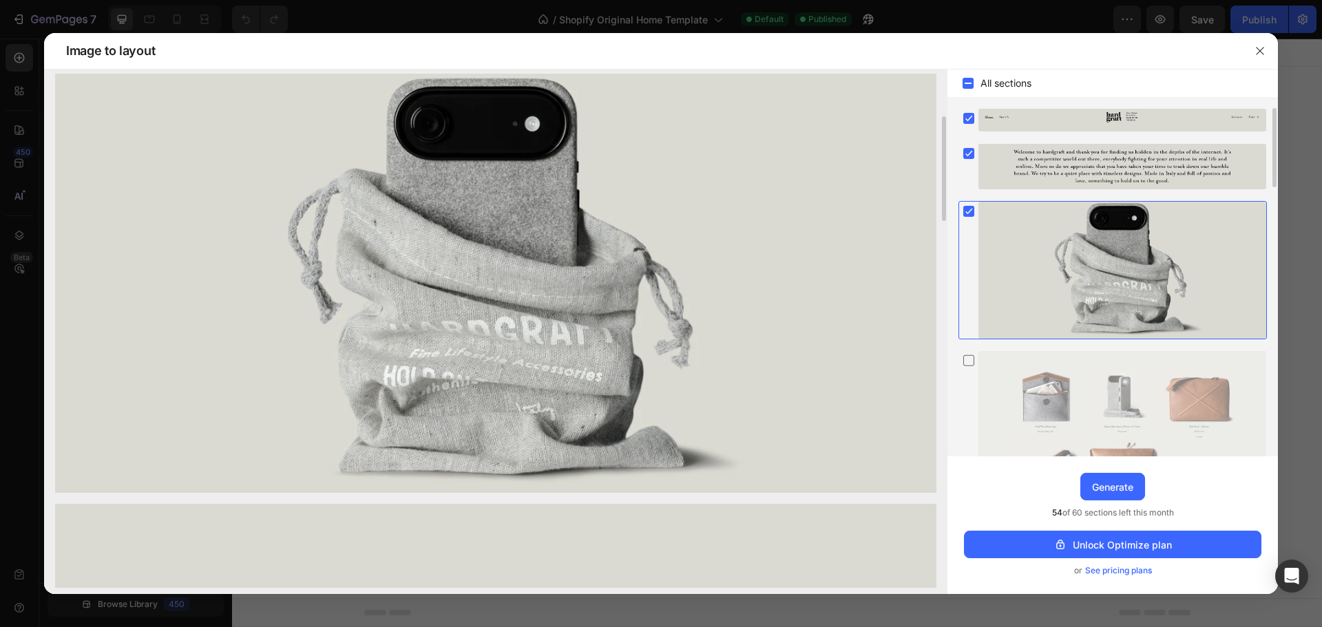
scroll to position [0, 0]
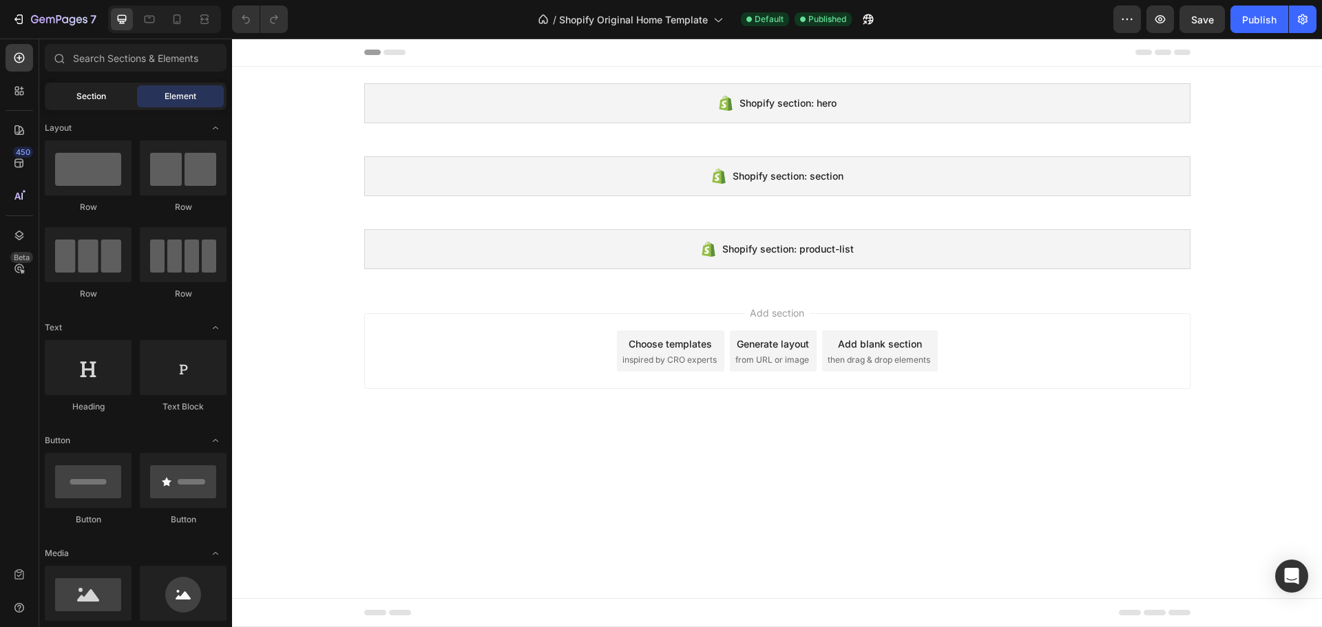
click at [96, 96] on span "Section" at bounding box center [91, 96] width 30 height 12
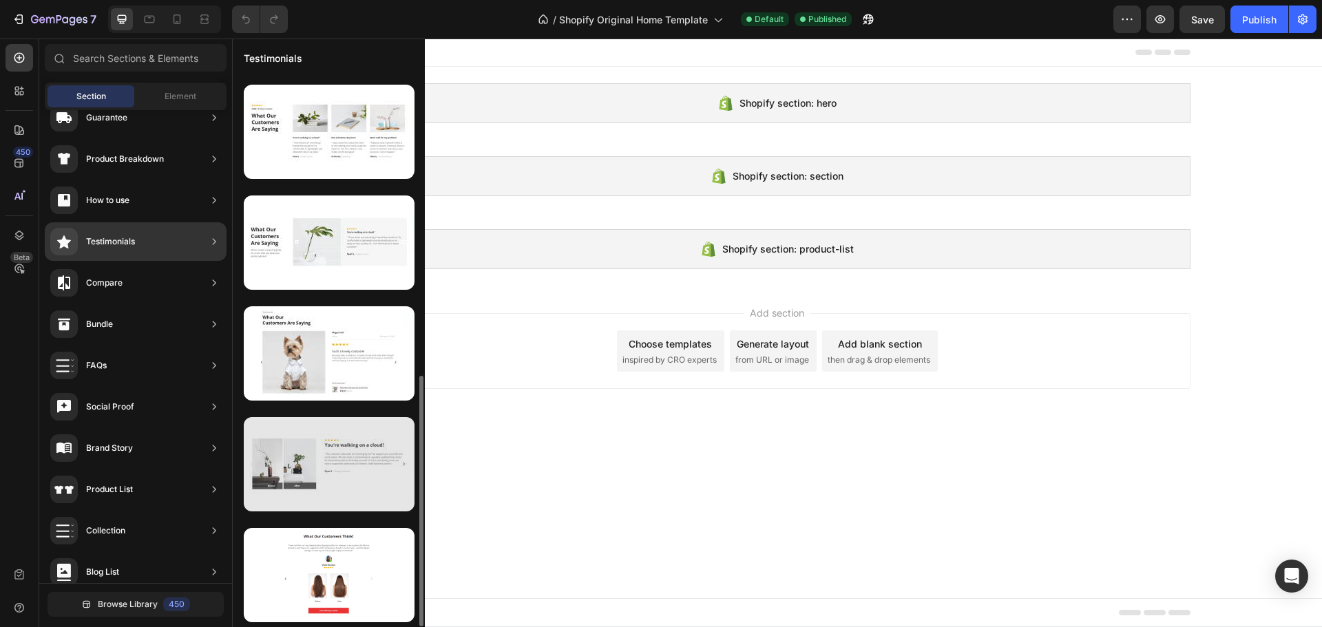
scroll to position [522, 0]
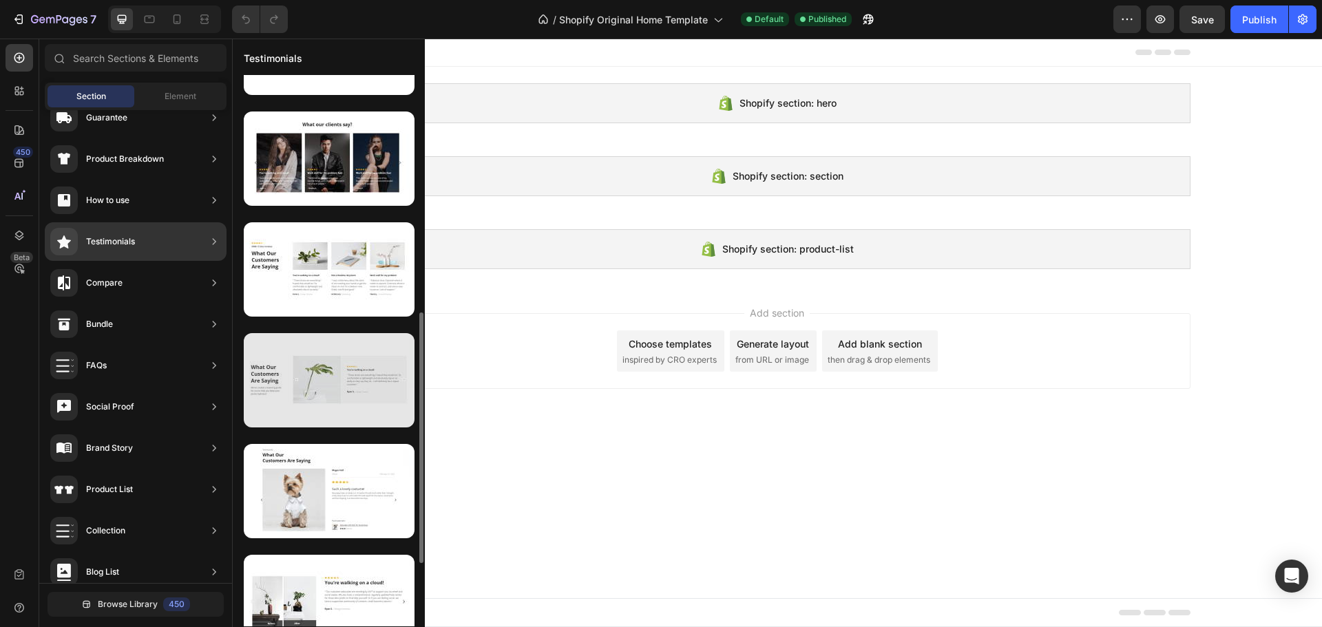
click at [340, 385] on div at bounding box center [329, 380] width 171 height 94
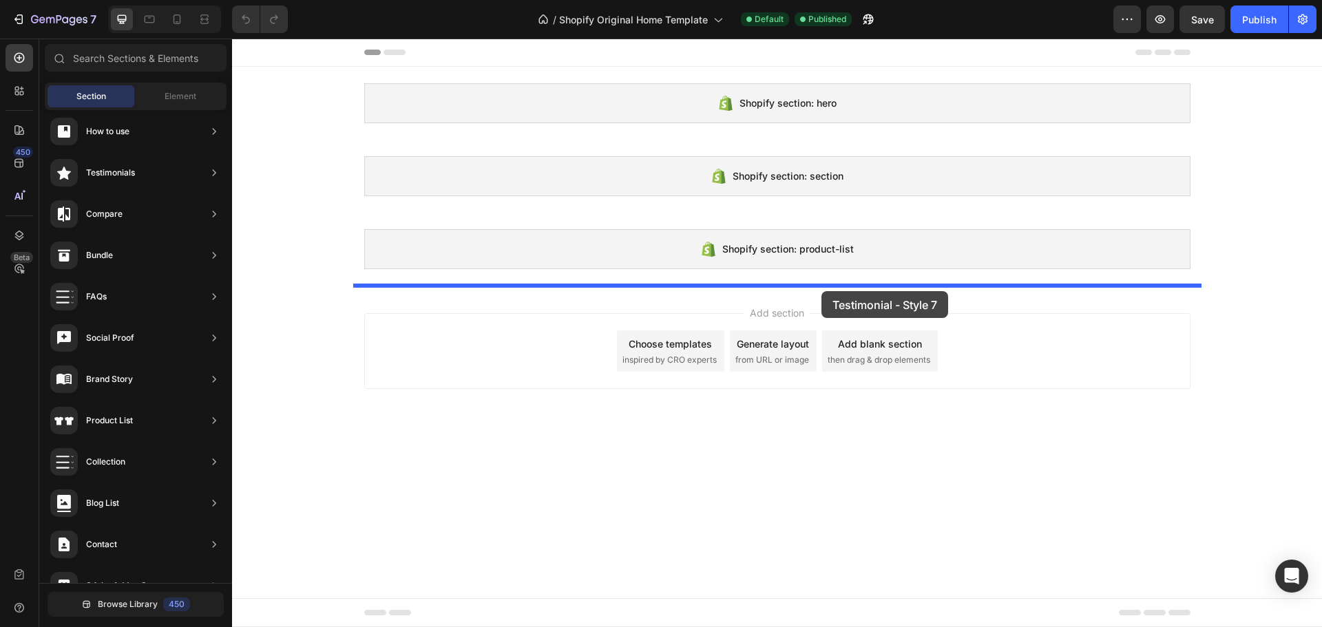
drag, startPoint x: 533, startPoint y: 426, endPoint x: 820, endPoint y: 292, distance: 316.7
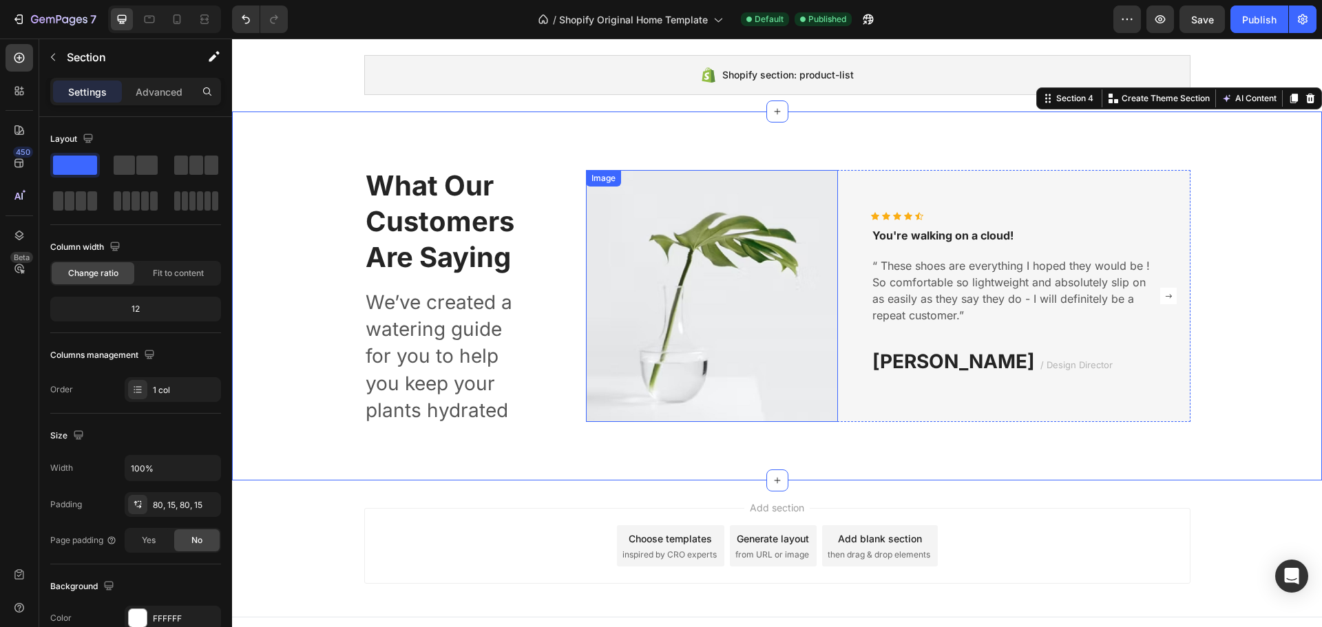
scroll to position [193, 0]
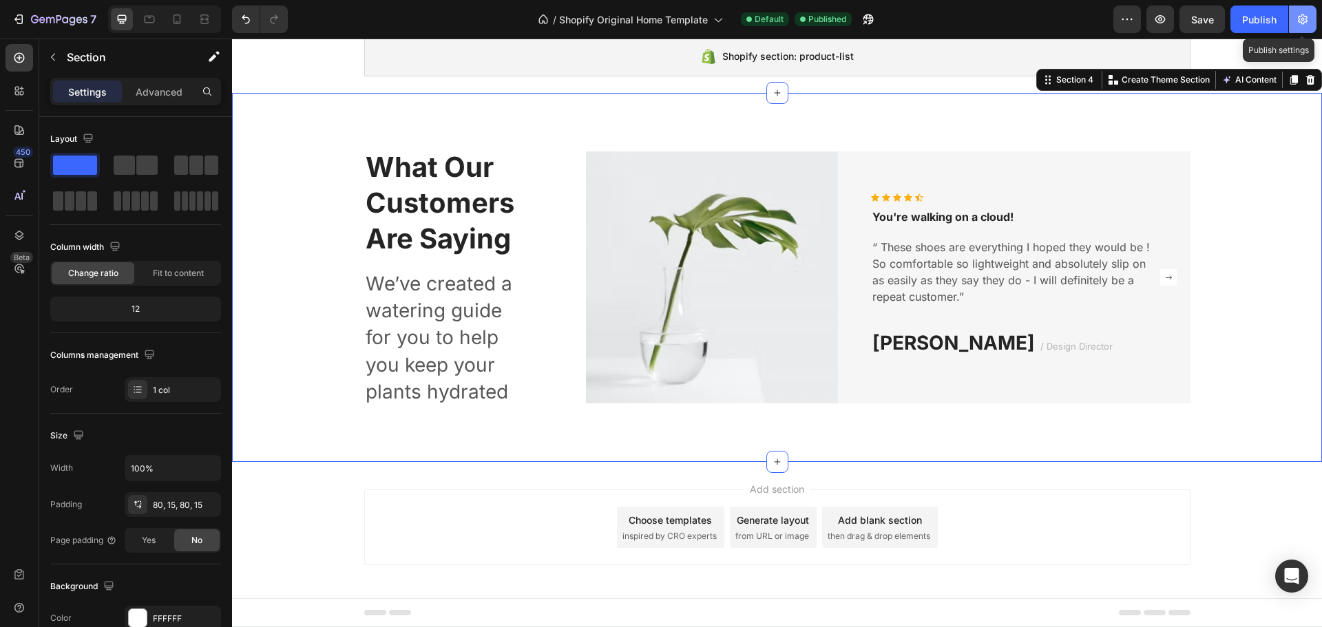
click at [1302, 23] on icon "button" at bounding box center [1303, 19] width 10 height 10
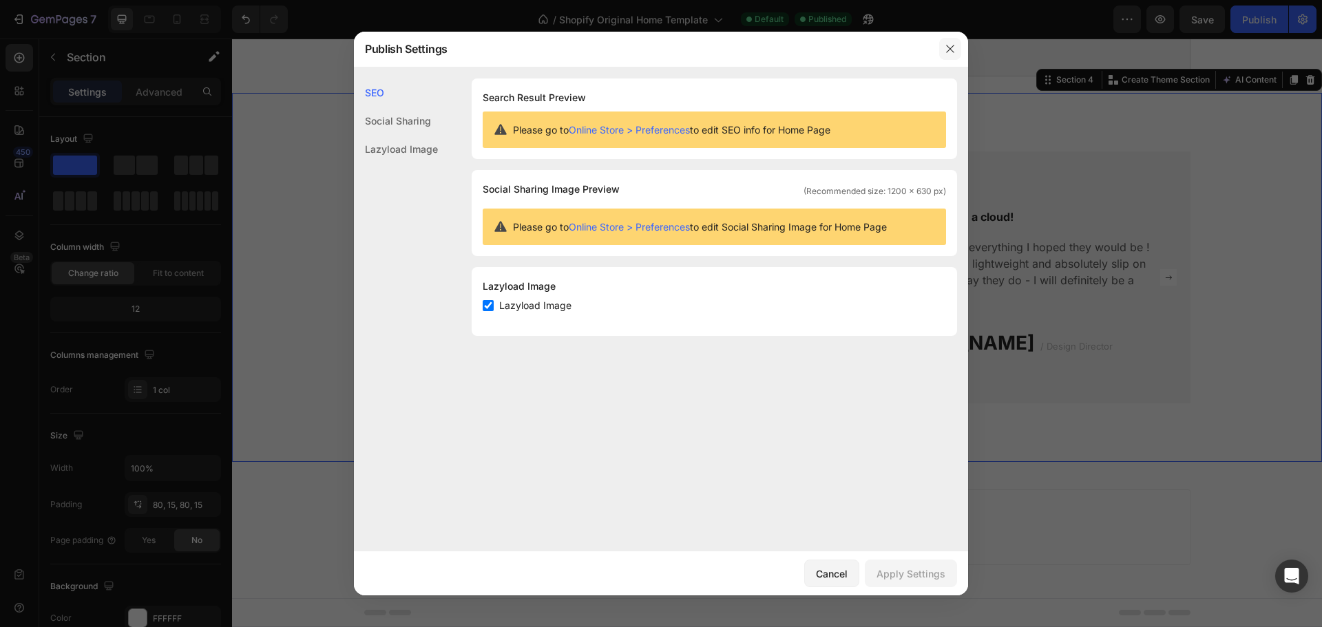
click at [943, 45] on button "button" at bounding box center [950, 49] width 22 height 22
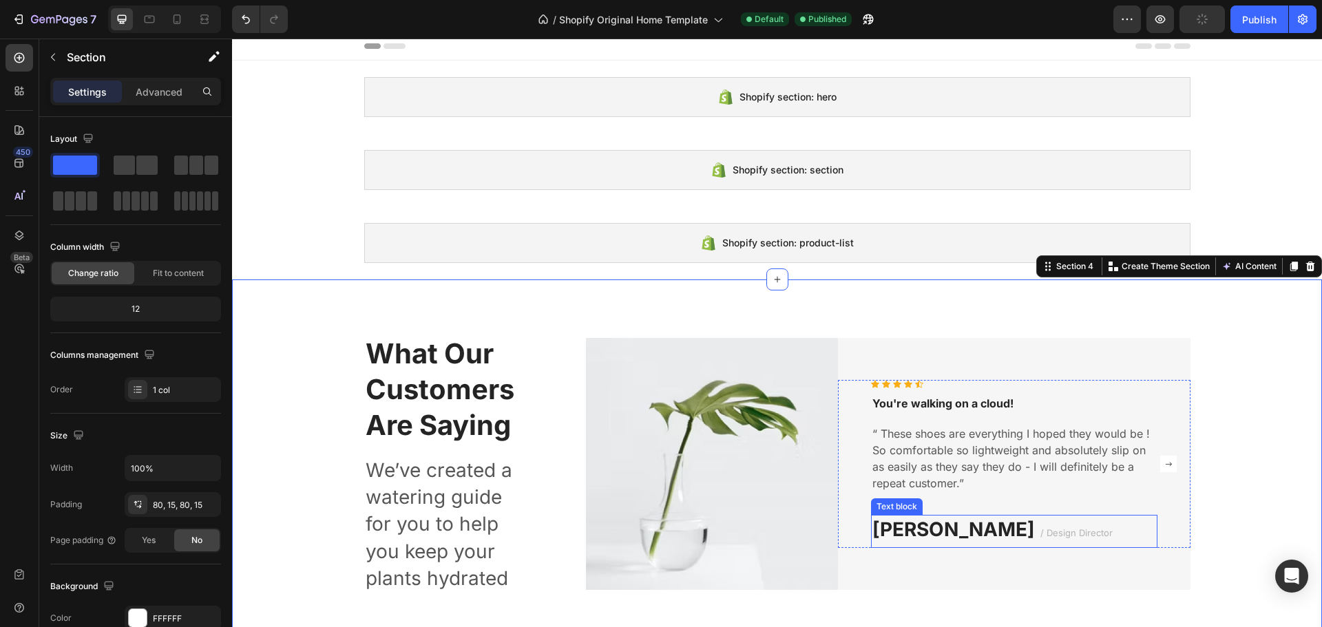
scroll to position [0, 0]
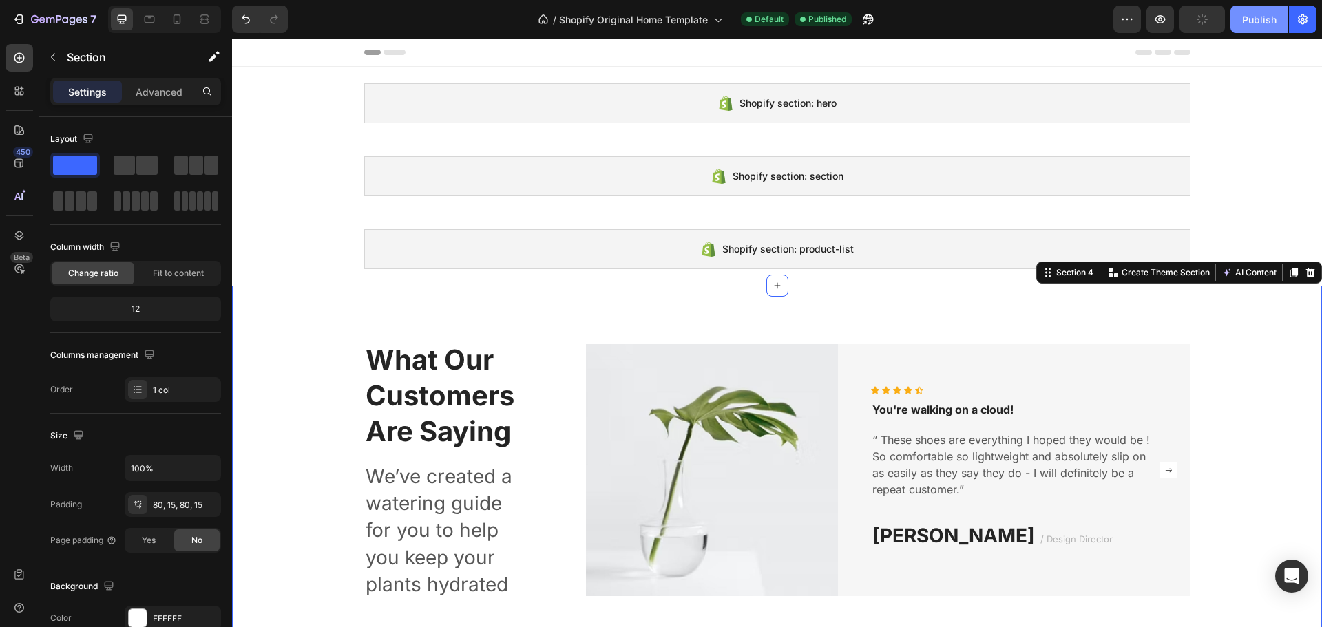
click at [1250, 20] on div "Publish" at bounding box center [1259, 19] width 34 height 14
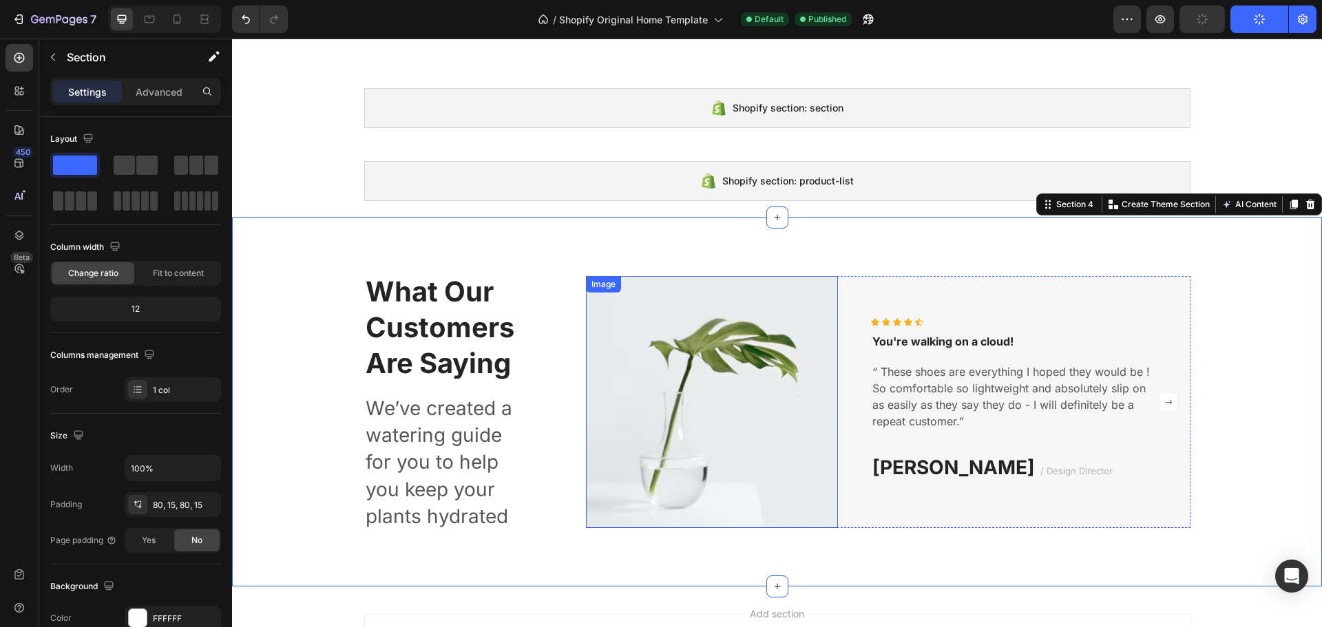
scroll to position [55, 0]
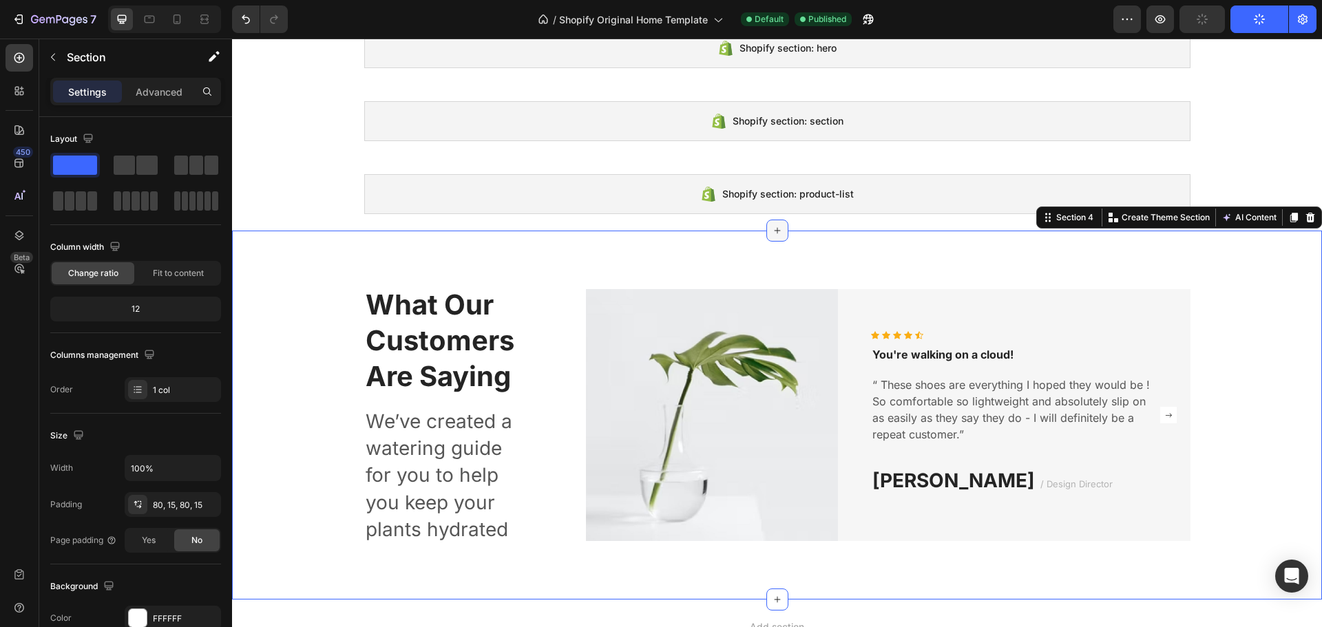
click at [766, 231] on div at bounding box center [777, 231] width 22 height 22
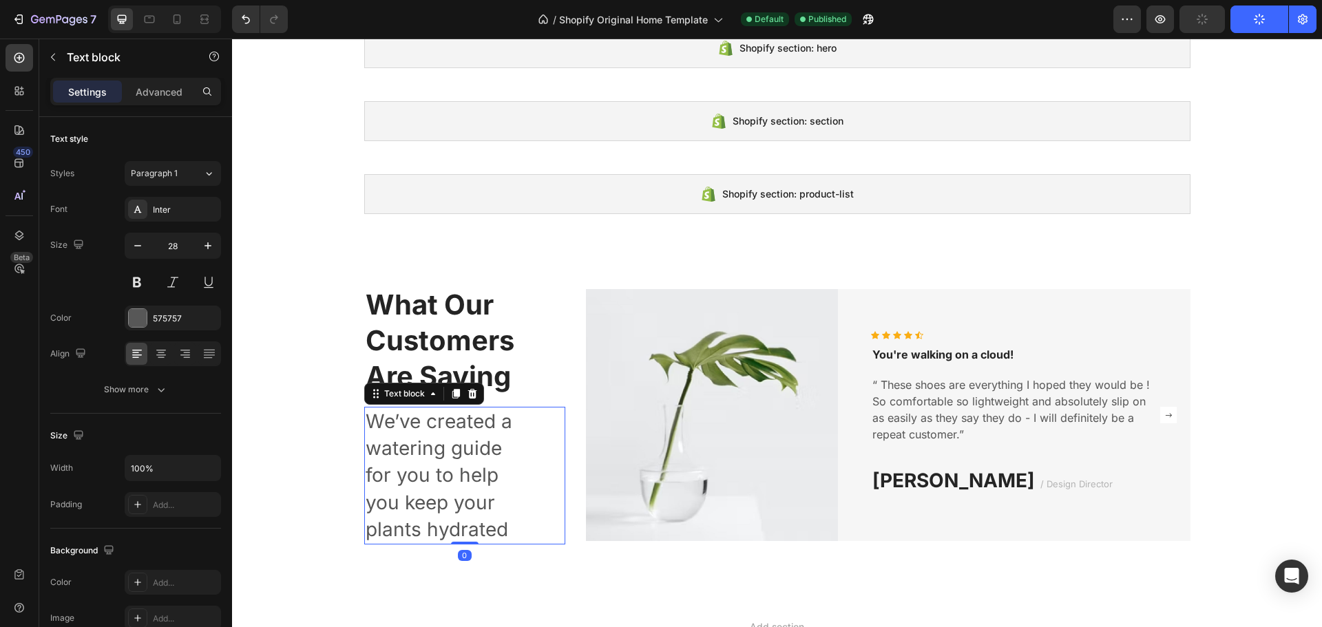
click at [517, 459] on p "We’ve created a watering guide for you to help you keep your plants hydrated" at bounding box center [449, 475] width 166 height 135
click at [618, 373] on img at bounding box center [712, 415] width 252 height 252
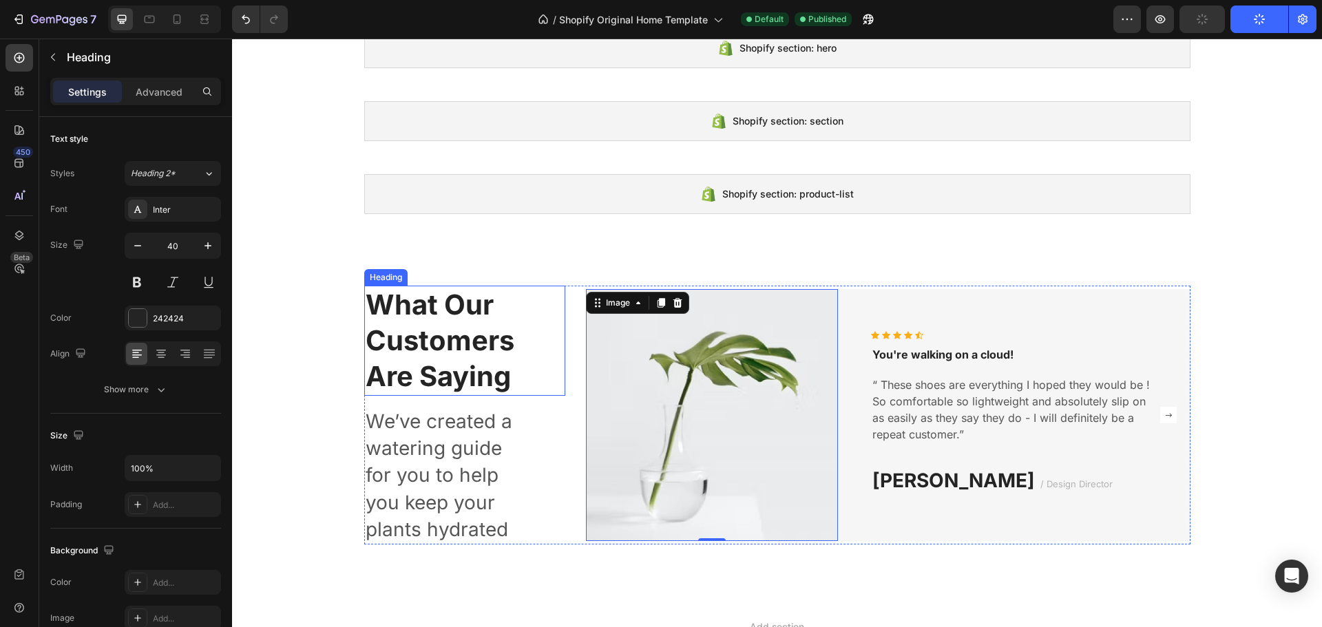
click at [457, 329] on p "What Our Customers Are Saying" at bounding box center [465, 340] width 199 height 107
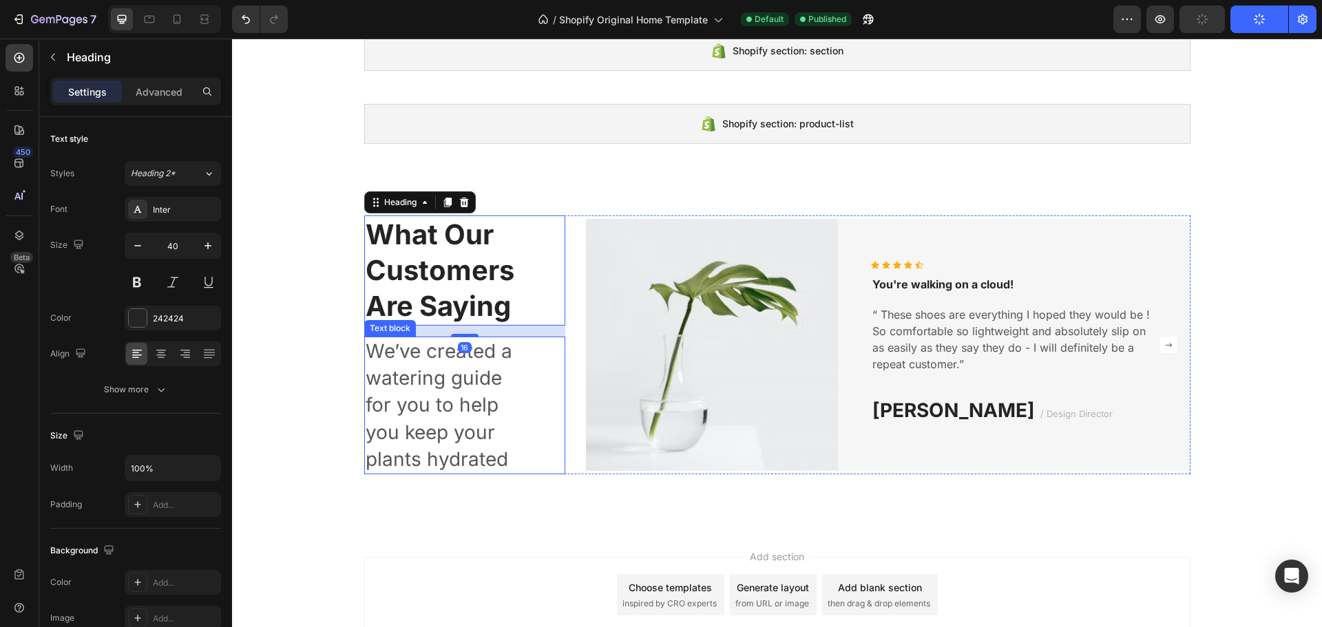
scroll to position [193, 0]
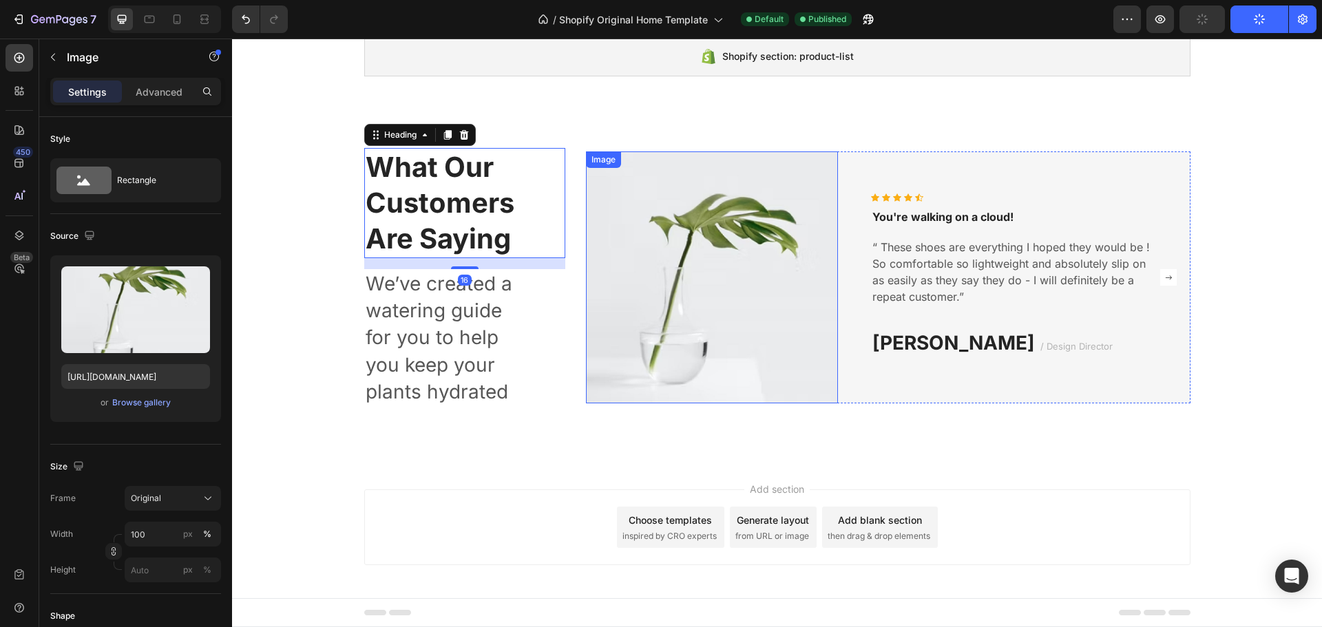
click at [828, 340] on img at bounding box center [712, 278] width 252 height 252
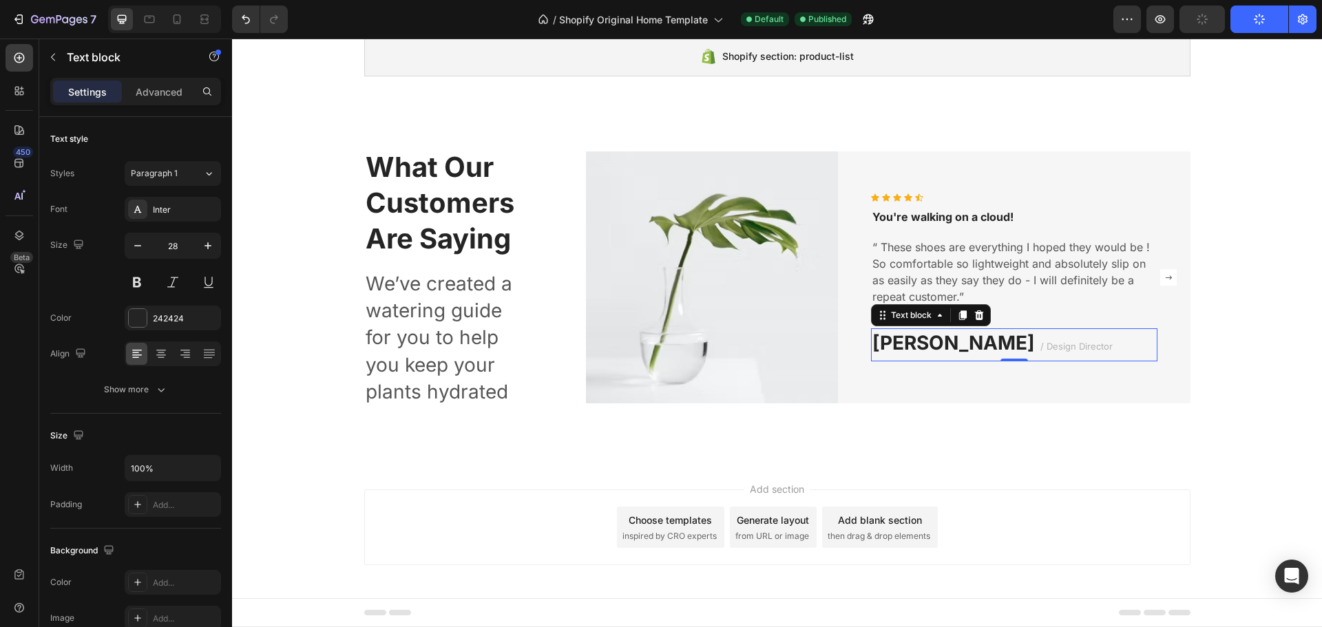
click at [947, 331] on p "Ryan S. / Design Director" at bounding box center [1015, 345] width 284 height 30
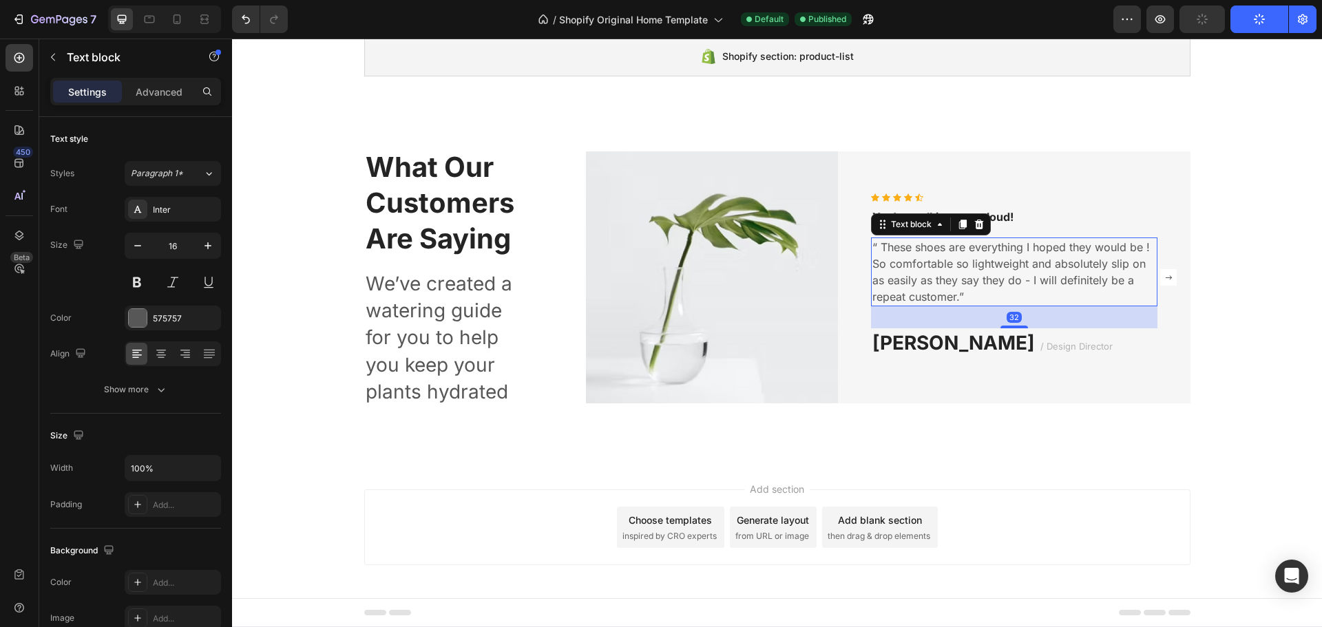
click at [970, 280] on p "“ These shoes are everything I hoped they would be ! So comfortable so lightwei…" at bounding box center [1015, 272] width 284 height 66
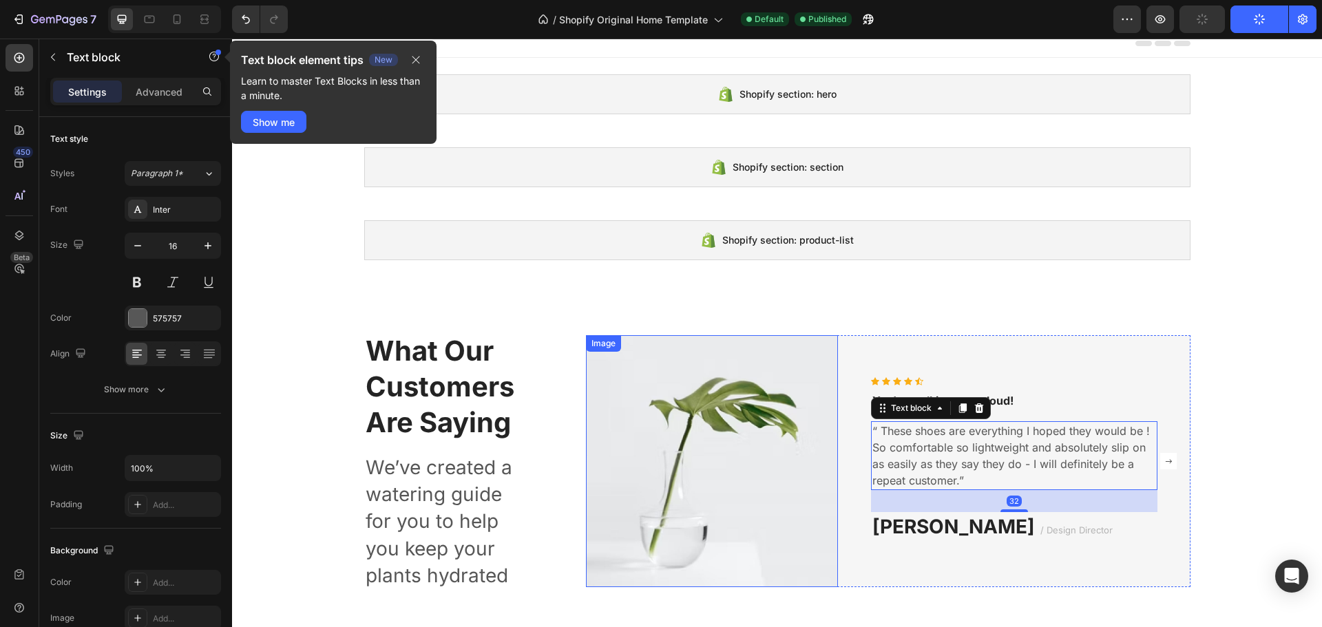
scroll to position [0, 0]
